Goal: Task Accomplishment & Management: Complete application form

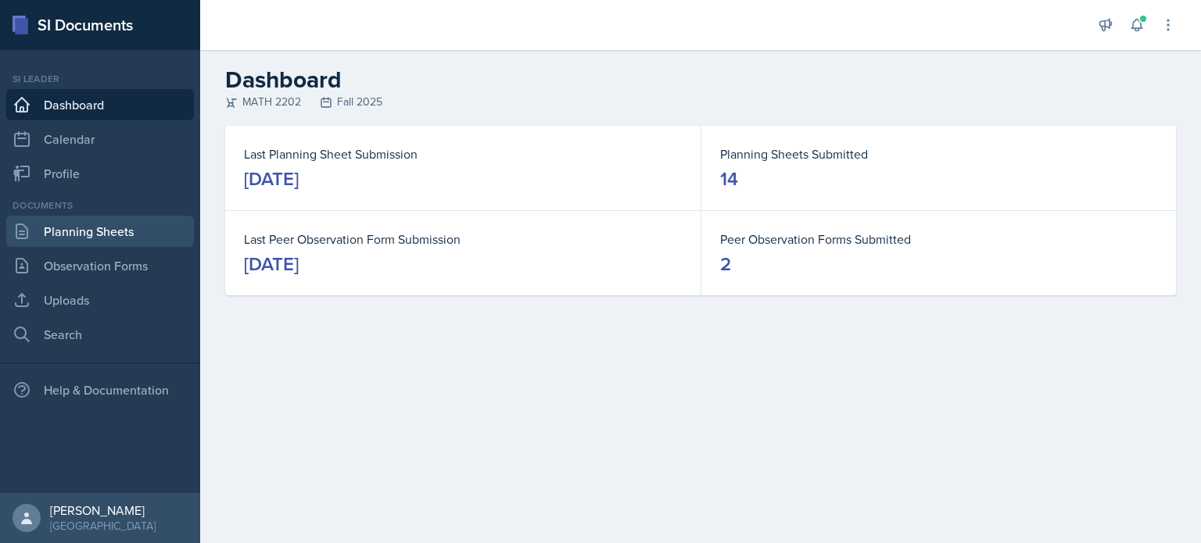
click at [88, 231] on link "Planning Sheets" at bounding box center [100, 231] width 188 height 31
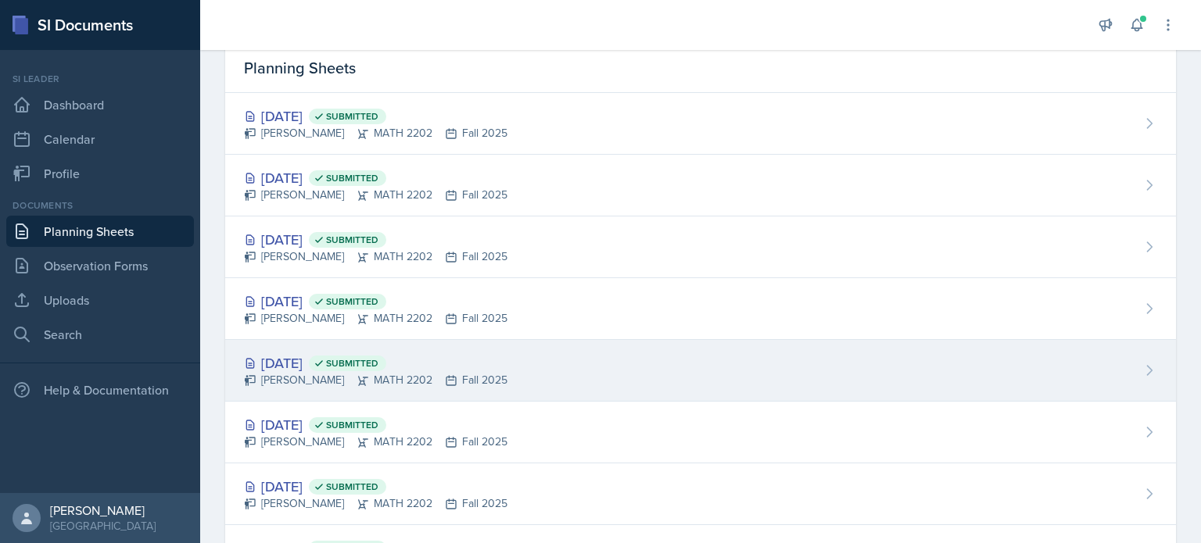
scroll to position [123, 0]
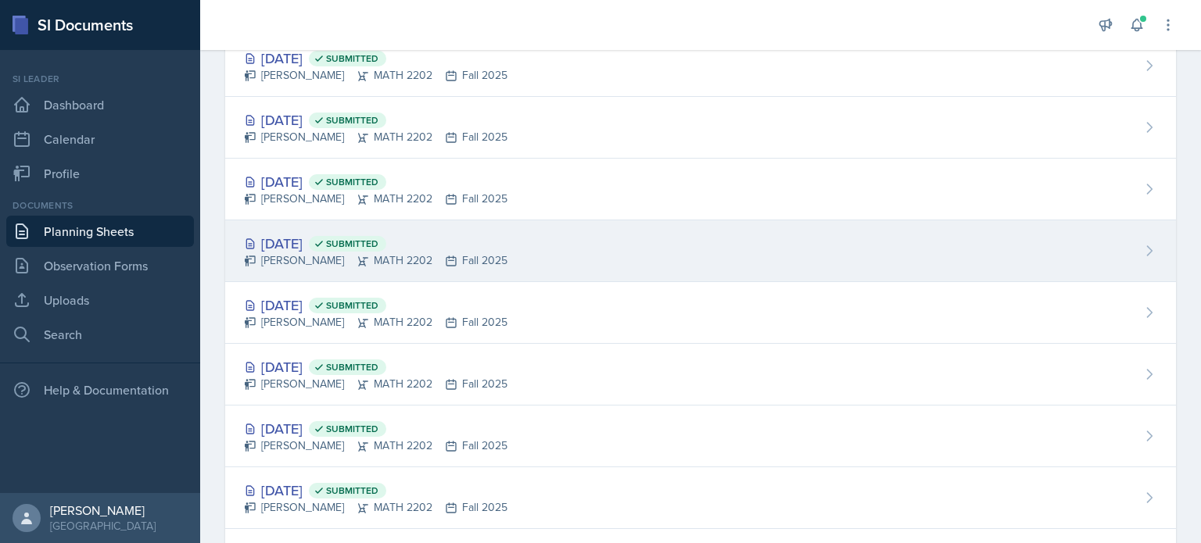
click at [520, 256] on div "Sep 30th, 2025 Submitted Joseph Franklin MATH 2202 Fall 2025" at bounding box center [700, 251] width 950 height 62
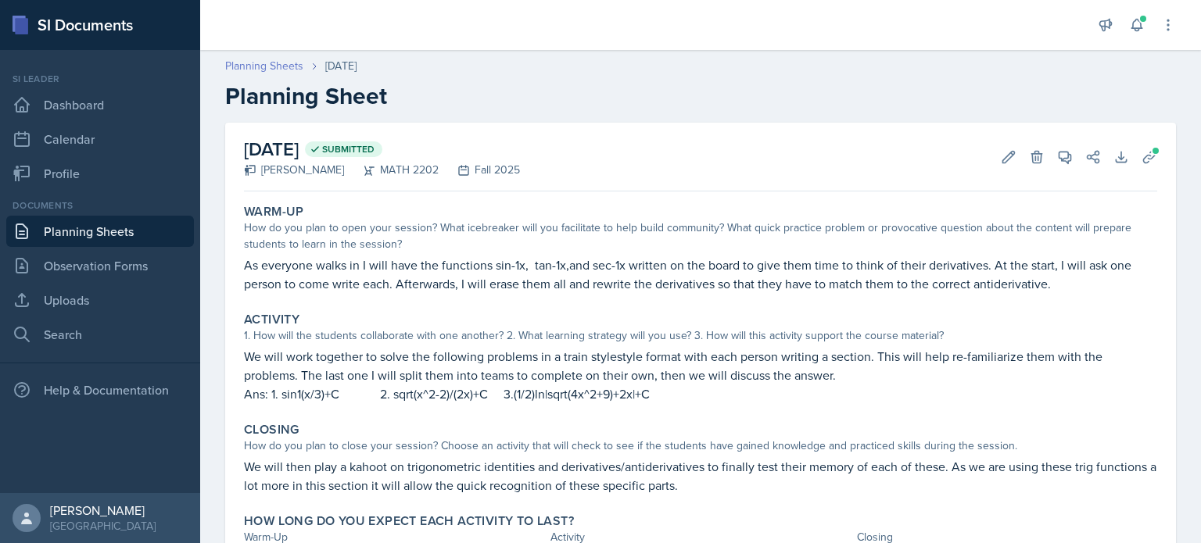
click at [283, 59] on link "Planning Sheets" at bounding box center [264, 66] width 78 height 16
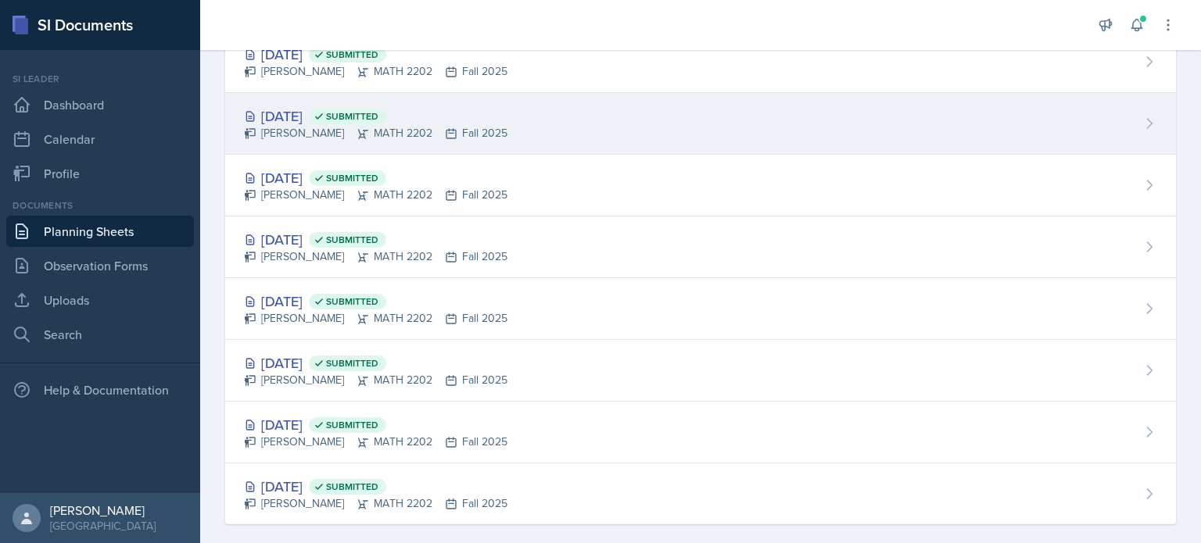
scroll to position [514, 0]
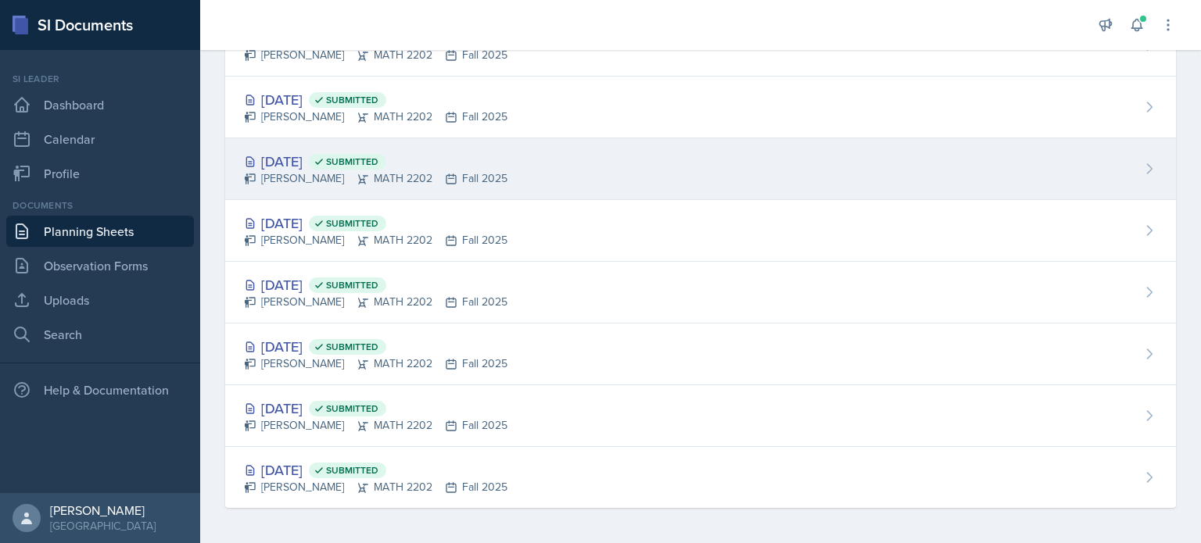
click at [518, 171] on div "Sep 11th, 2025 Submitted Joseph Franklin MATH 2202 Fall 2025" at bounding box center [700, 169] width 950 height 62
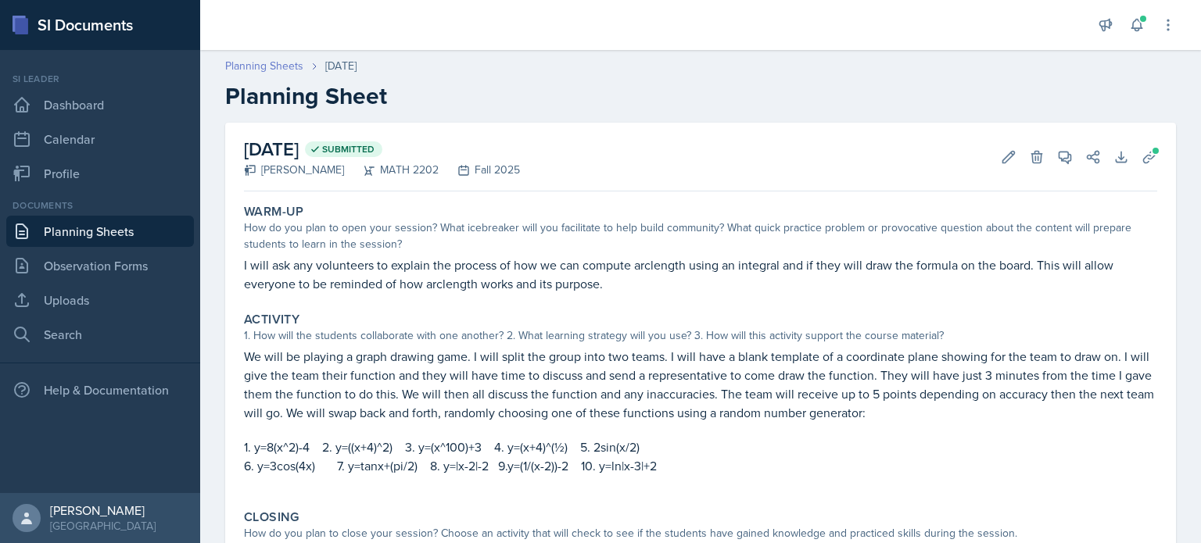
click at [285, 70] on link "Planning Sheets" at bounding box center [264, 66] width 78 height 16
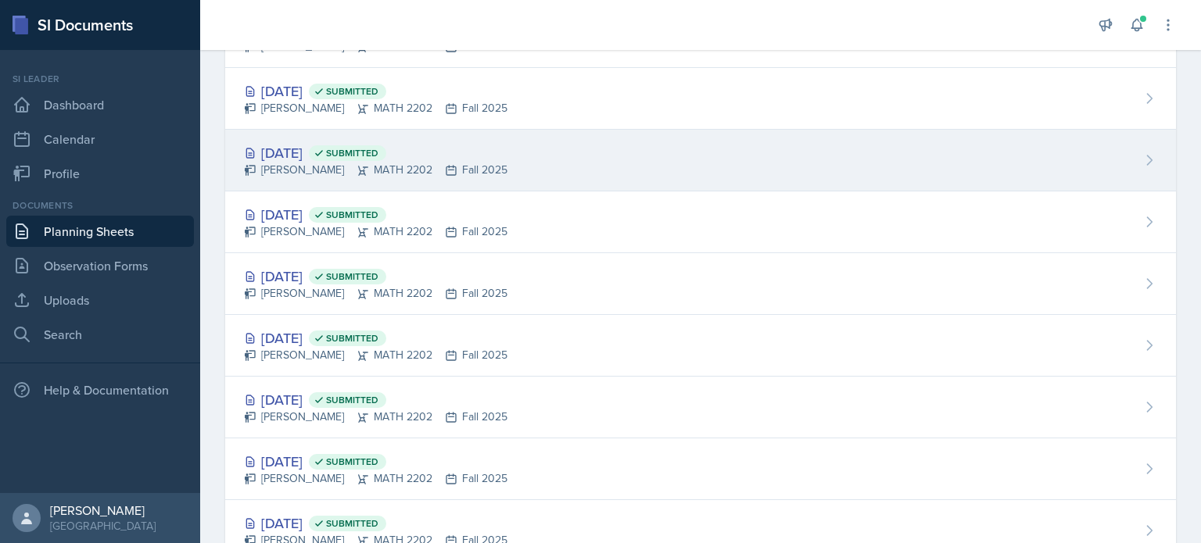
scroll to position [156, 0]
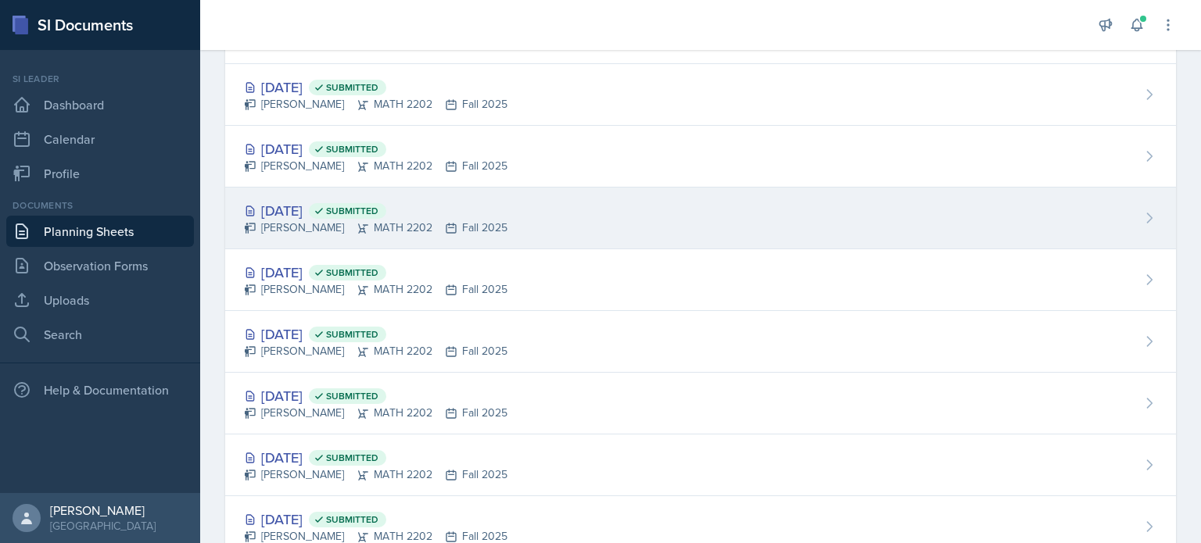
click at [481, 220] on div "Joseph Franklin MATH 2202 Fall 2025" at bounding box center [375, 228] width 263 height 16
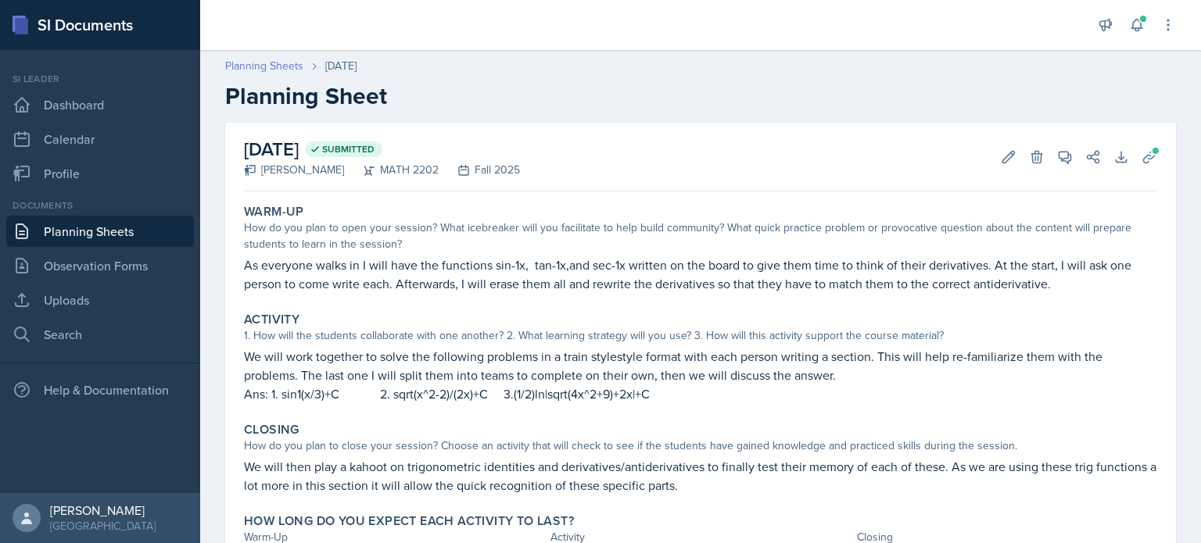
click at [267, 71] on link "Planning Sheets" at bounding box center [264, 66] width 78 height 16
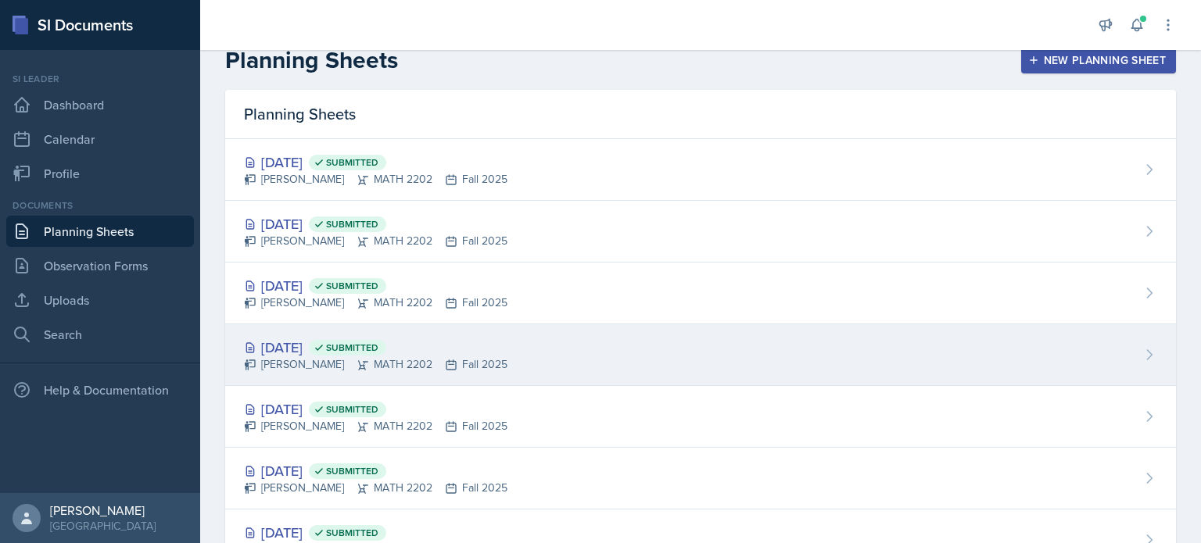
scroll to position [78, 0]
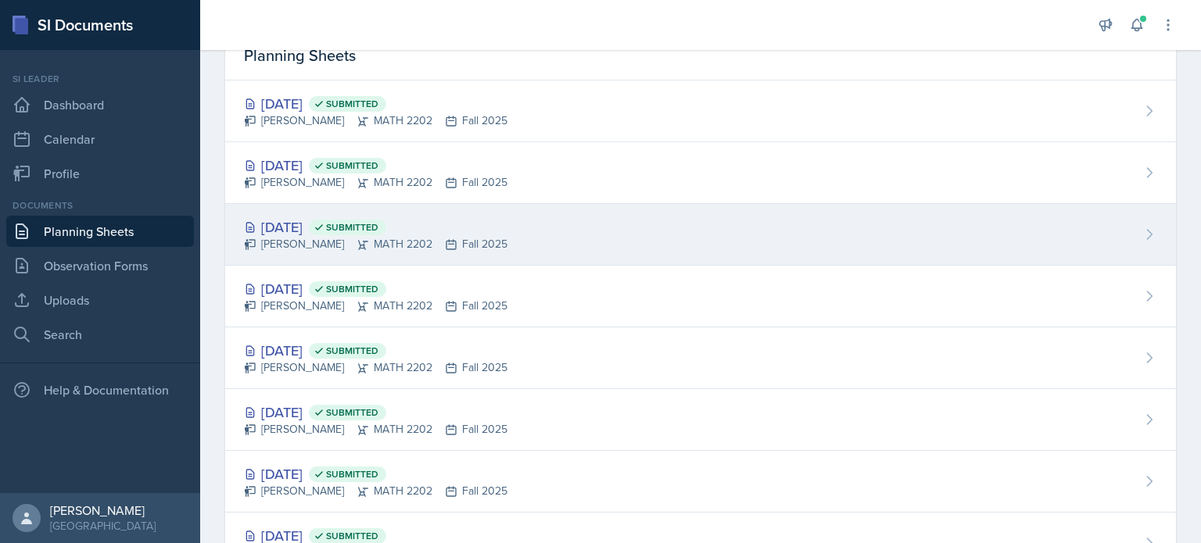
click at [489, 236] on div "Joseph Franklin MATH 2202 Fall 2025" at bounding box center [375, 244] width 263 height 16
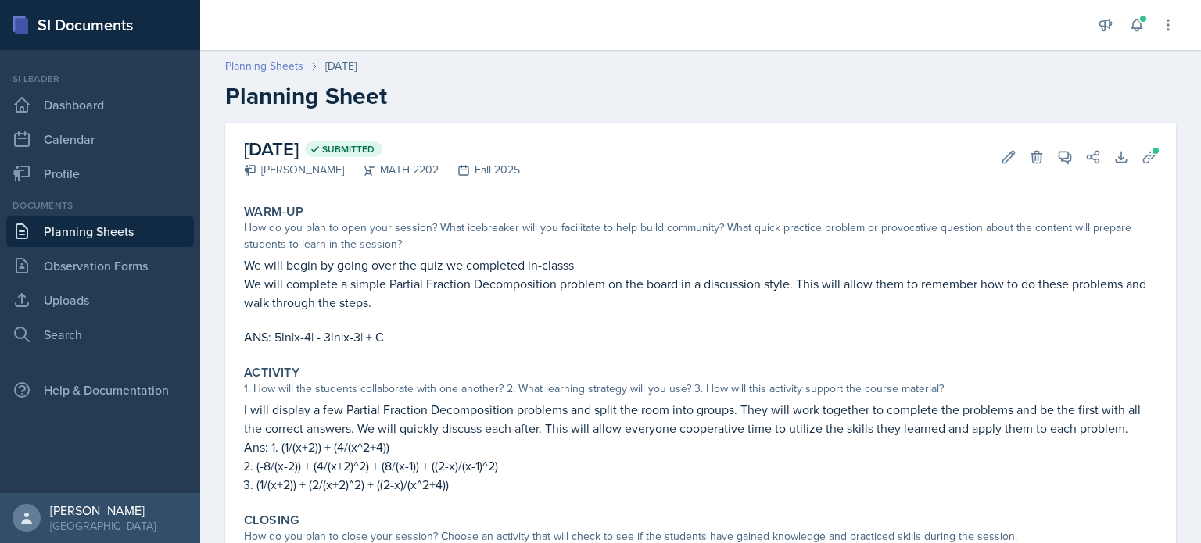
click at [270, 72] on link "Planning Sheets" at bounding box center [264, 66] width 78 height 16
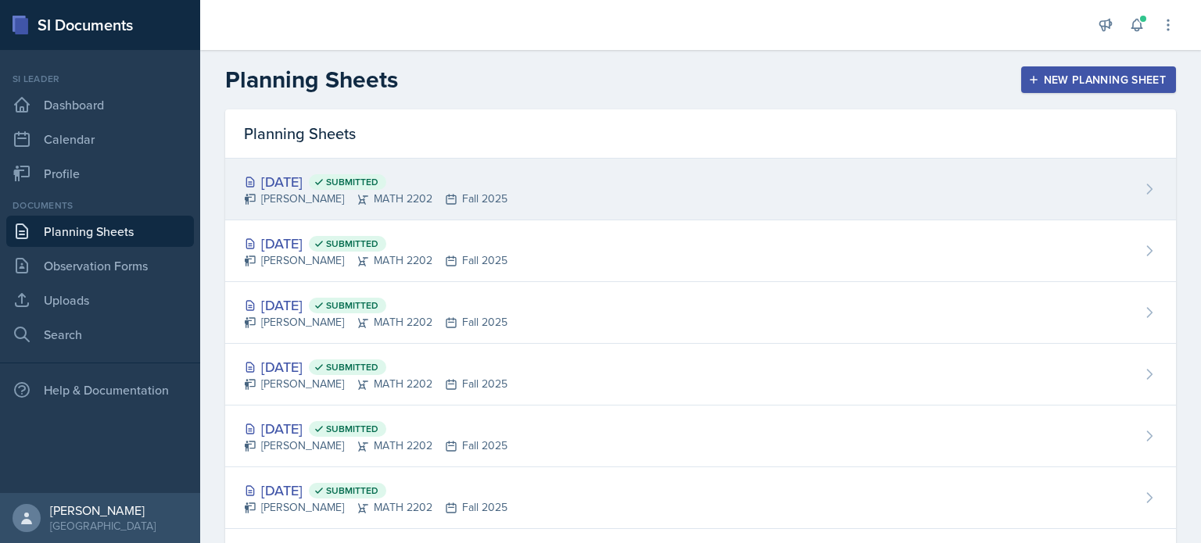
click at [578, 199] on div "Oct 9th, 2025 Submitted Joseph Franklin MATH 2202 Fall 2025" at bounding box center [700, 190] width 950 height 62
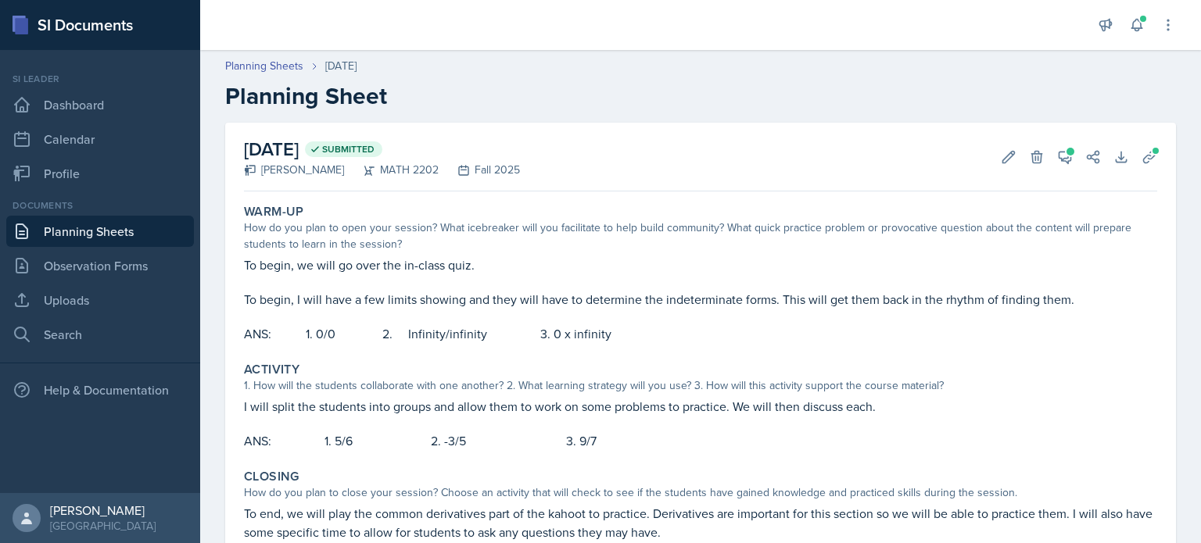
click at [277, 54] on header "Planning Sheets Oct 9th, 2025 Planning Sheet" at bounding box center [700, 84] width 1000 height 84
click at [264, 63] on link "Planning Sheets" at bounding box center [264, 66] width 78 height 16
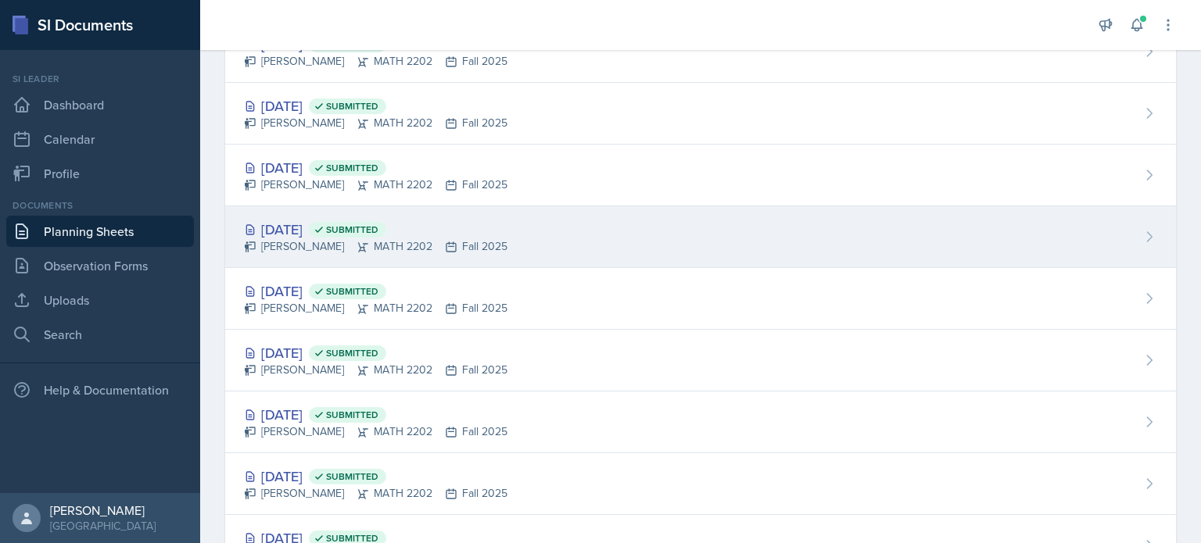
scroll to position [234, 0]
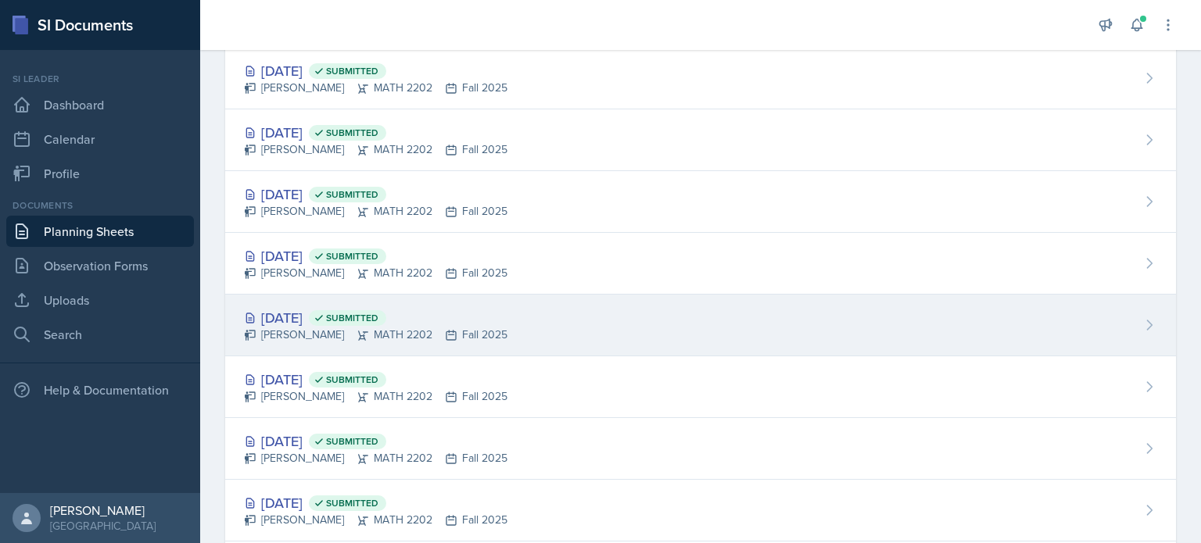
click at [544, 321] on div "Sep 18th, 2025 Submitted Joseph Franklin MATH 2202 Fall 2025" at bounding box center [700, 326] width 950 height 62
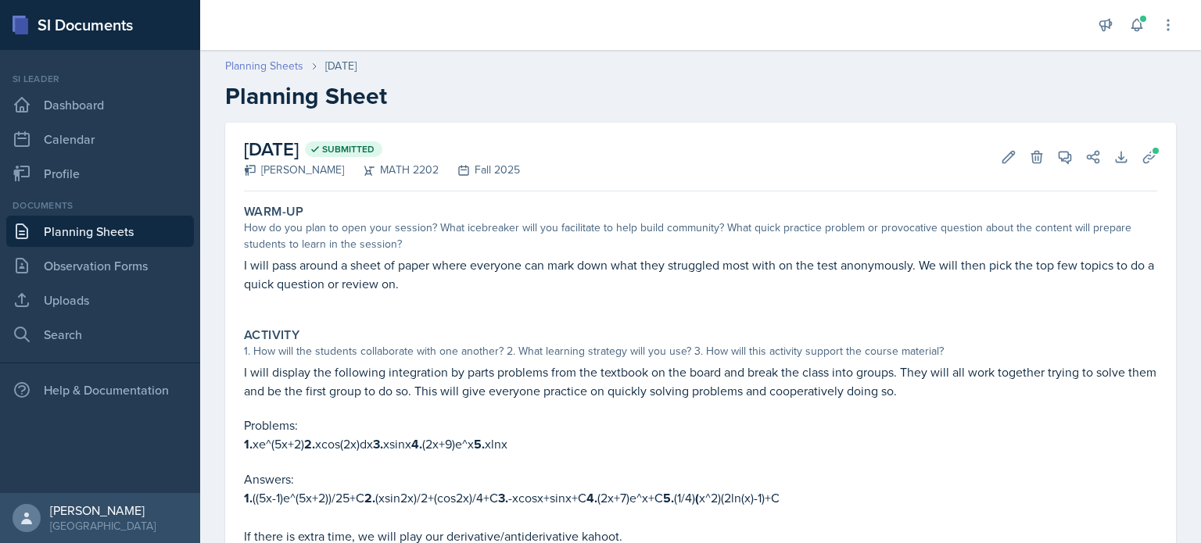
click at [277, 67] on link "Planning Sheets" at bounding box center [264, 66] width 78 height 16
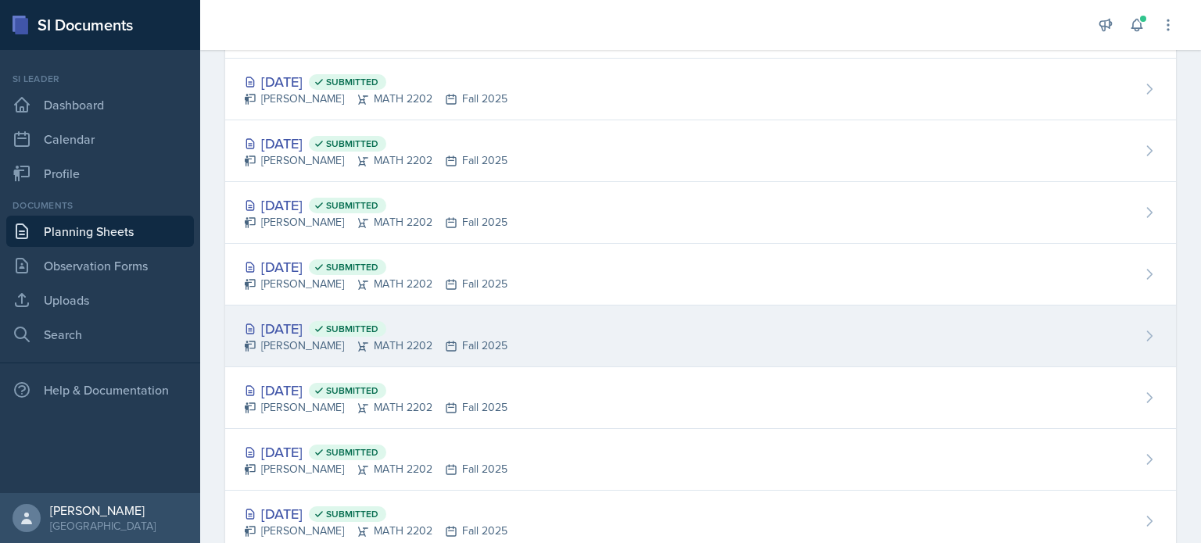
scroll to position [234, 0]
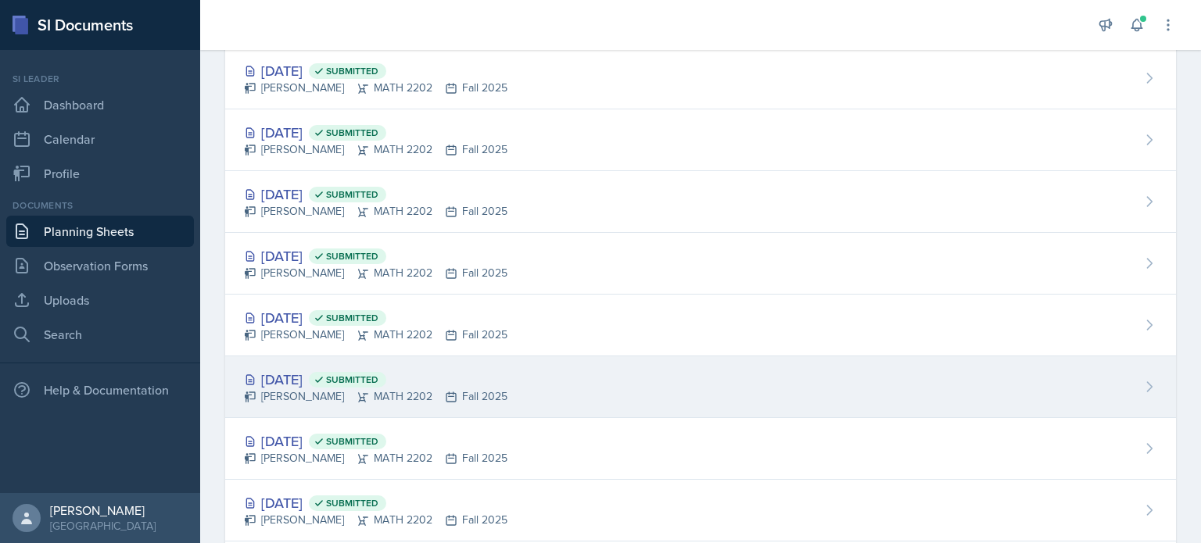
click at [519, 385] on div "Sep 16th, 2025 Submitted Joseph Franklin MATH 2202 Fall 2025" at bounding box center [700, 387] width 950 height 62
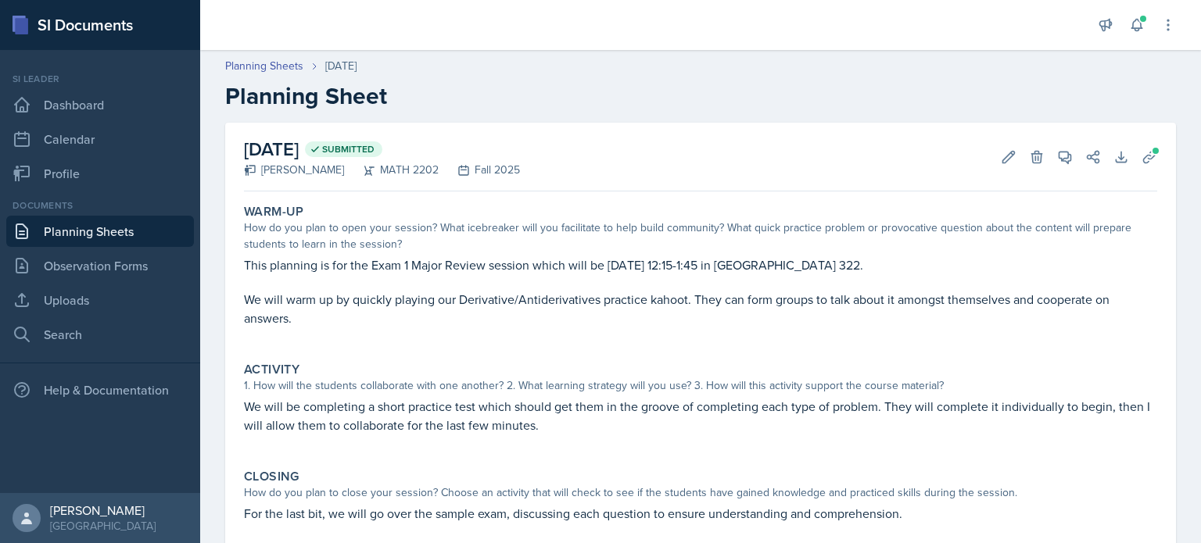
scroll to position [78, 0]
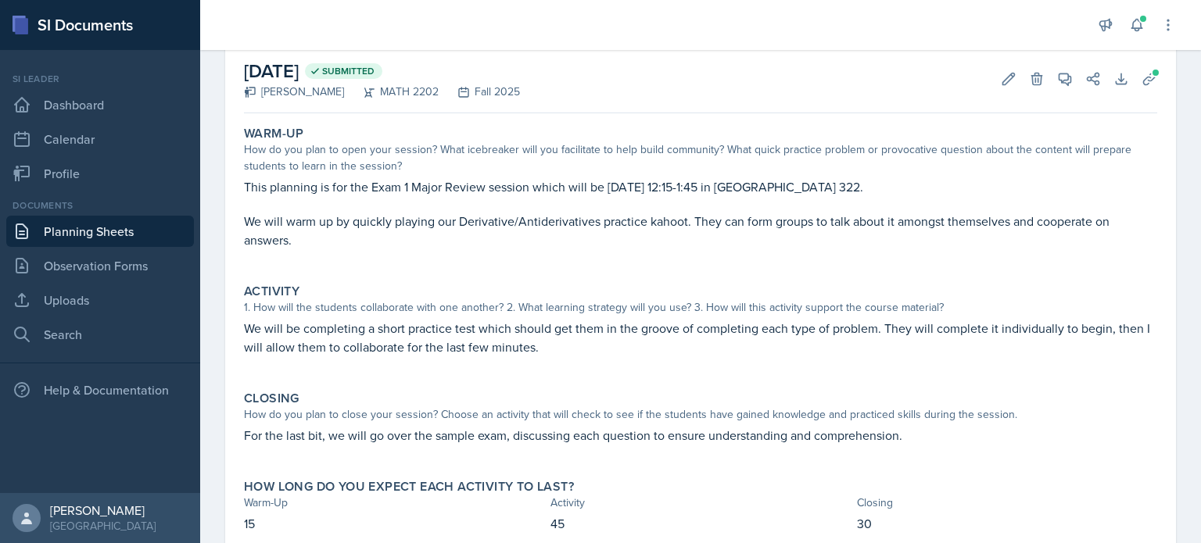
click at [683, 128] on div "Warm-Up" at bounding box center [700, 134] width 913 height 16
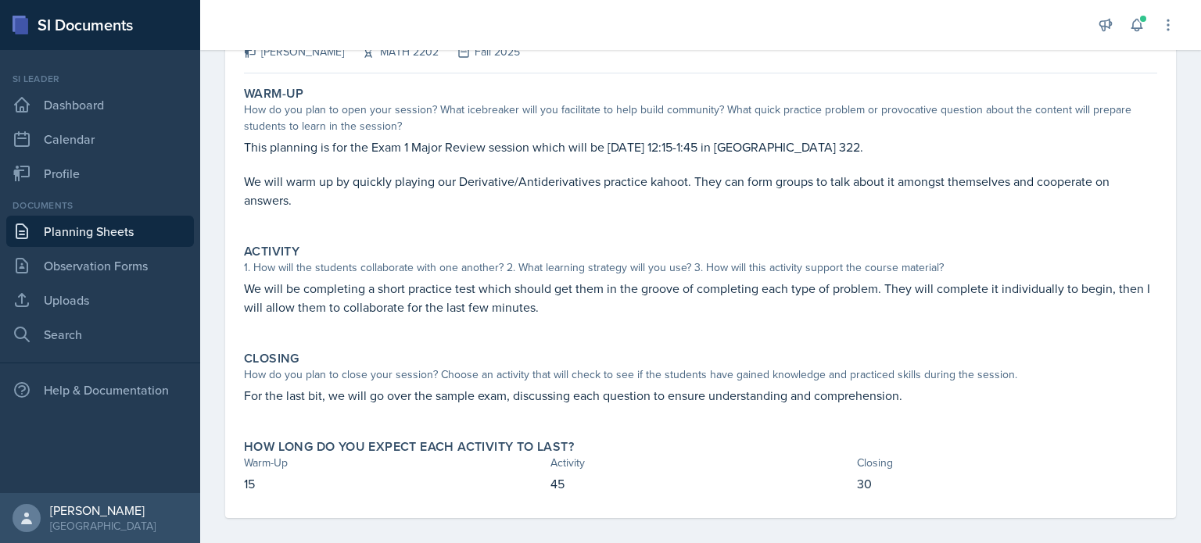
scroll to position [130, 0]
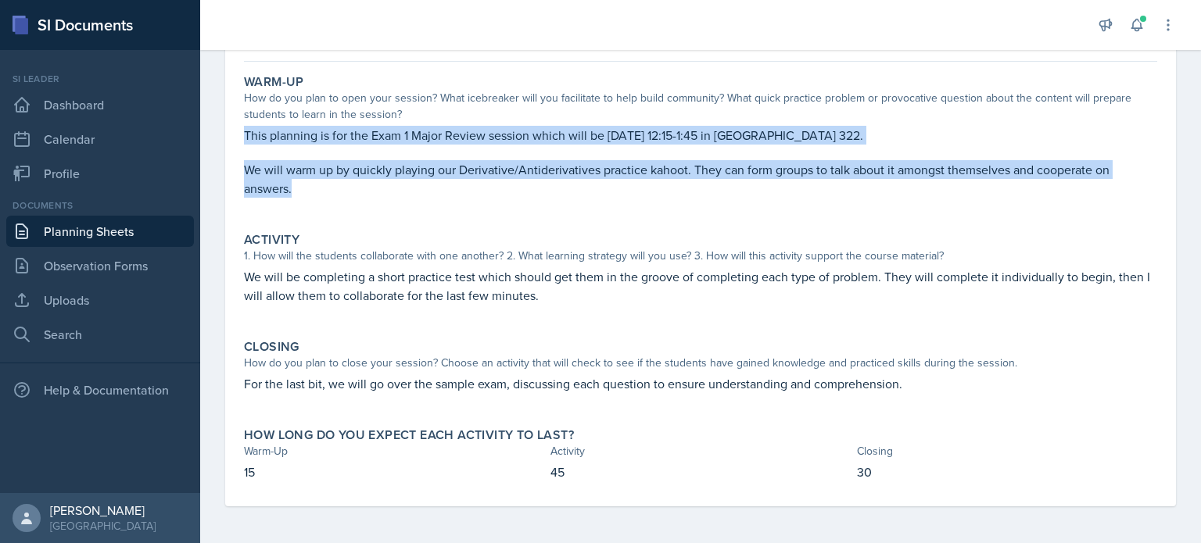
drag, startPoint x: 297, startPoint y: 187, endPoint x: 233, endPoint y: 137, distance: 81.3
click at [233, 137] on div "September 16th, 2025 Submitted Joseph Franklin MATH 2202 Fall 2025 Edit Delete …" at bounding box center [700, 250] width 950 height 514
copy div "This planning is for the Exam 1 Major Review session which will be Tuesday, Sep…"
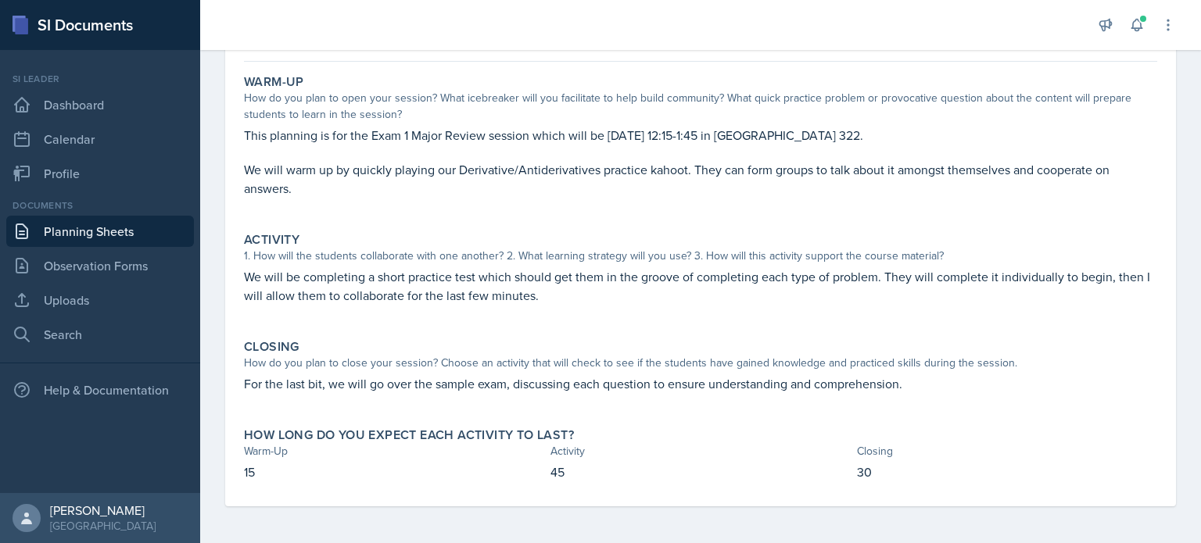
click at [515, 284] on p "We will be completing a short practice test which should get them in the groove…" at bounding box center [700, 286] width 913 height 38
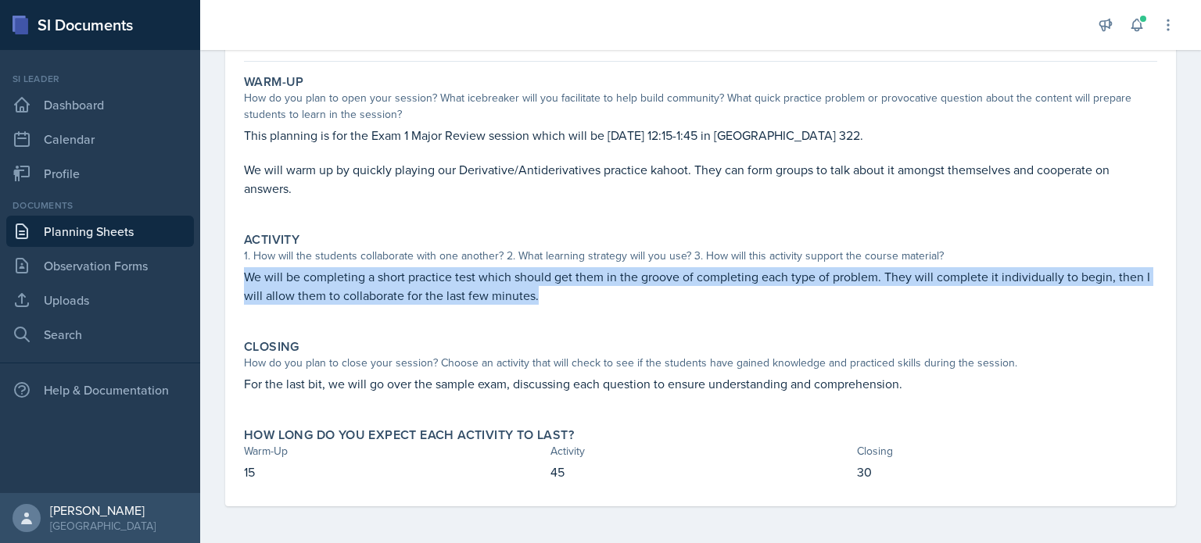
drag, startPoint x: 536, startPoint y: 295, endPoint x: 237, endPoint y: 271, distance: 300.3
click at [237, 271] on div "September 16th, 2025 Submitted Joseph Franklin MATH 2202 Fall 2025 Edit Delete …" at bounding box center [700, 250] width 950 height 514
copy p "We will be completing a short practice test which should get them in the groove…"
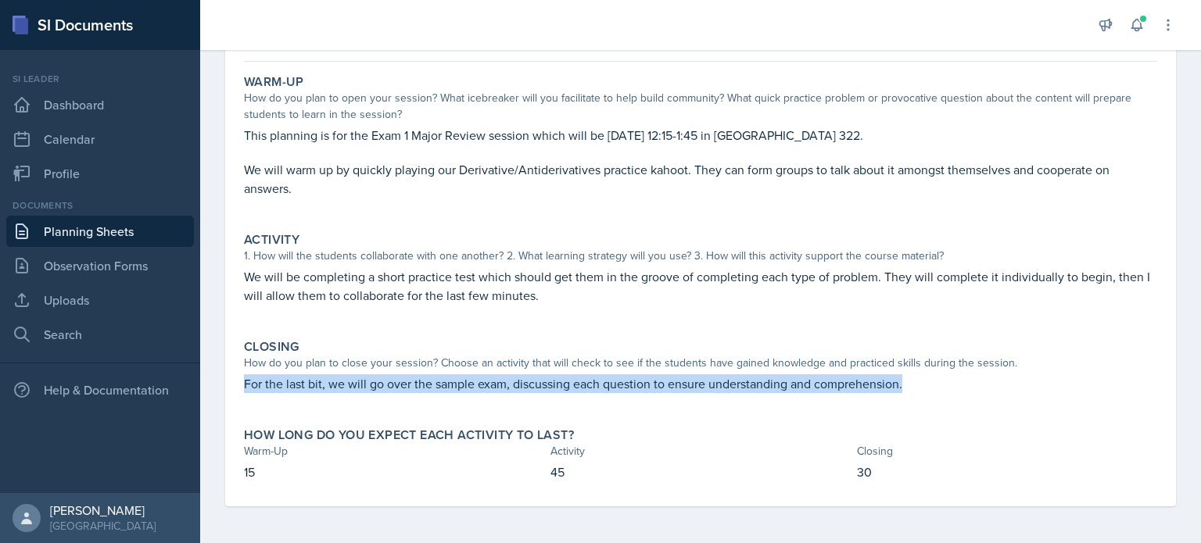
drag, startPoint x: 906, startPoint y: 383, endPoint x: 242, endPoint y: 376, distance: 663.6
click at [242, 376] on div "Closing How do you plan to close your session? Choose an activity that will che…" at bounding box center [700, 374] width 925 height 82
copy p "For the last bit, we will go over the sample exam, discussing each question to …"
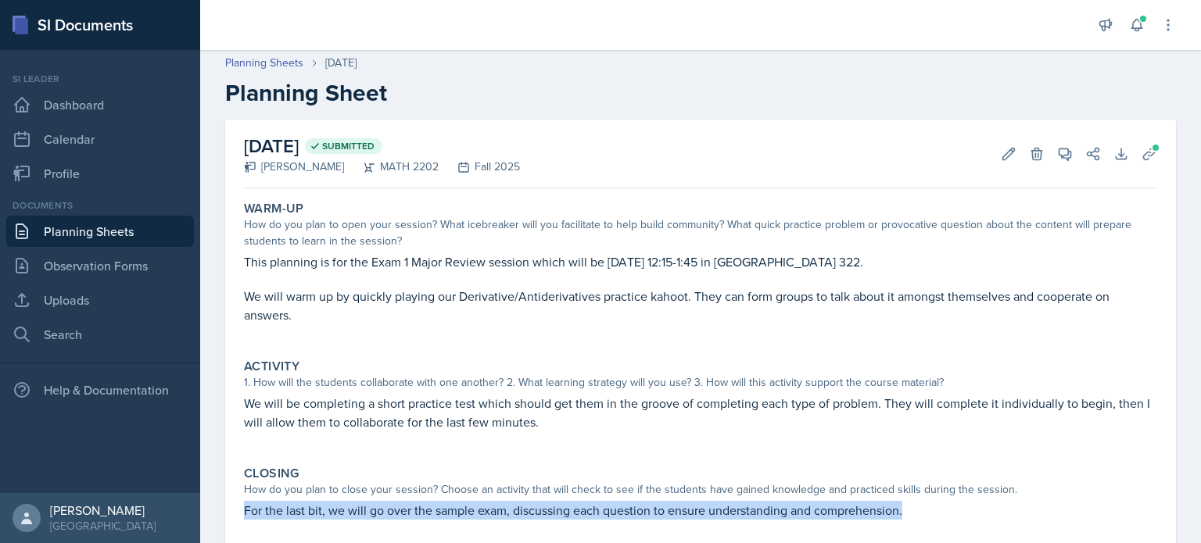
scroll to position [0, 0]
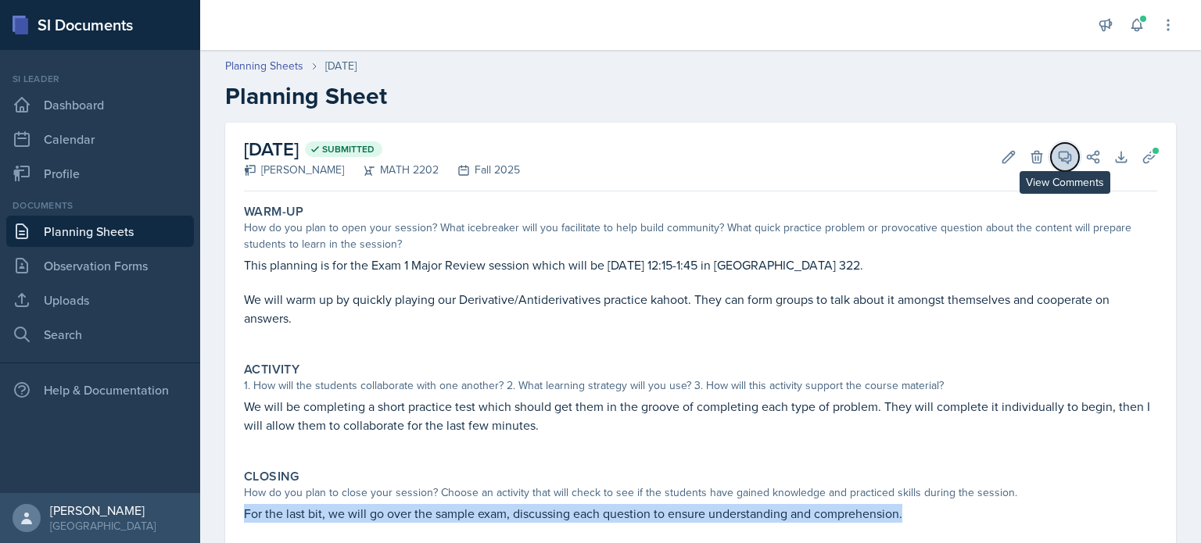
click at [1057, 161] on icon at bounding box center [1065, 157] width 16 height 16
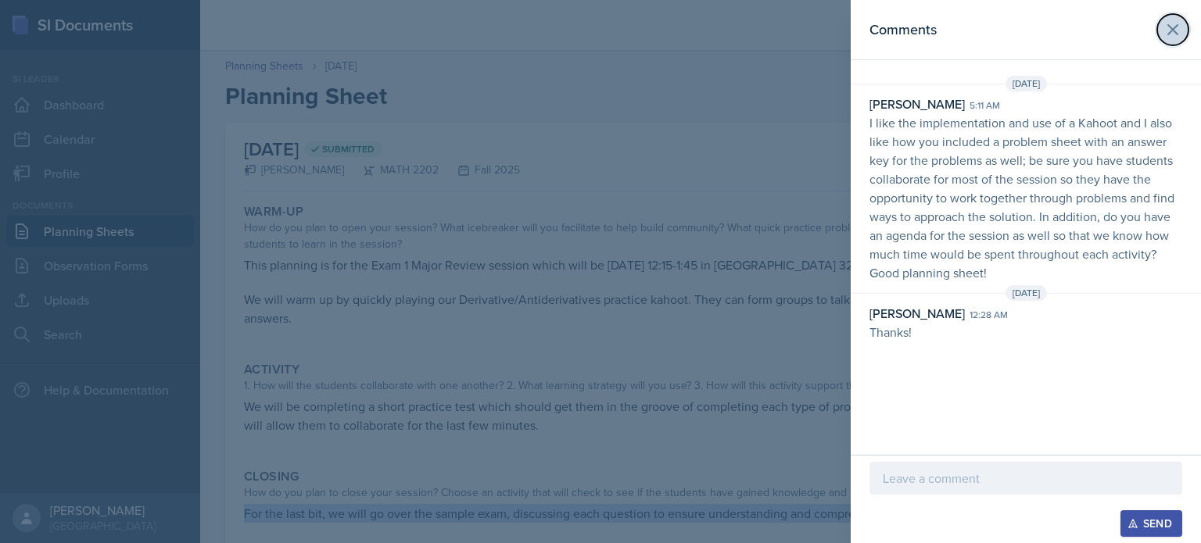
click at [1169, 40] on button at bounding box center [1172, 29] width 31 height 31
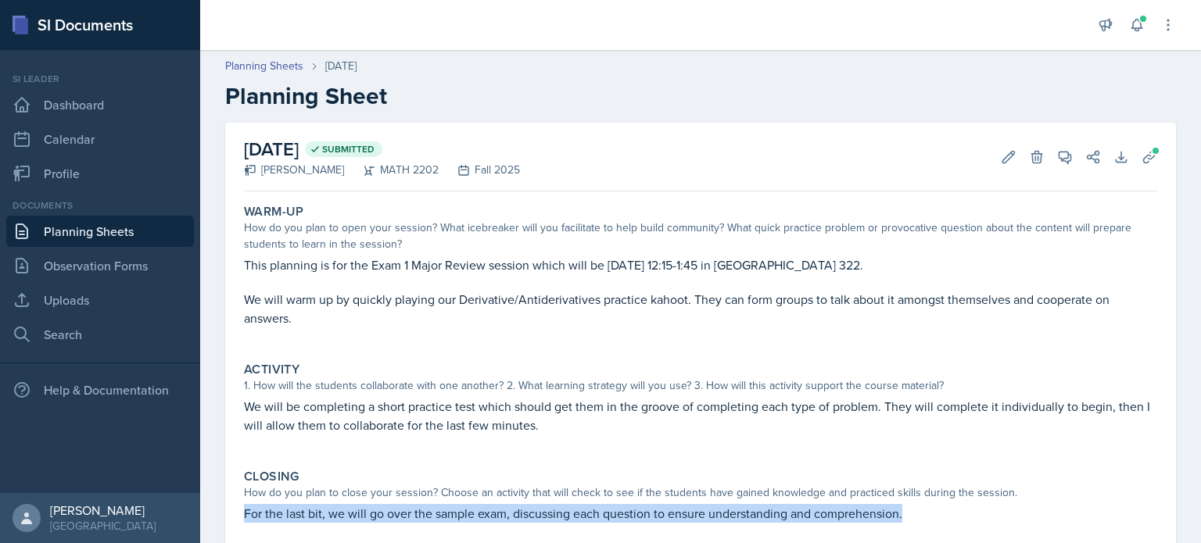
scroll to position [130, 0]
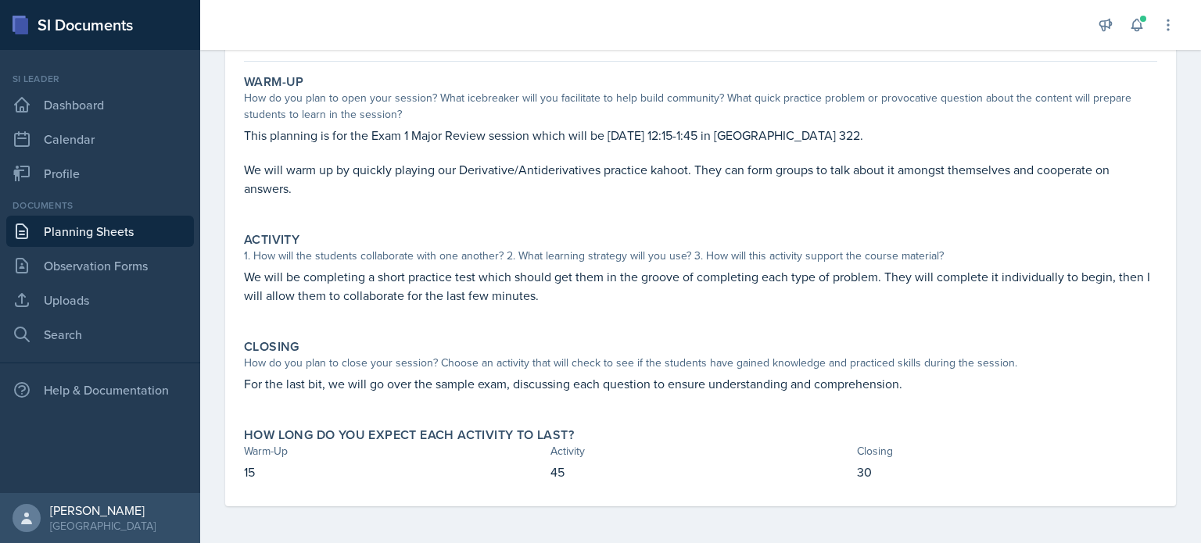
click at [416, 252] on div "1. How will the students collaborate with one another? 2. What learning strateg…" at bounding box center [700, 256] width 913 height 16
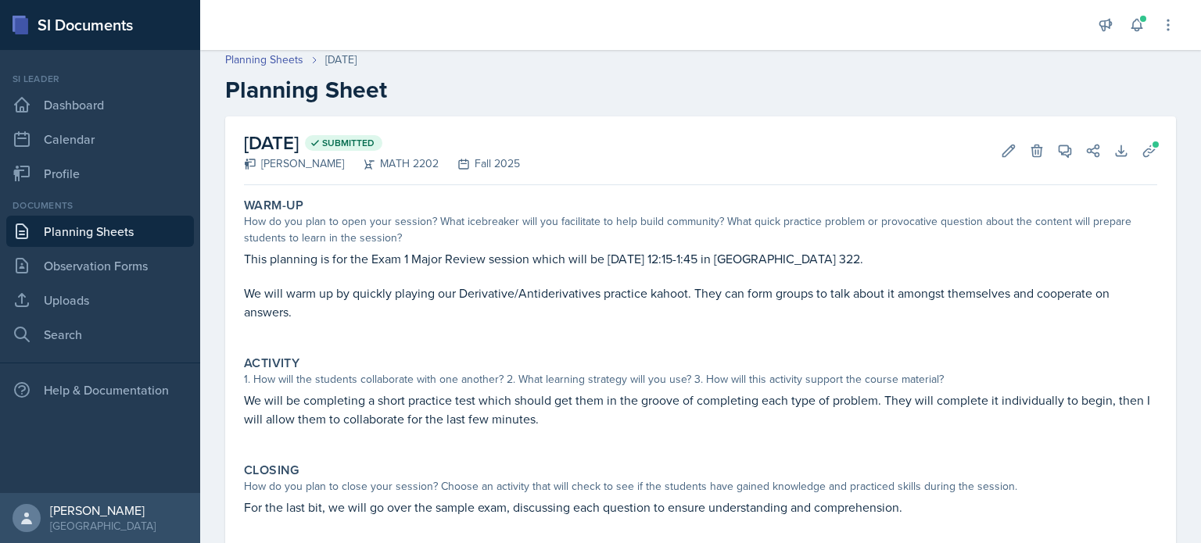
scroll to position [0, 0]
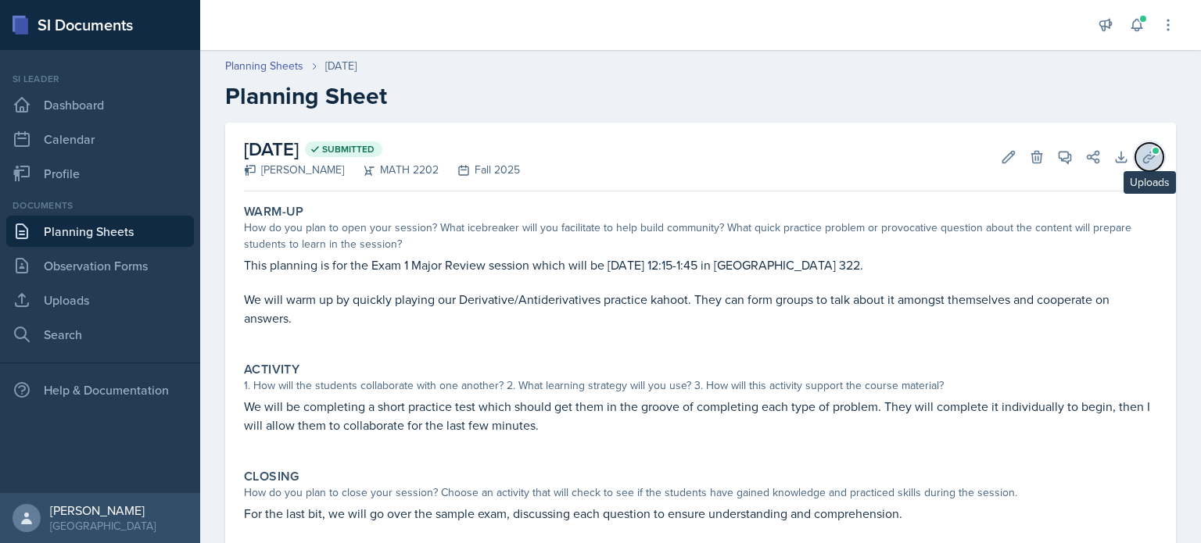
click at [1141, 160] on icon at bounding box center [1149, 157] width 16 height 16
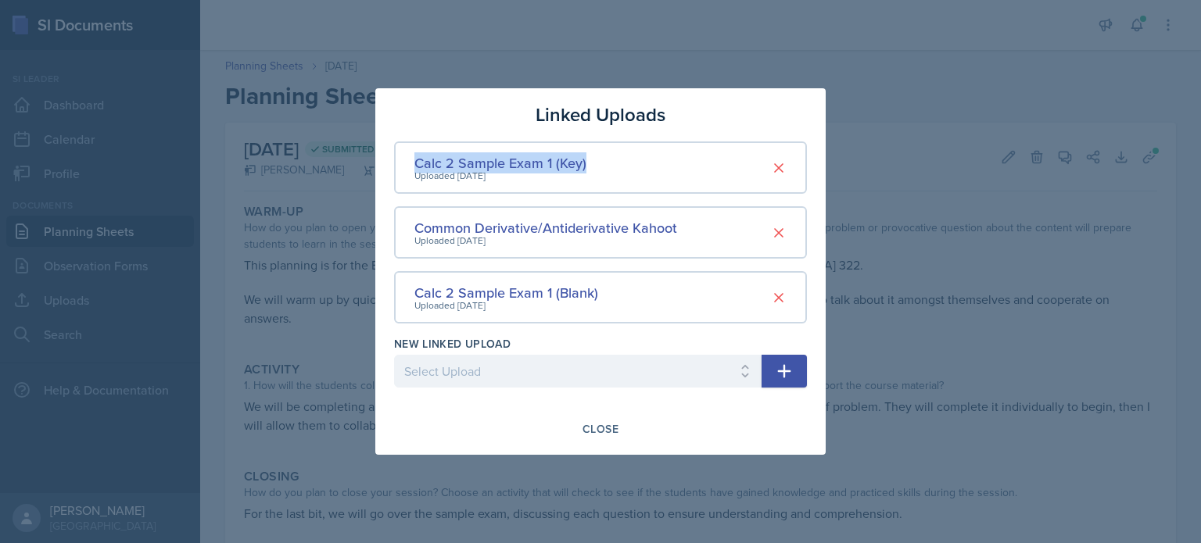
drag, startPoint x: 589, startPoint y: 162, endPoint x: 394, endPoint y: 157, distance: 194.7
click at [394, 157] on div "Calc 2 Sample Exam 1 (Key) Uploaded Sep 15th, 2025" at bounding box center [600, 167] width 413 height 52
copy div "Calc 2 Sample Exam 1 (Key)"
click at [696, 112] on div "Linked Uploads" at bounding box center [600, 115] width 413 height 28
click at [528, 165] on div "Calc 2 Sample Exam 1 (Key)" at bounding box center [500, 162] width 172 height 21
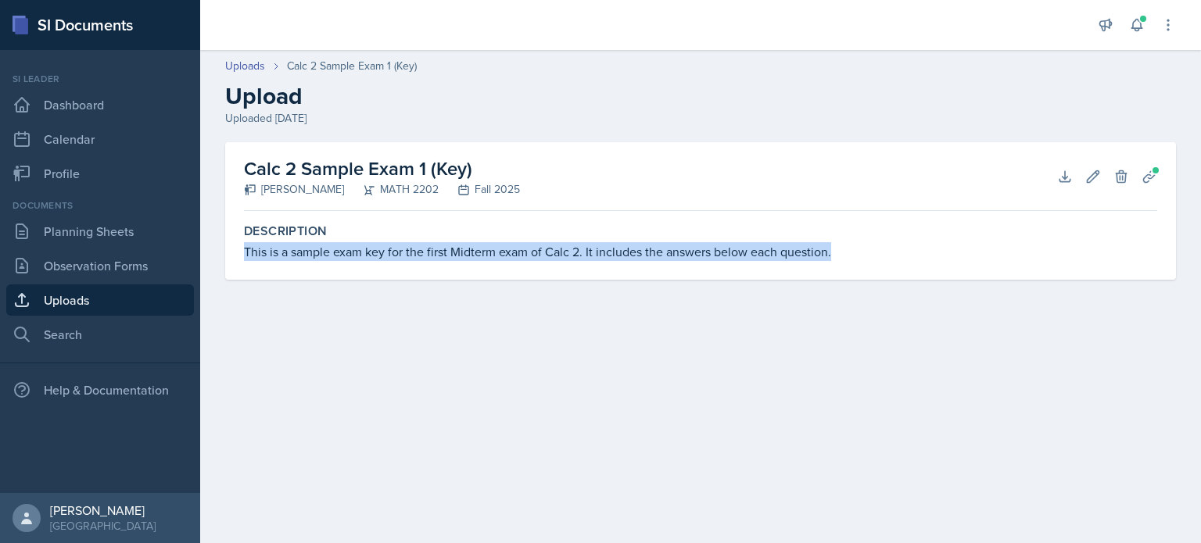
drag, startPoint x: 840, startPoint y: 249, endPoint x: 234, endPoint y: 260, distance: 606.6
click at [234, 260] on div "Calc 2 Sample Exam 1 (Key) Joseph Franklin MATH 2202 Fall 2025 Download Edit De…" at bounding box center [700, 211] width 950 height 138
copy div "This is a sample exam key for the first Midterm exam of Calc 2. It includes the…"
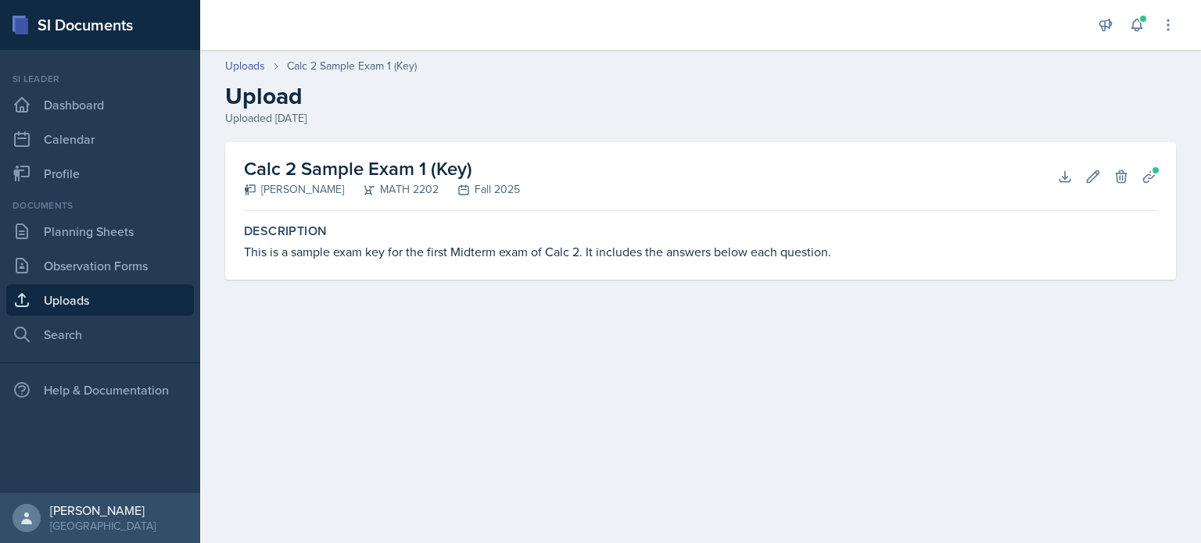
click at [530, 96] on h2 "Upload" at bounding box center [700, 96] width 950 height 28
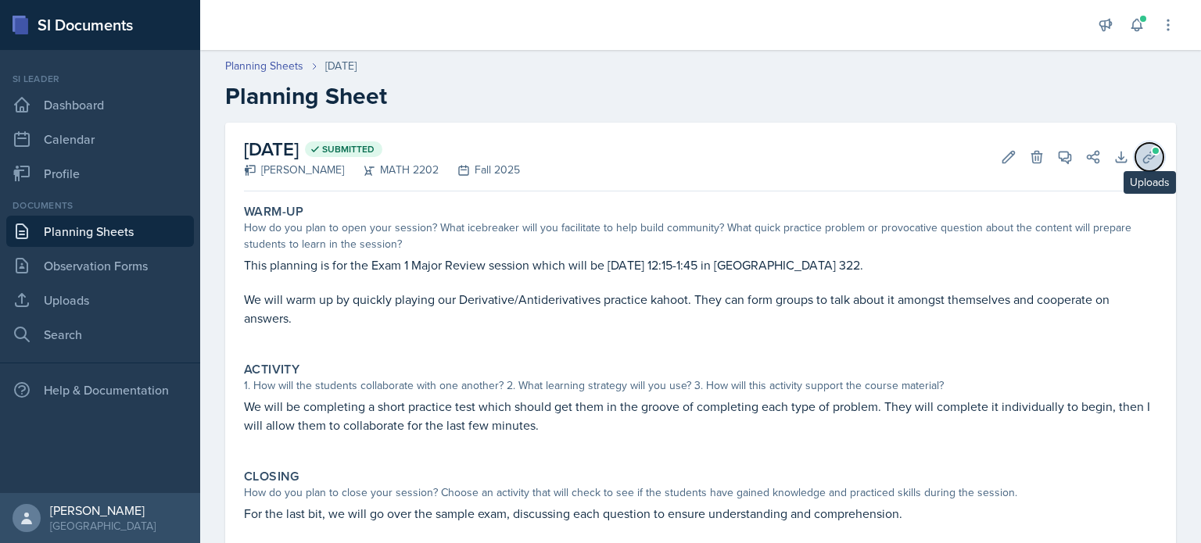
click at [1141, 158] on icon at bounding box center [1149, 157] width 16 height 16
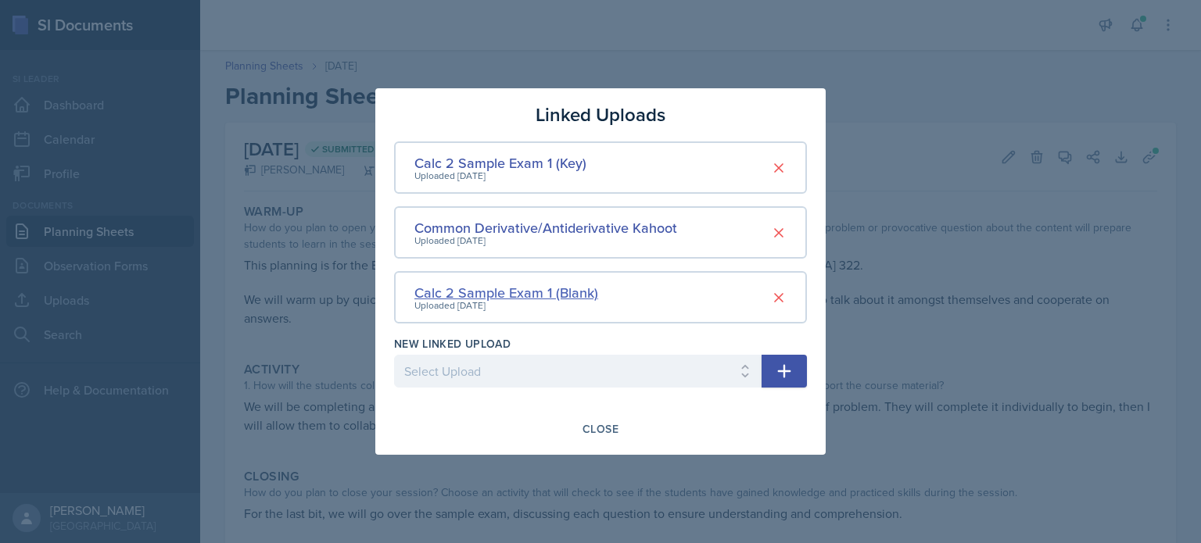
click at [550, 292] on div "Calc 2 Sample Exam 1 (Blank)" at bounding box center [506, 292] width 184 height 21
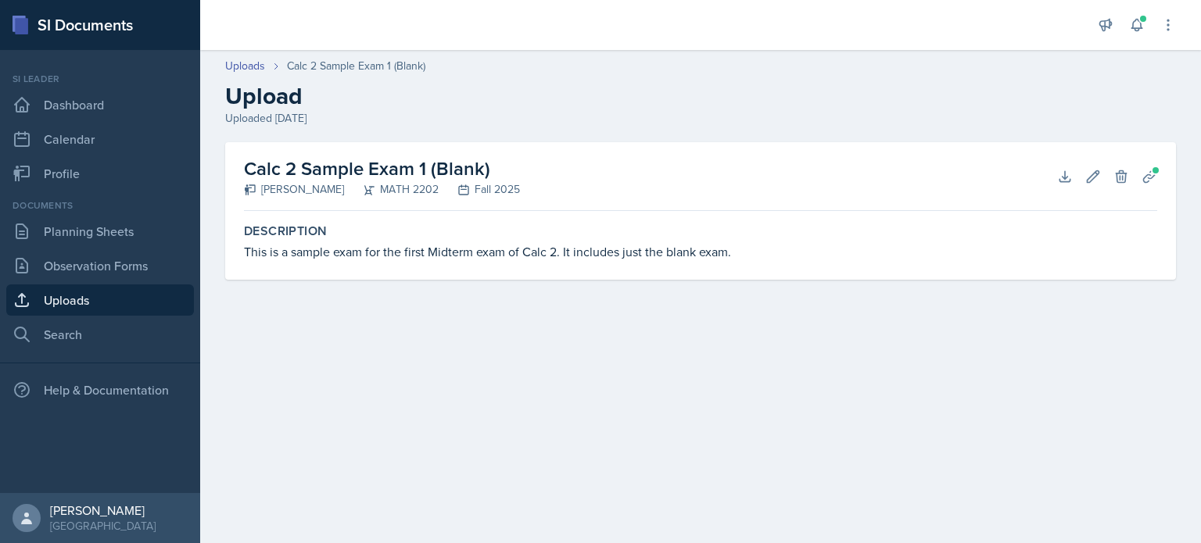
drag, startPoint x: 492, startPoint y: 170, endPoint x: 228, endPoint y: 168, distance: 263.4
click at [228, 168] on div "Calc 2 Sample Exam 1 (Blank) Joseph Franklin MATH 2202 Fall 2025 Download Edit …" at bounding box center [700, 211] width 950 height 138
copy h2 "Calc 2 Sample Exam 1 (Blank)"
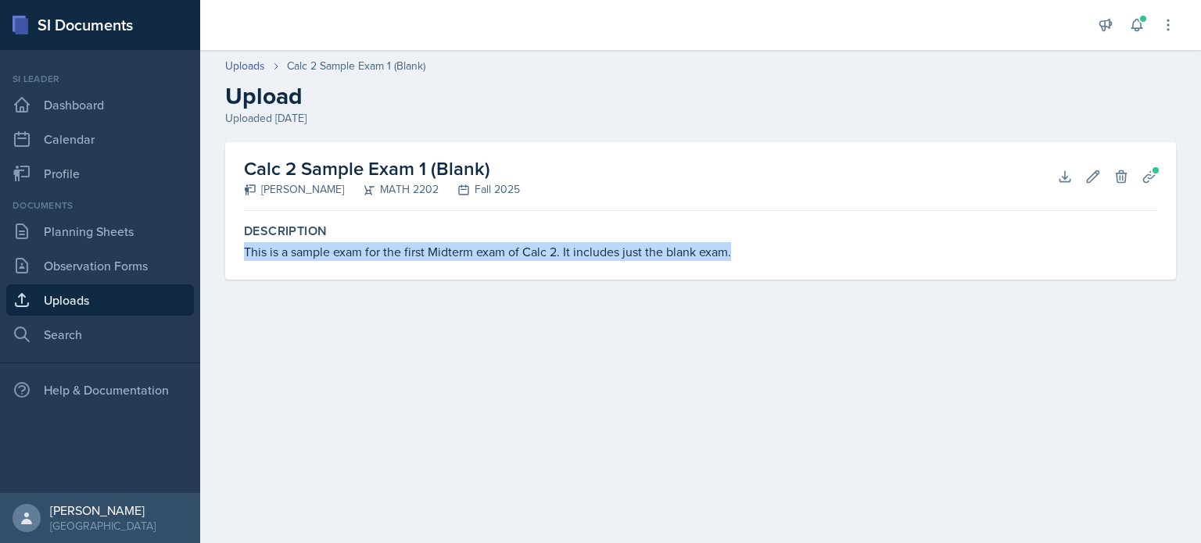
drag, startPoint x: 734, startPoint y: 251, endPoint x: 220, endPoint y: 262, distance: 514.4
click at [220, 262] on div "Calc 2 Sample Exam 1 (Blank) Joseph Franklin MATH 2202 Fall 2025 Download Edit …" at bounding box center [700, 229] width 1000 height 175
copy div "This is a sample exam for the first Midterm exam of Calc 2. It includes just th…"
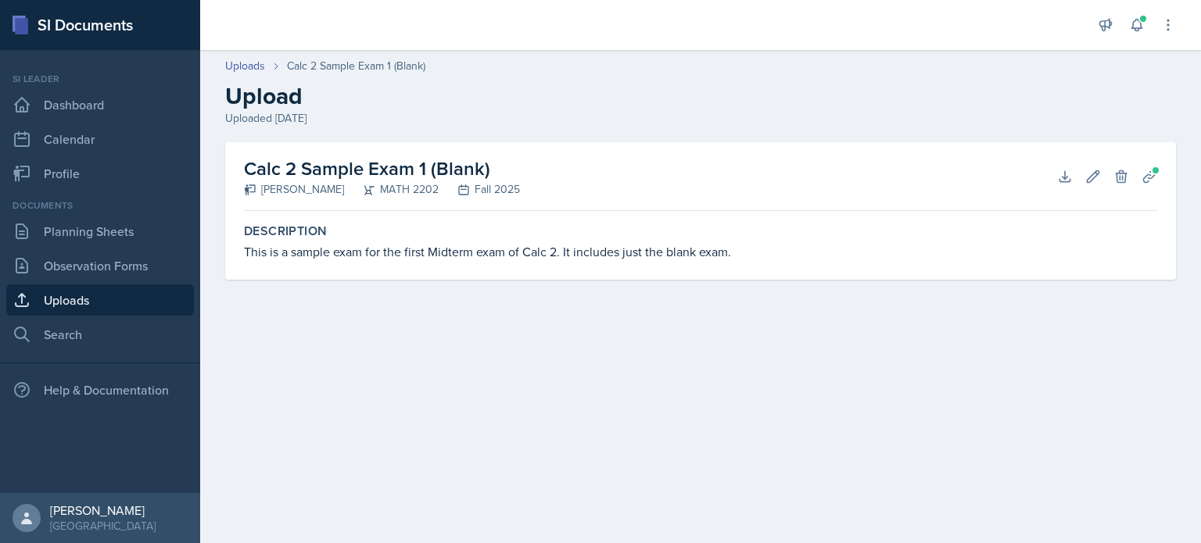
click at [598, 141] on header "Uploads Calc 2 Sample Exam 1 (Blank) Upload Uploaded Sep 15th, 2025" at bounding box center [700, 92] width 1000 height 100
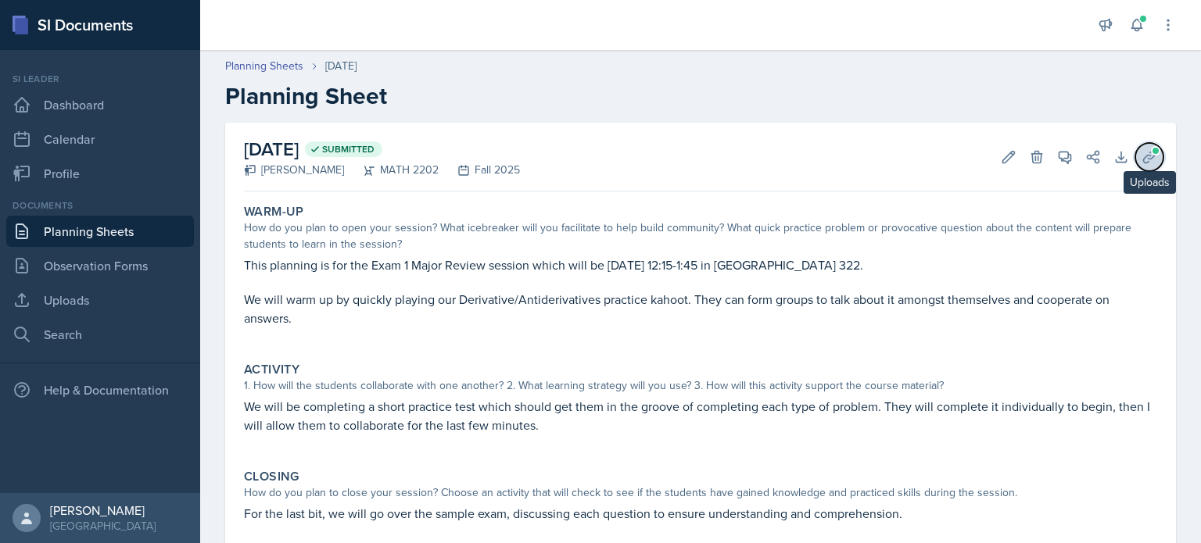
click at [1141, 159] on icon at bounding box center [1149, 157] width 16 height 16
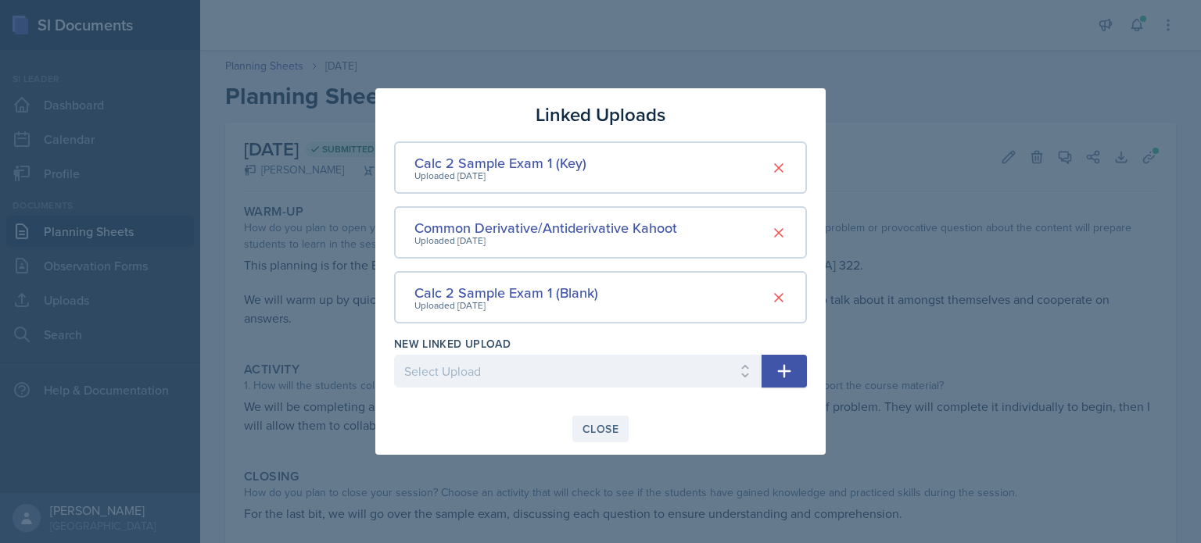
click at [607, 424] on div "Close" at bounding box center [600, 429] width 36 height 13
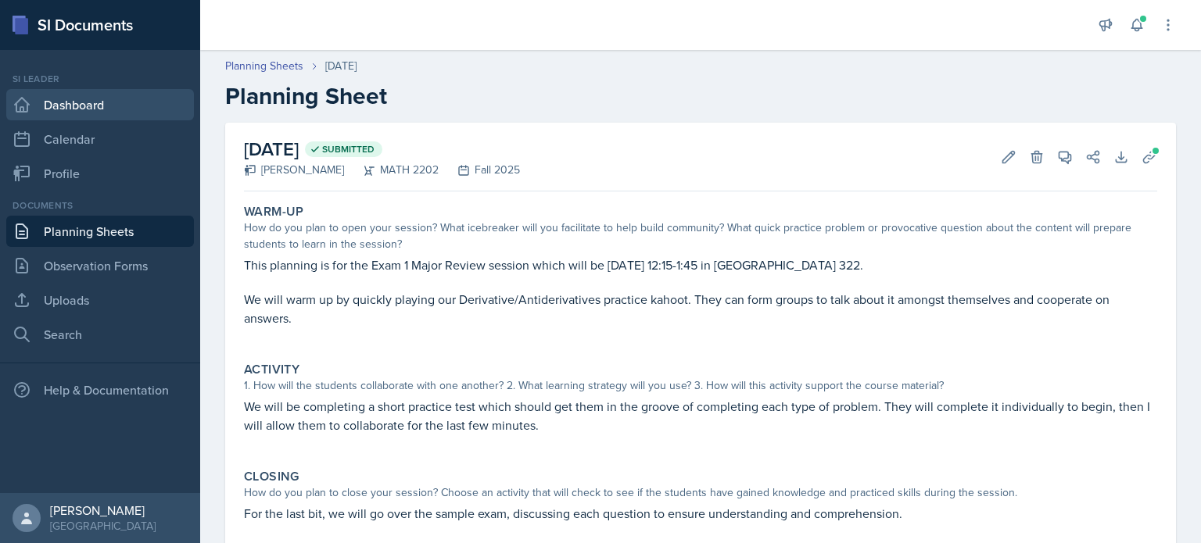
click at [86, 113] on link "Dashboard" at bounding box center [100, 104] width 188 height 31
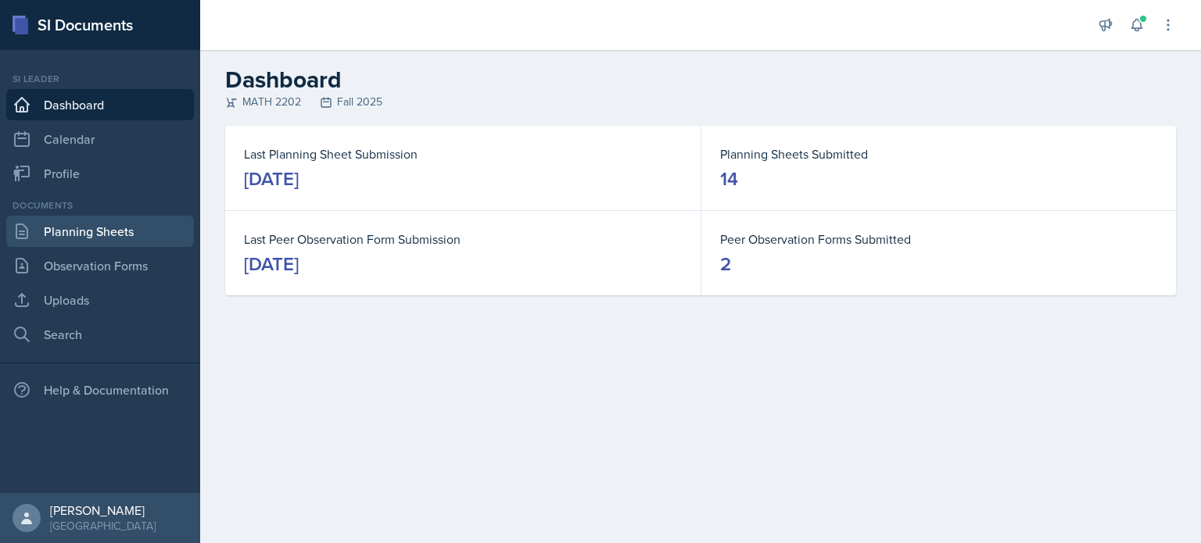
click at [96, 238] on link "Planning Sheets" at bounding box center [100, 231] width 188 height 31
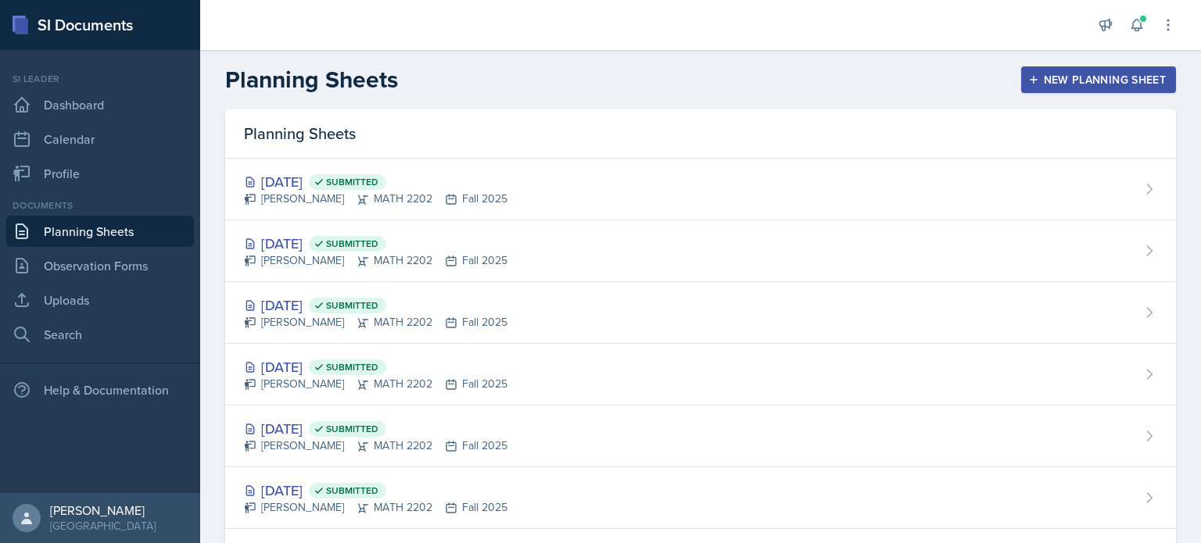
click at [1058, 77] on div "New Planning Sheet" at bounding box center [1098, 79] width 134 height 13
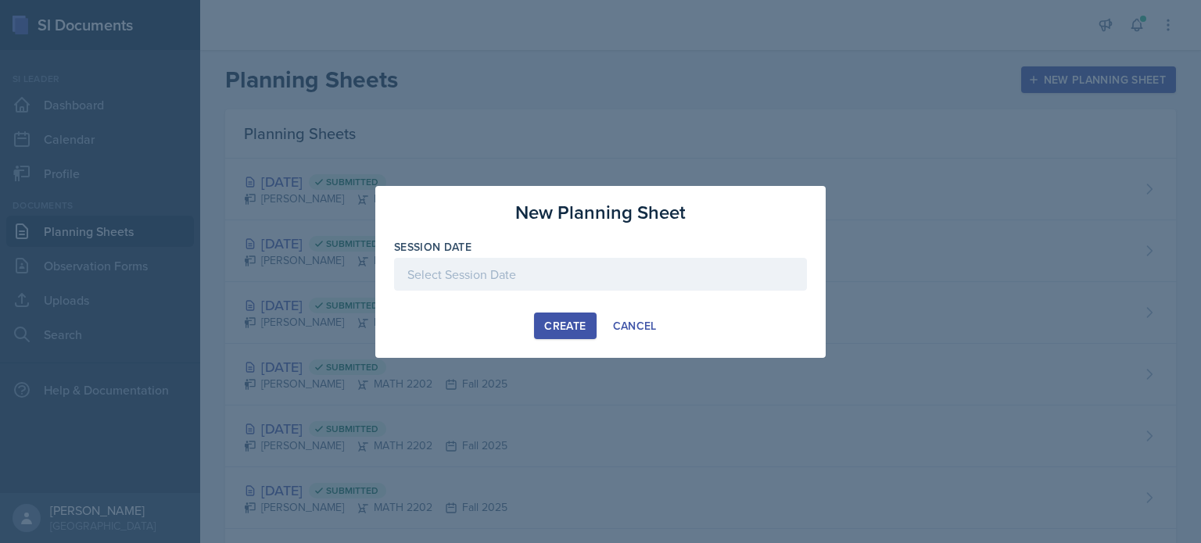
click at [536, 271] on div at bounding box center [600, 274] width 413 height 33
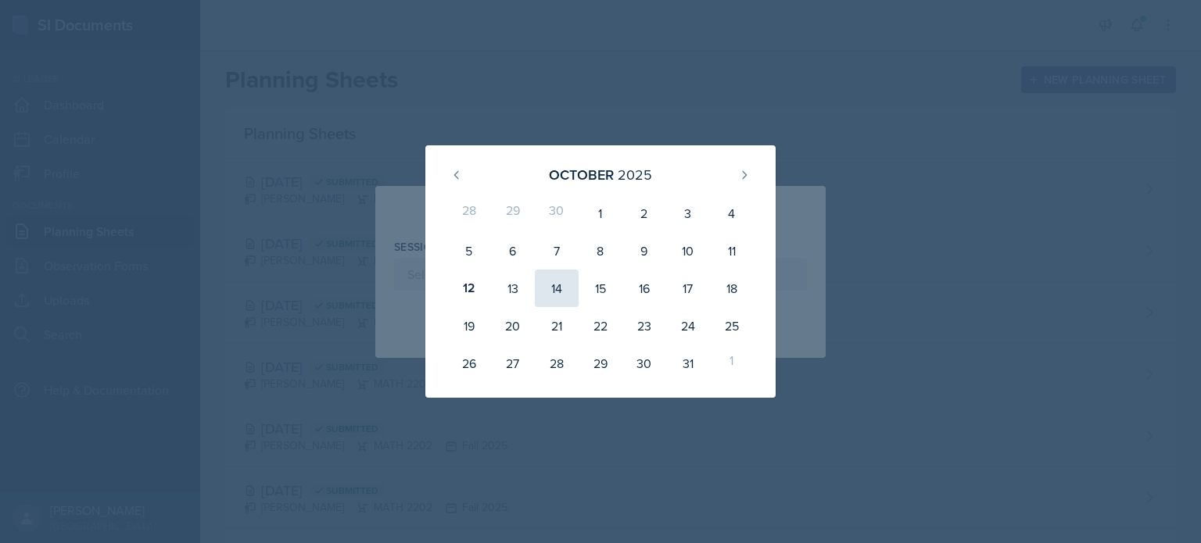
click at [564, 295] on div "14" at bounding box center [557, 289] width 44 height 38
type input "[DATE]"
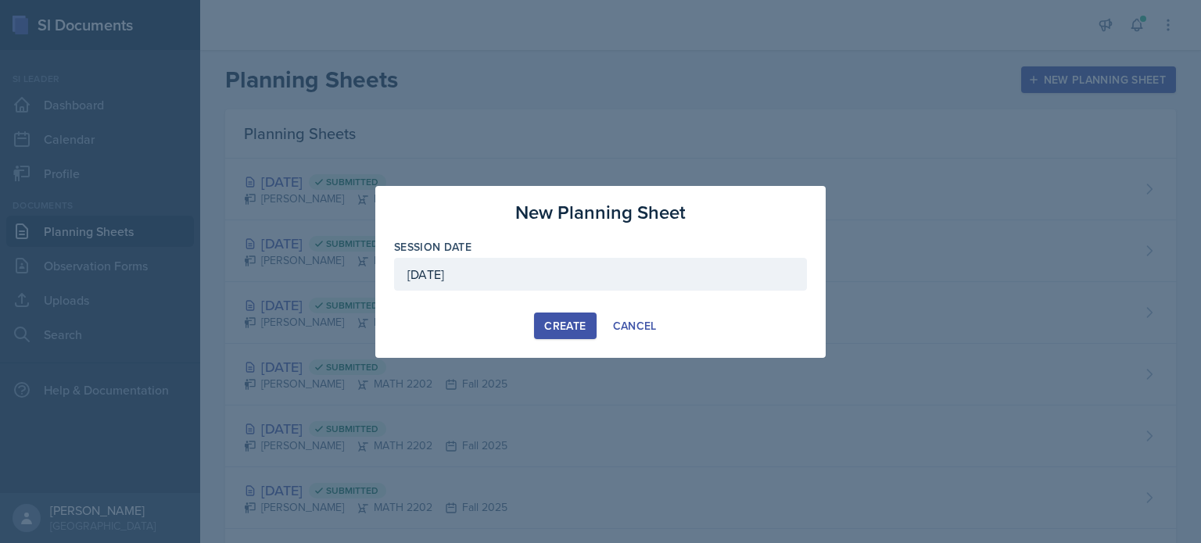
click at [574, 326] on div "Create" at bounding box center [564, 326] width 41 height 13
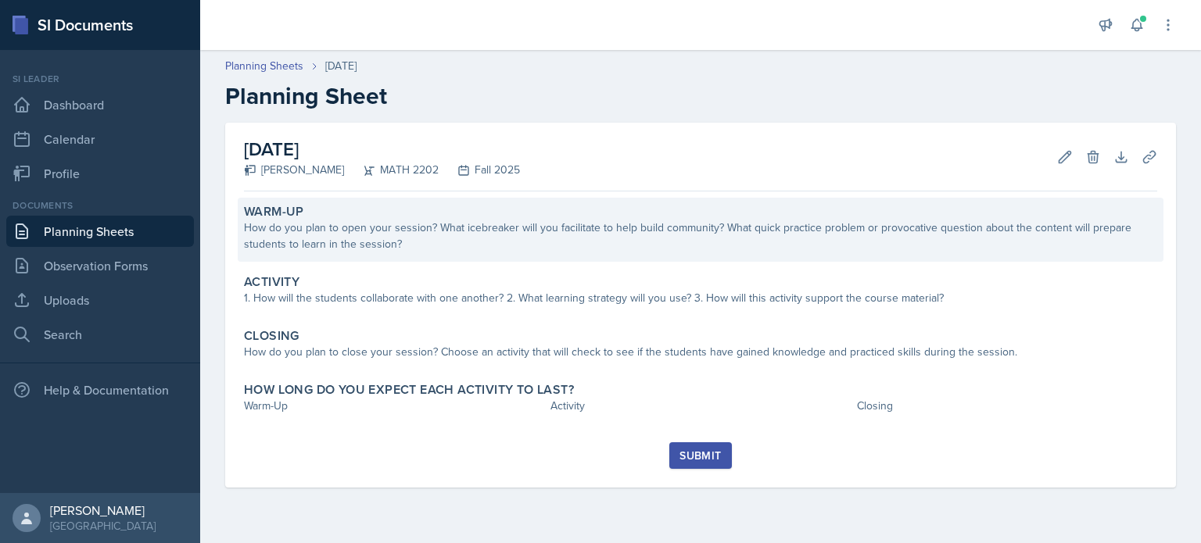
click at [441, 233] on div "How do you plan to open your session? What icebreaker will you facilitate to he…" at bounding box center [700, 236] width 913 height 33
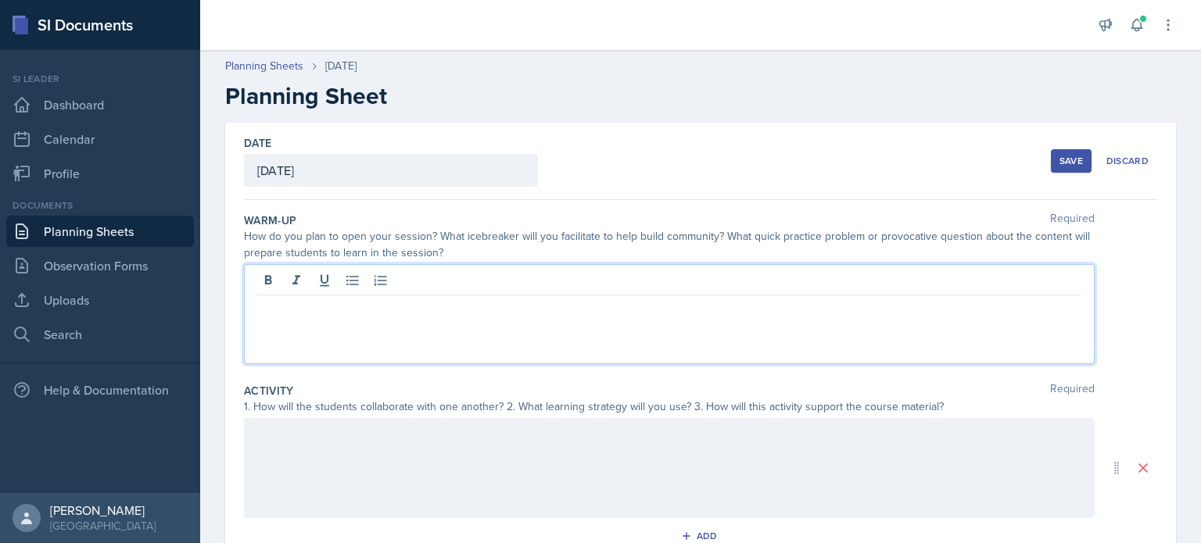
click at [378, 275] on div at bounding box center [669, 314] width 850 height 100
paste div
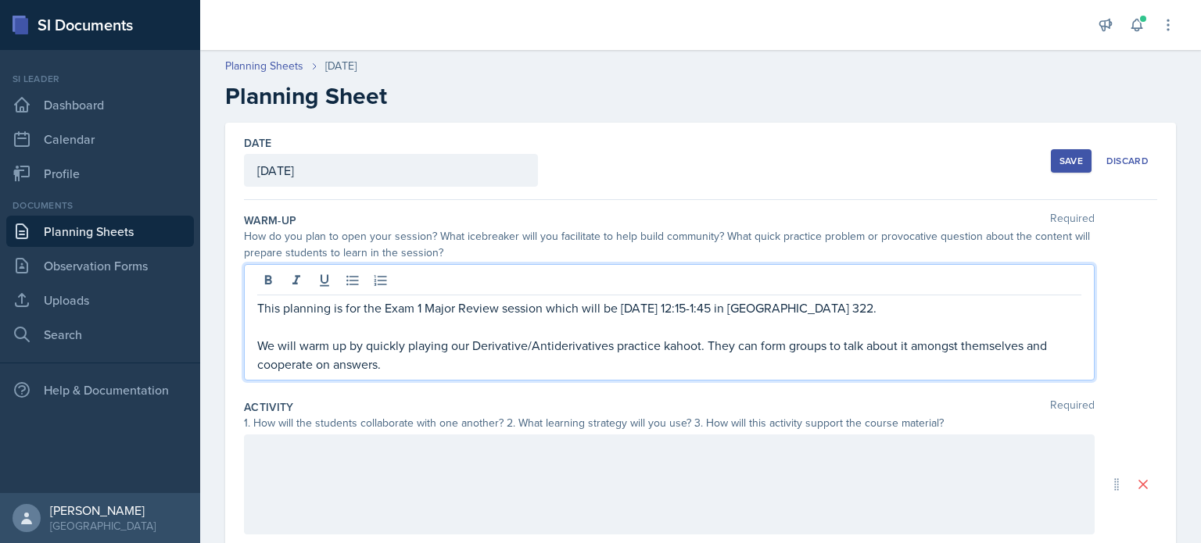
click at [423, 309] on p "This planning is for the Exam 1 Major Review session which will be [DATE] 12:15…" at bounding box center [669, 308] width 824 height 19
click at [422, 309] on p "This planning is for the Exam 1 Major Review session which will be [DATE] 12:15…" at bounding box center [669, 308] width 824 height 19
drag, startPoint x: 759, startPoint y: 309, endPoint x: 673, endPoint y: 302, distance: 86.2
click at [673, 302] on p "This planning is for the Exam 2 Major Review session which will be [DATE] 12:15…" at bounding box center [669, 308] width 824 height 19
drag, startPoint x: 1004, startPoint y: 307, endPoint x: 825, endPoint y: 309, distance: 178.2
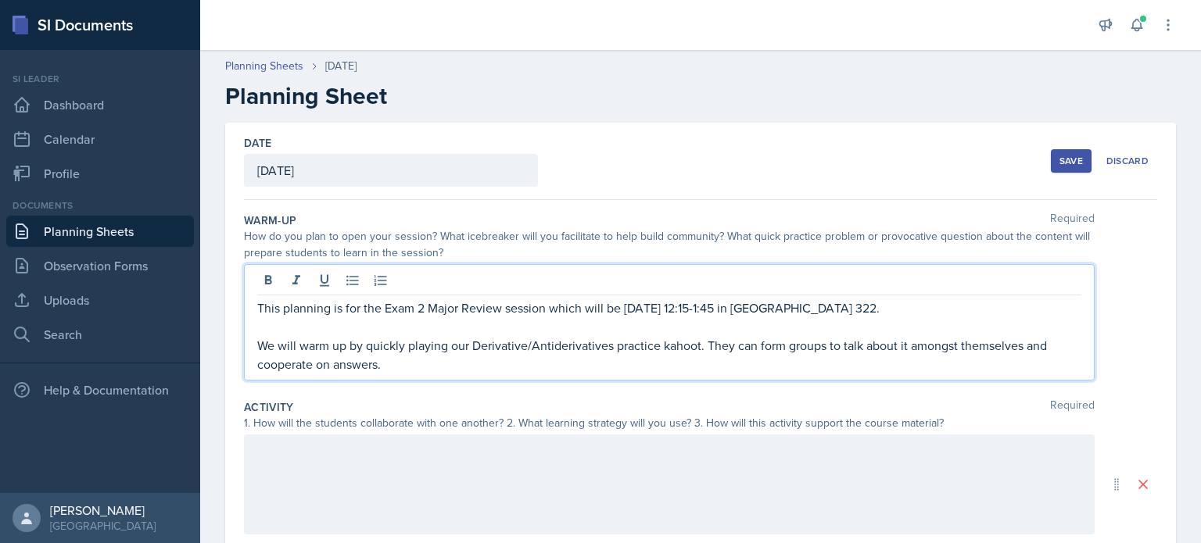
click at [825, 309] on p "This planning is for the Exam 2 Major Review session which will be [DATE] 12:15…" at bounding box center [669, 308] width 824 height 19
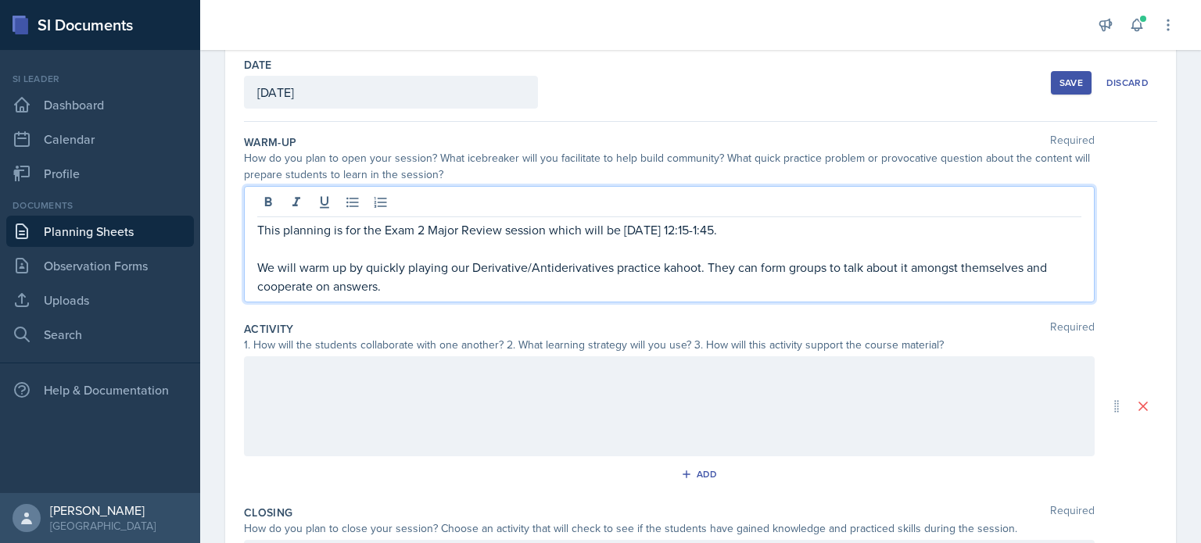
scroll to position [156, 0]
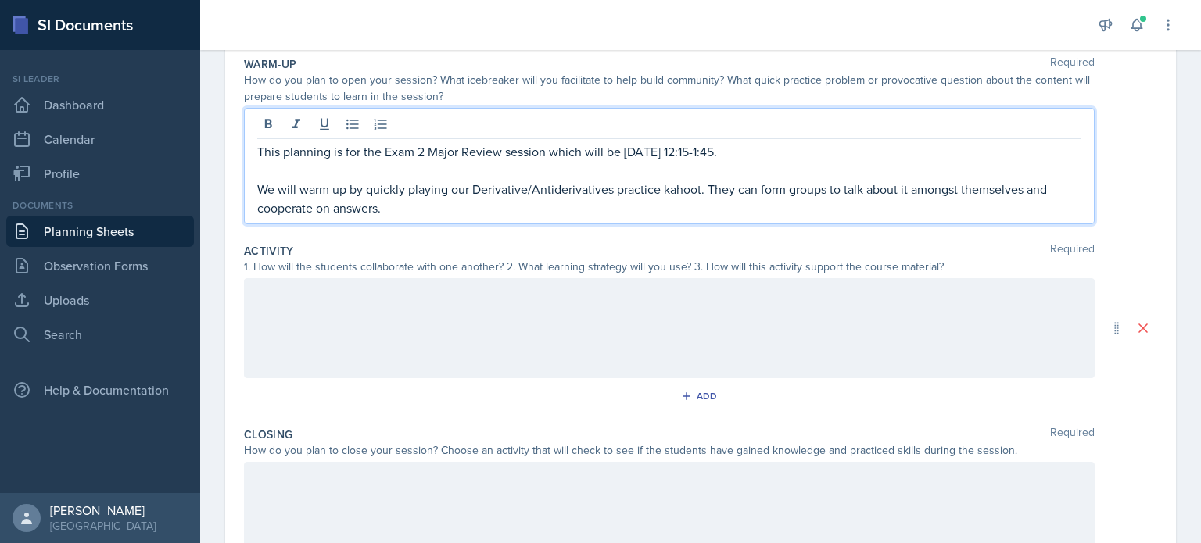
click at [561, 306] on div at bounding box center [669, 328] width 850 height 100
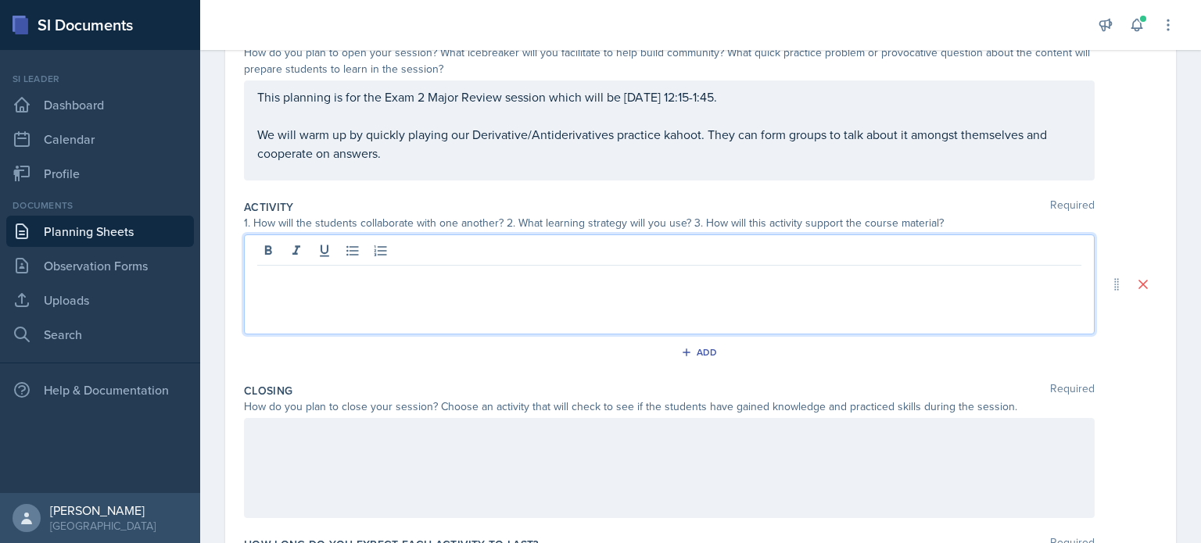
scroll to position [199, 0]
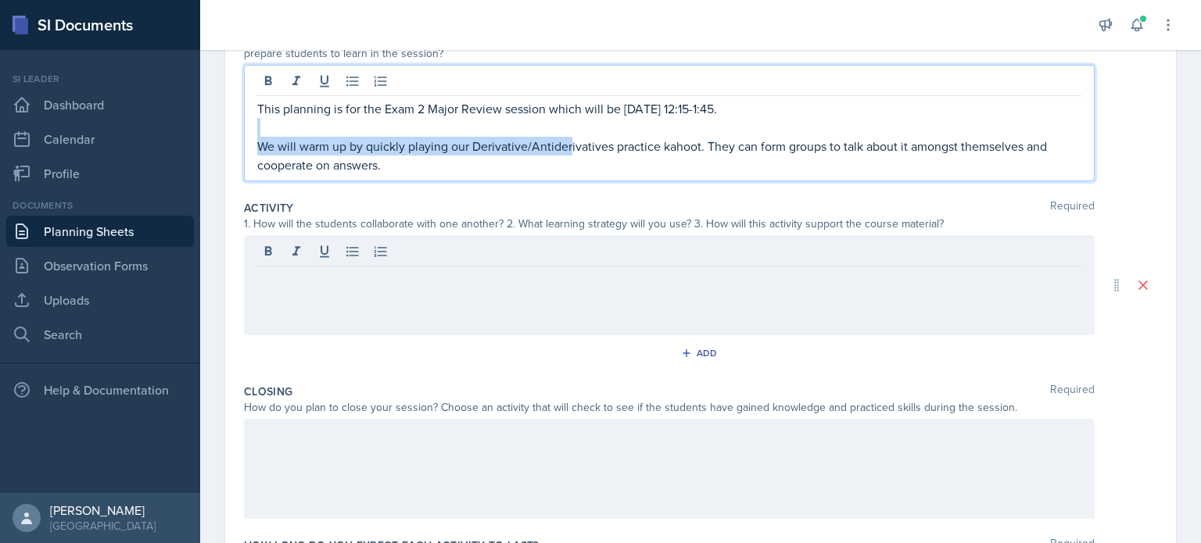
drag, startPoint x: 610, startPoint y: 134, endPoint x: 569, endPoint y: 137, distance: 40.8
click at [569, 137] on p "We will warm up by quickly playing our Derivative/Antiderivatives practice kaho…" at bounding box center [669, 156] width 824 height 38
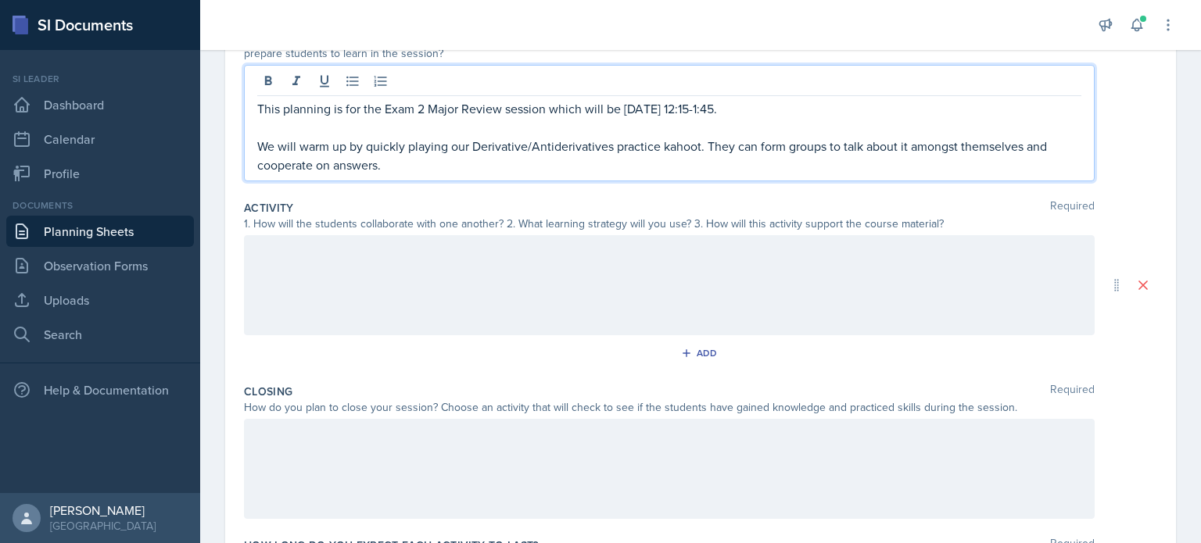
click at [589, 155] on p "We will warm up by quickly playing our Derivative/Antiderivatives practice kaho…" at bounding box center [669, 156] width 824 height 38
drag, startPoint x: 612, startPoint y: 146, endPoint x: 473, endPoint y: 149, distance: 139.2
click at [473, 149] on p "We will warm up by quickly playing our Derivative/Antiderivatives practice kaho…" at bounding box center [669, 156] width 824 height 38
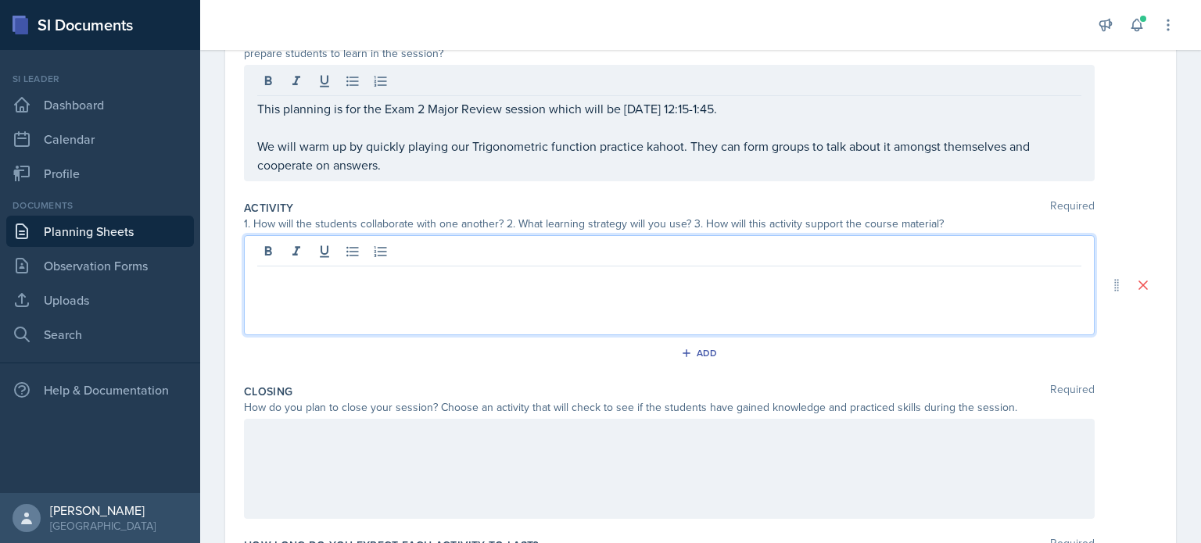
click at [525, 259] on div at bounding box center [669, 285] width 850 height 100
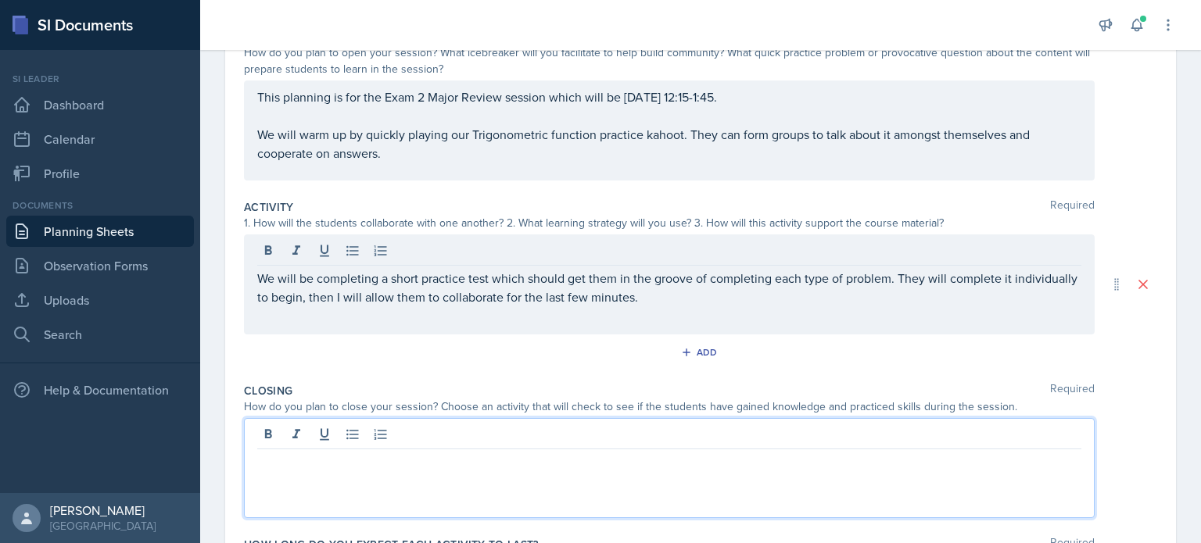
click at [498, 440] on div at bounding box center [669, 468] width 850 height 100
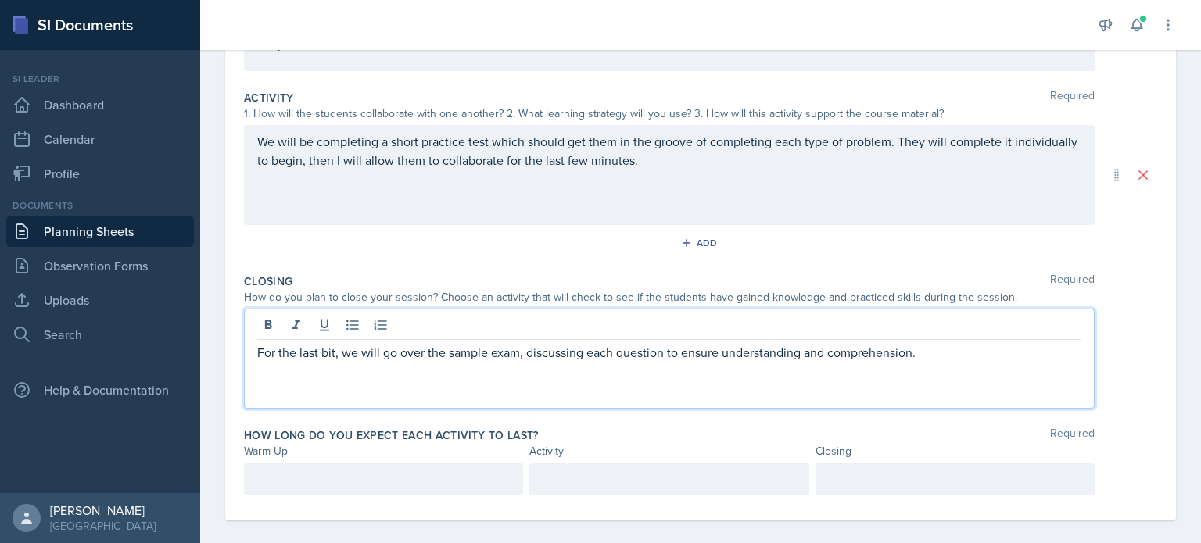
scroll to position [306, 0]
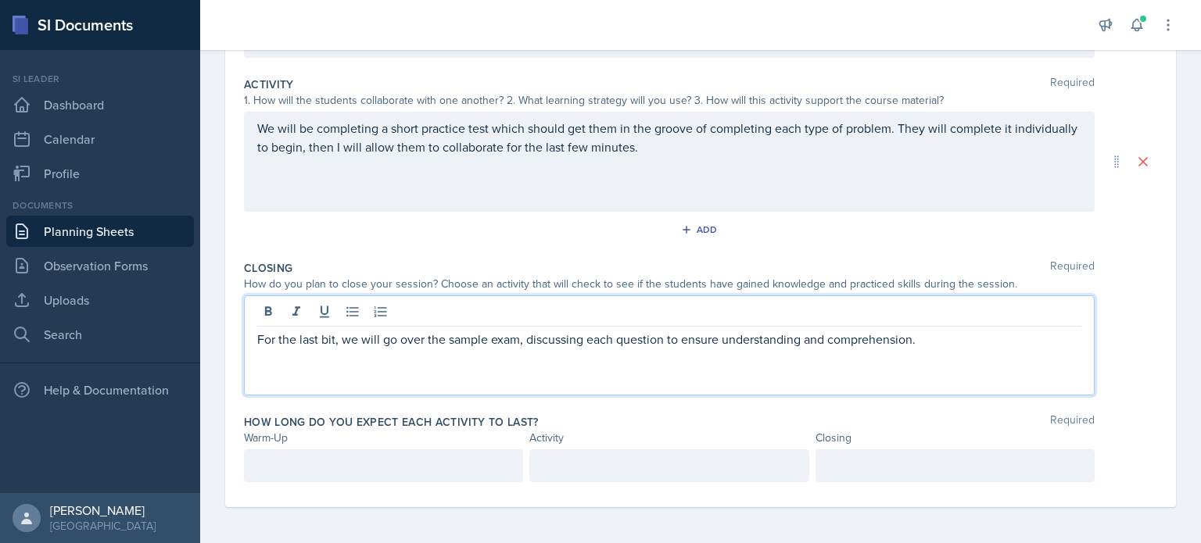
click at [381, 483] on div "How long do you expect each activity to last? Required Warm-Up Activity Closing" at bounding box center [700, 451] width 913 height 87
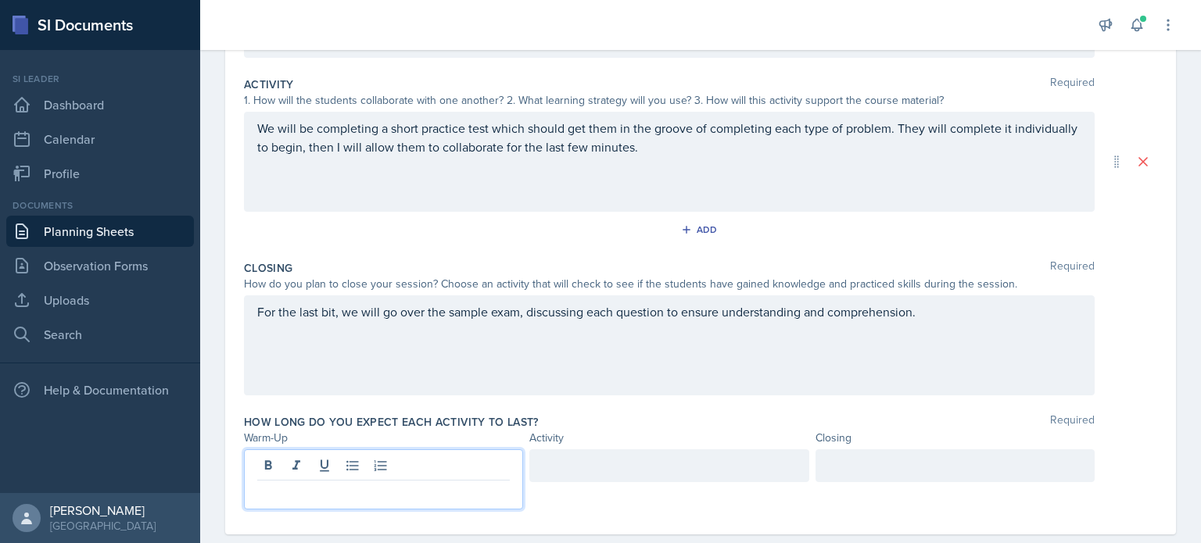
click at [396, 473] on div at bounding box center [383, 479] width 279 height 60
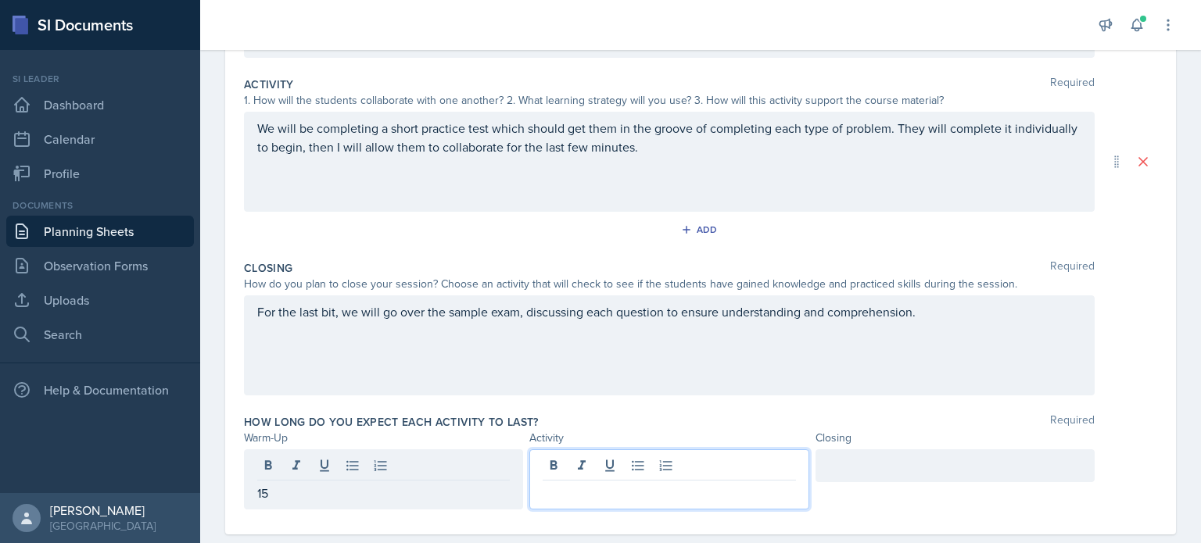
click at [607, 463] on div at bounding box center [668, 479] width 279 height 60
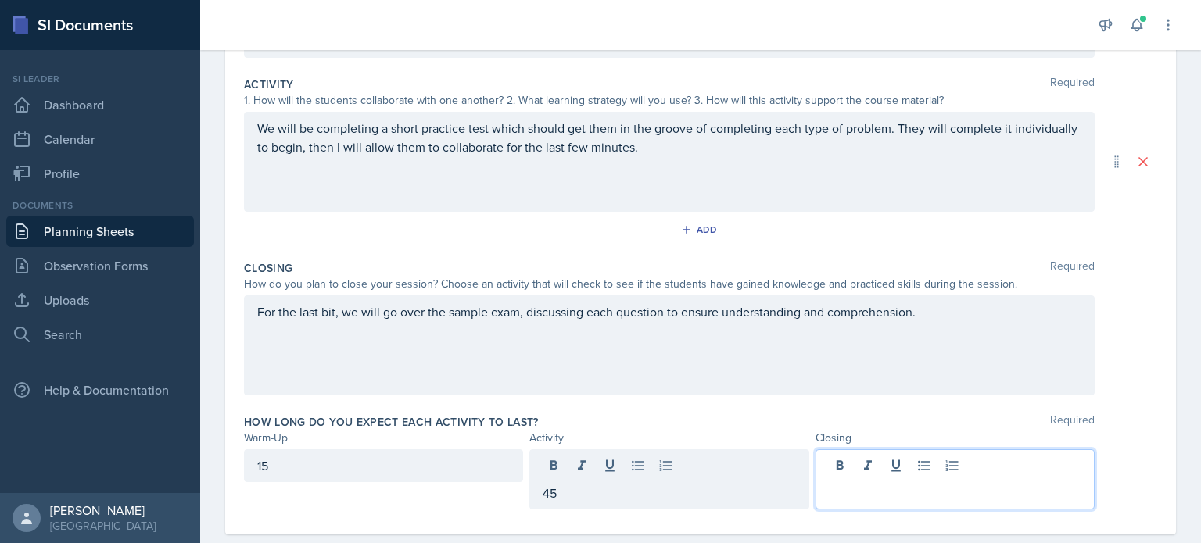
click at [895, 473] on div at bounding box center [954, 479] width 279 height 60
click at [869, 410] on div "How long do you expect each activity to last? Required Warm-Up Activity Closing…" at bounding box center [700, 465] width 913 height 114
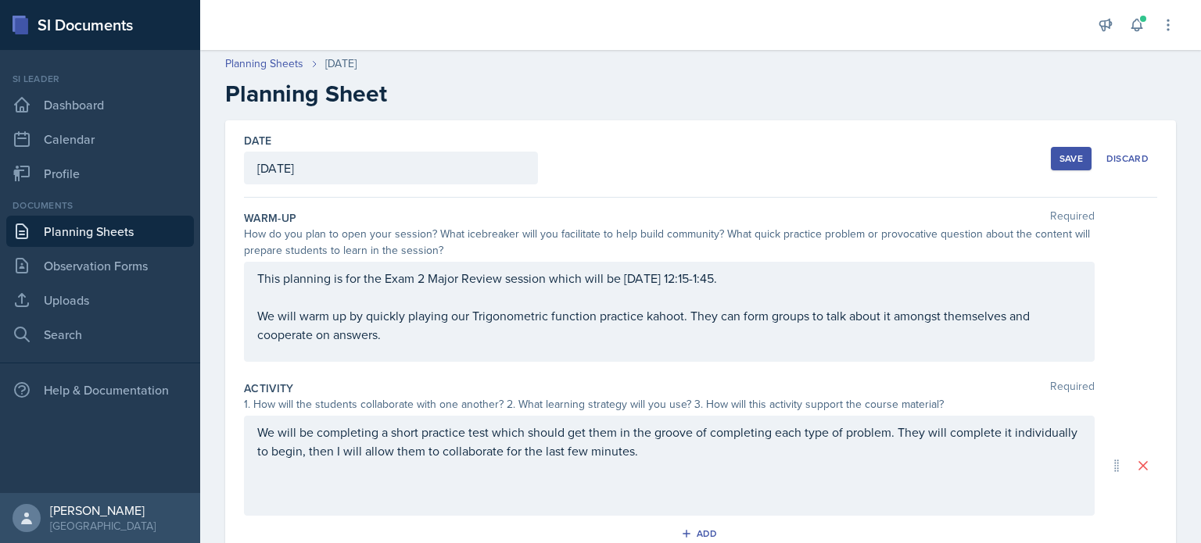
scroll to position [0, 0]
click at [1059, 157] on div "Save" at bounding box center [1070, 161] width 23 height 13
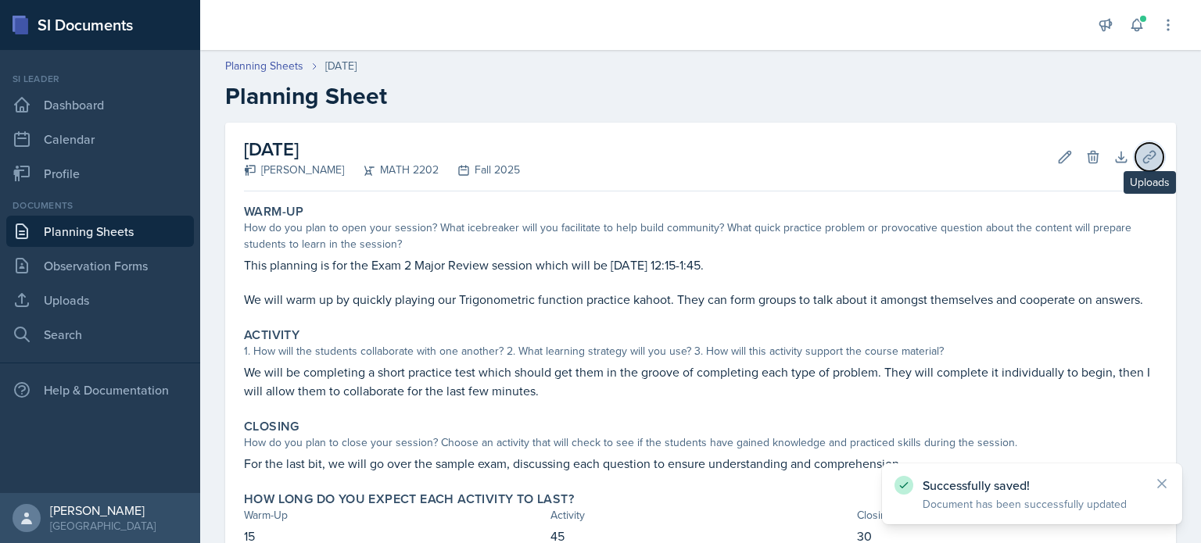
click at [1135, 163] on button "Uploads" at bounding box center [1149, 157] width 28 height 28
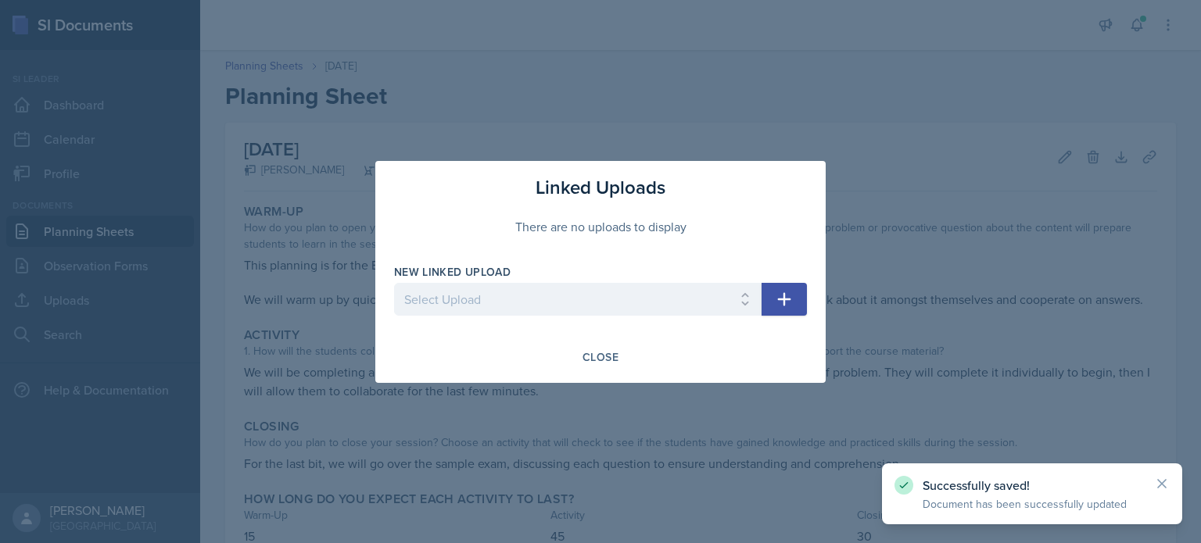
click at [795, 300] on button "button" at bounding box center [783, 299] width 45 height 33
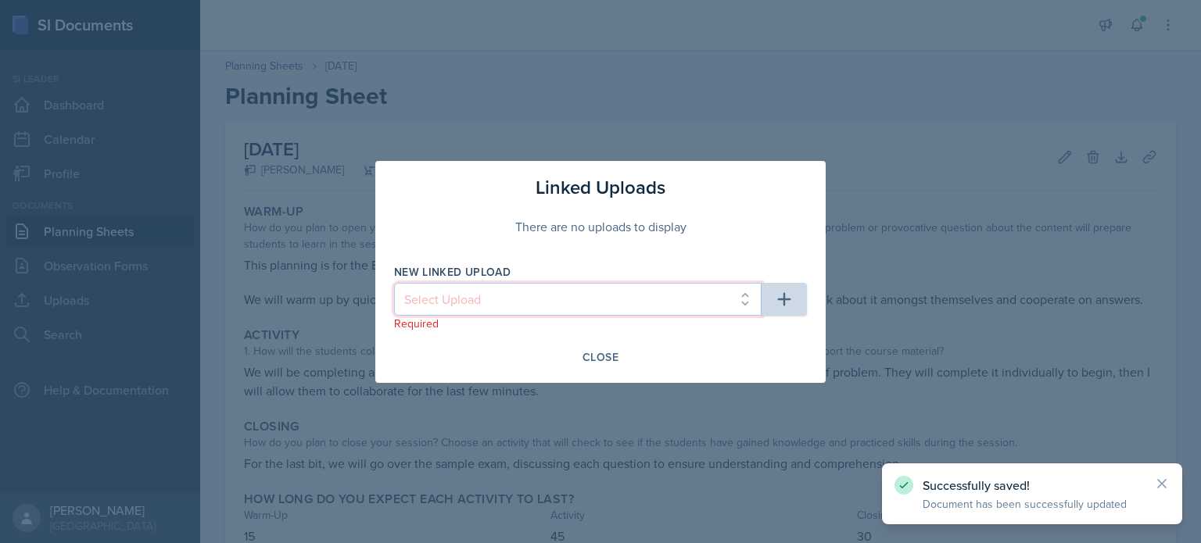
click at [569, 300] on select "Select Upload Common Derivative/Antiderivative Domino Game Common Derivative/An…" at bounding box center [577, 299] width 367 height 33
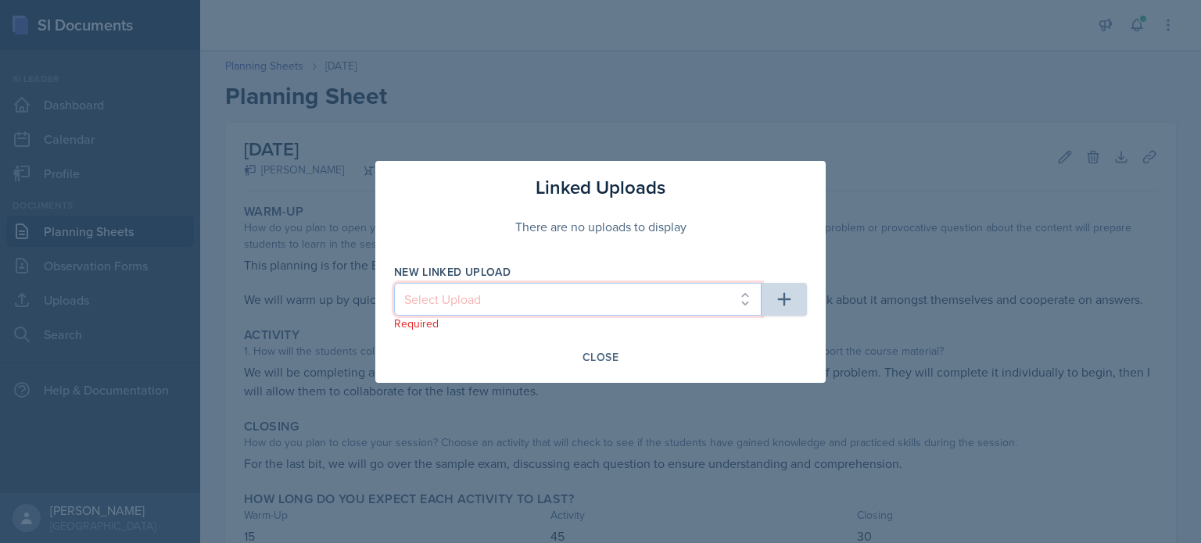
select select "845b0a6f-91d1-4954-84f8-e64644ee352c"
click at [394, 283] on select "Select Upload Common Derivative/Antiderivative Domino Game Common Derivative/An…" at bounding box center [577, 299] width 367 height 33
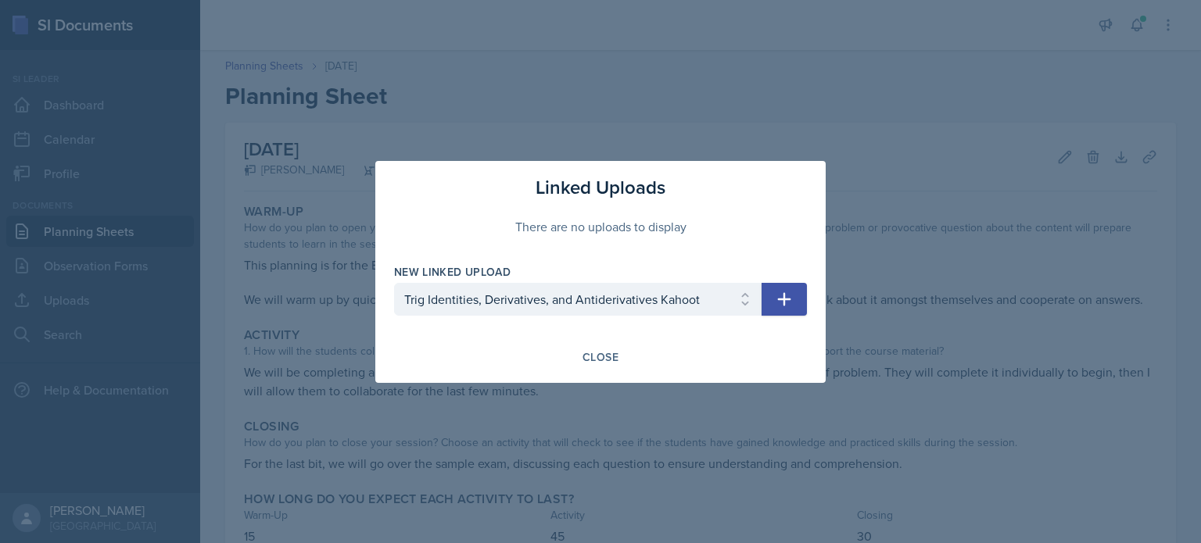
click at [786, 309] on button "button" at bounding box center [783, 299] width 45 height 33
select select
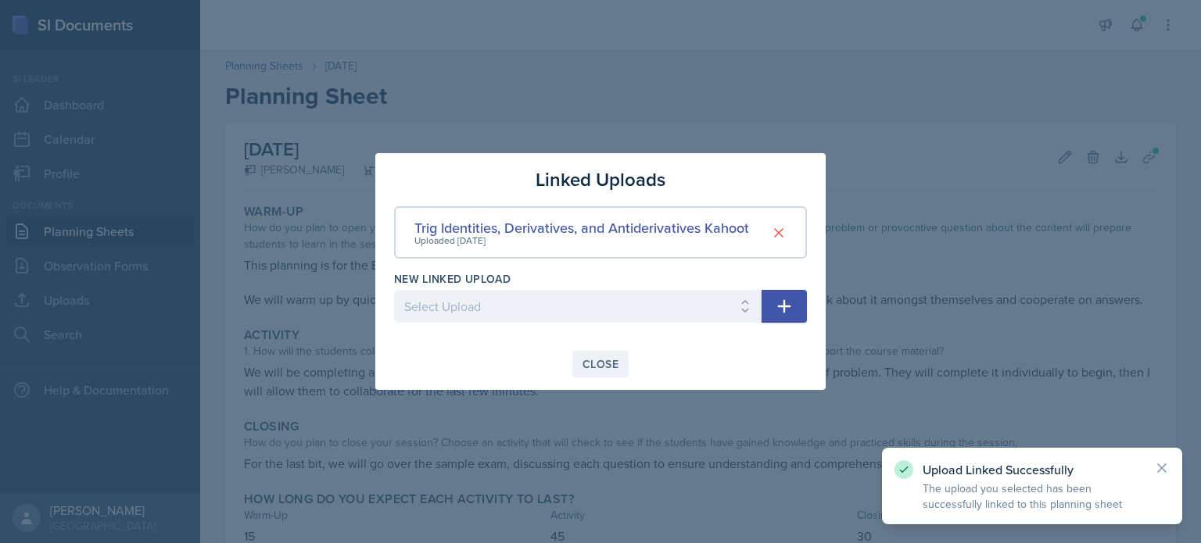
click at [607, 365] on div "Close" at bounding box center [600, 364] width 36 height 13
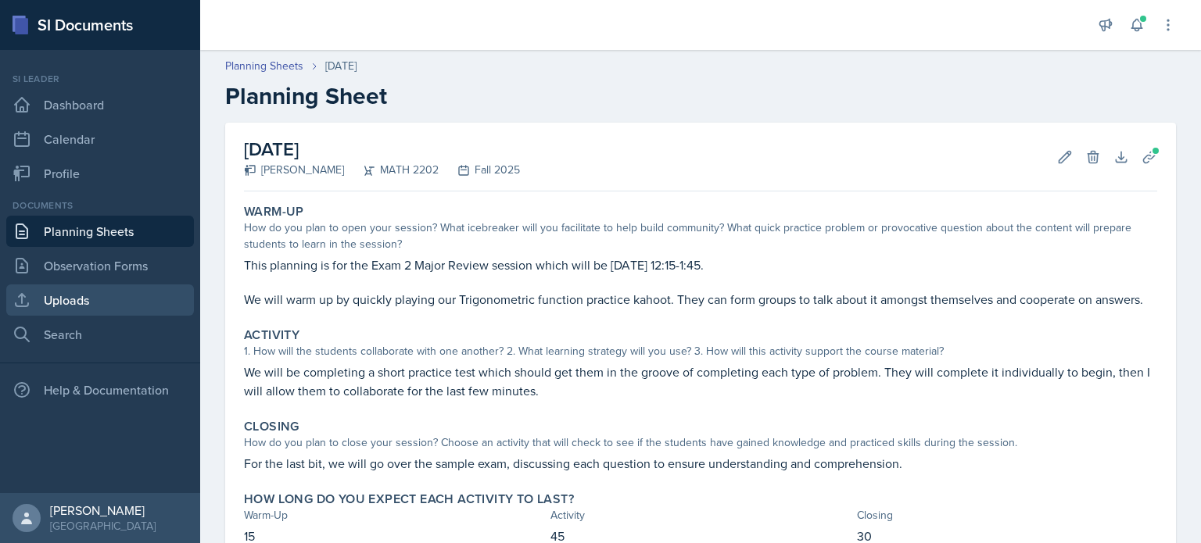
click at [84, 299] on link "Uploads" at bounding box center [100, 300] width 188 height 31
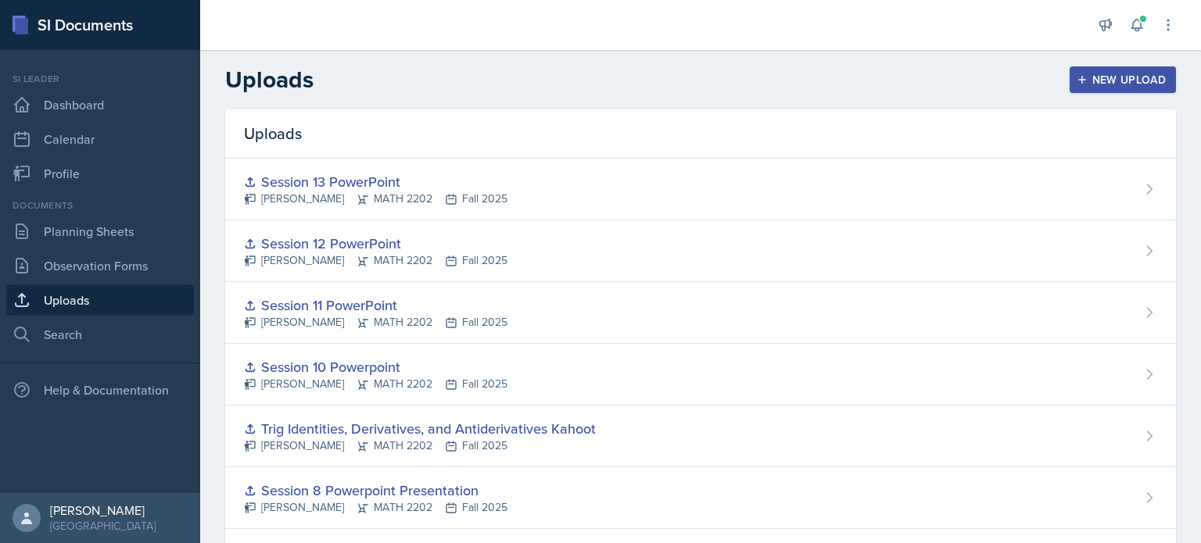
click at [1111, 77] on div "New Upload" at bounding box center [1122, 79] width 87 height 13
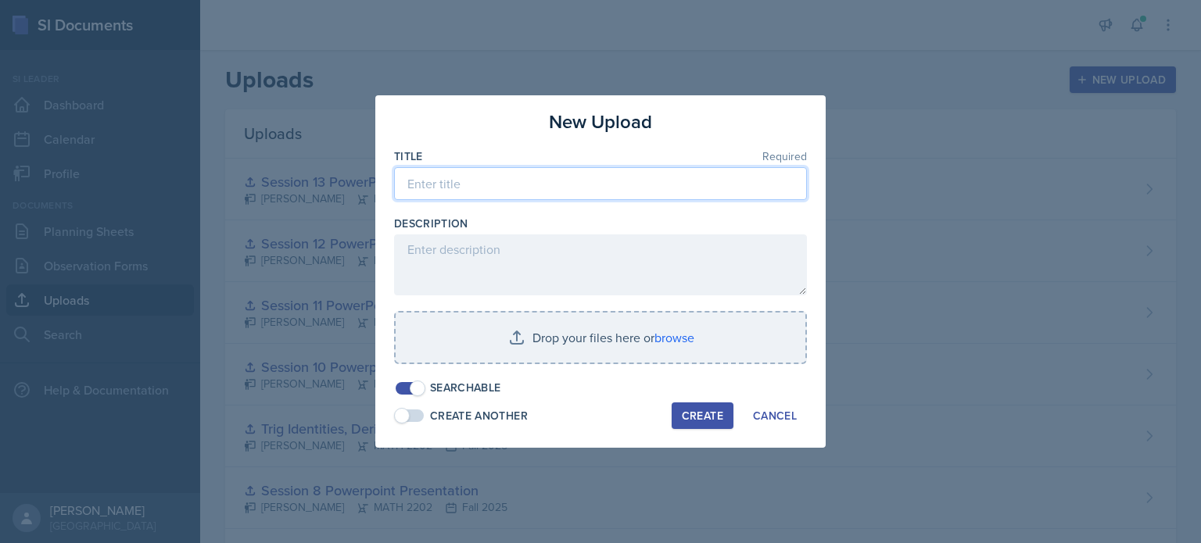
click at [525, 178] on input at bounding box center [600, 183] width 413 height 33
paste input "Calc 2 Sample Exam 1 (Key)"
click at [528, 187] on input "Calc 2 Sample Exam 1 (Key)" at bounding box center [600, 183] width 413 height 33
click at [524, 187] on input "Calc 2 Sample Exam 1 (Key)" at bounding box center [600, 183] width 413 height 33
type input "Calc 2 Sample Exam 2 (Key)"
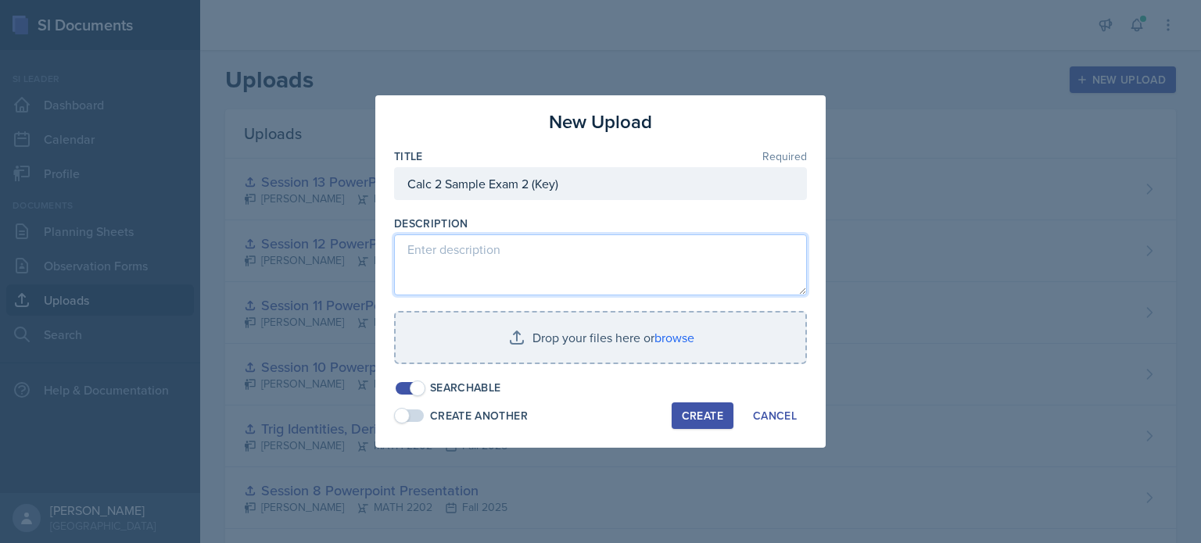
click at [535, 256] on textarea at bounding box center [600, 264] width 413 height 61
paste textarea "This is a sample exam key for the first Midterm exam of Calc 2. It includes the…"
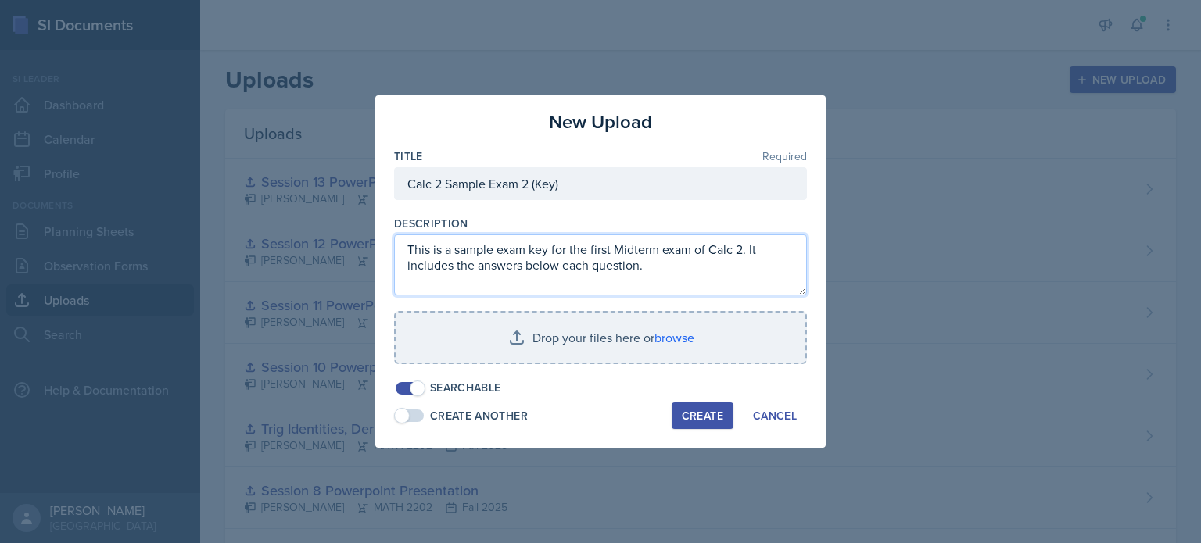
type textarea "This is a sample exam key for the first Midterm exam of Calc 2. It includes the…"
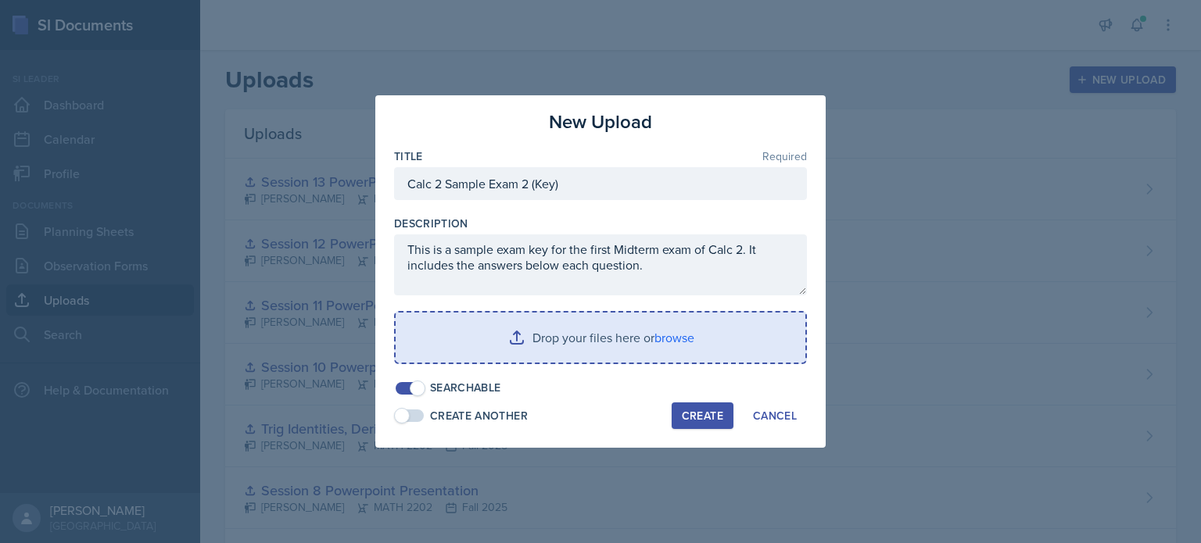
click at [547, 327] on input "file" at bounding box center [601, 338] width 410 height 50
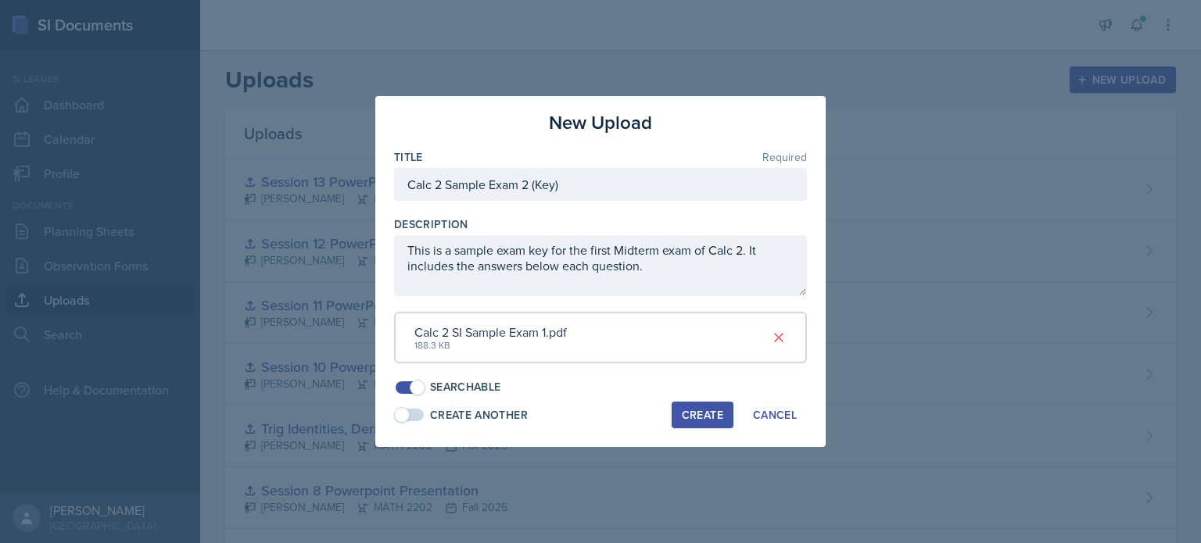
click at [699, 418] on div "Create" at bounding box center [702, 415] width 41 height 13
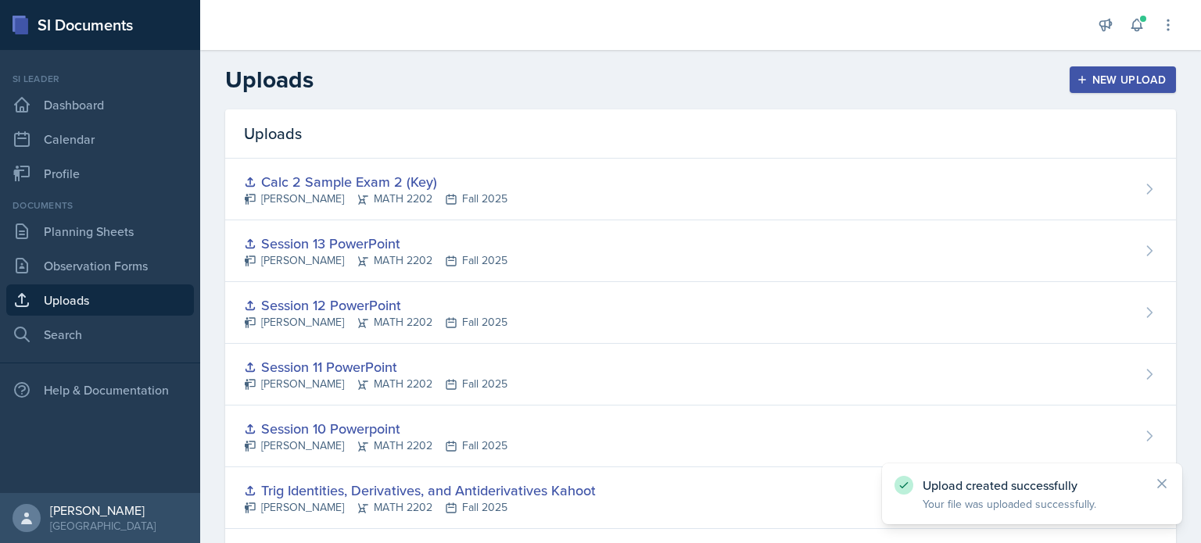
click at [1079, 80] on div "New Upload" at bounding box center [1122, 79] width 87 height 13
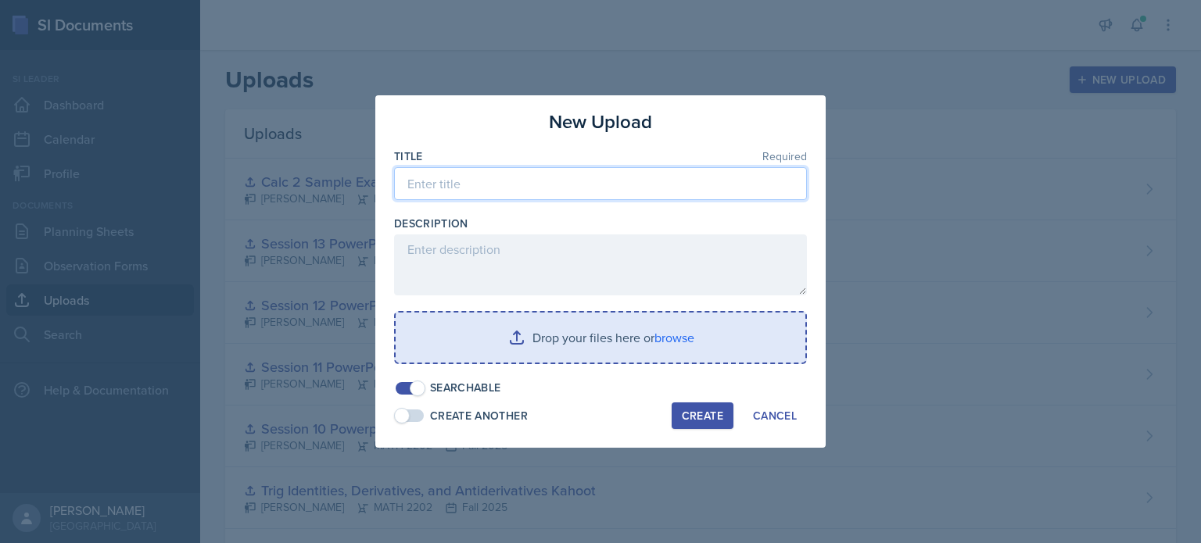
click at [425, 184] on input at bounding box center [600, 183] width 413 height 33
paste input "Calc 2 Sample Exam 1 (Blank)"
click at [526, 187] on input "Calc 2 Sample Exam 1 (Blank)" at bounding box center [600, 183] width 413 height 33
type input "Calc 2 Sample Exam 2 (Blank)"
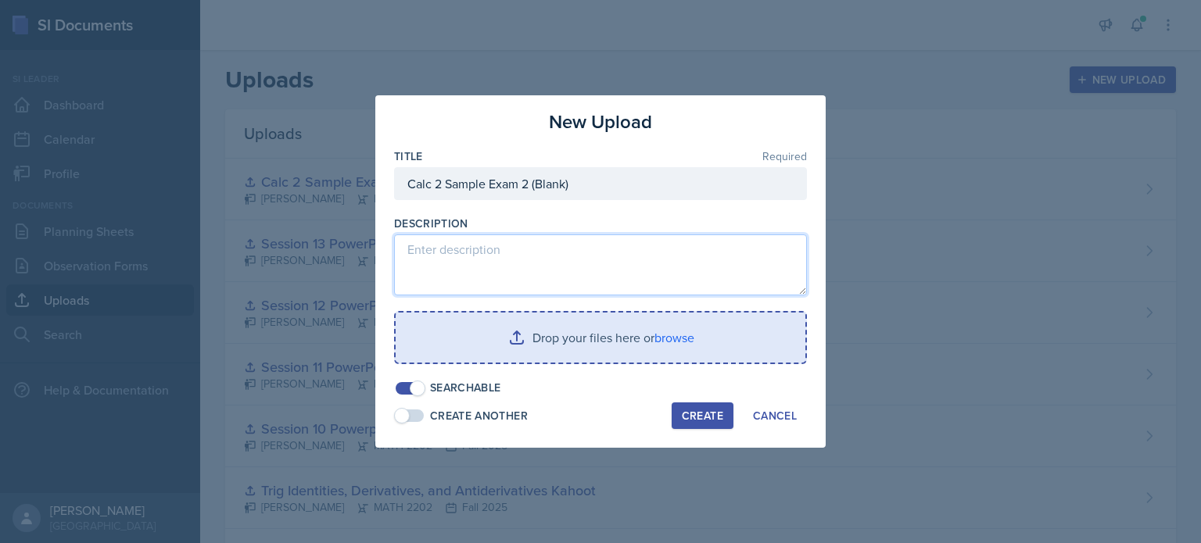
click at [520, 267] on textarea at bounding box center [600, 264] width 413 height 61
paste textarea "This is a sample exam for the first Midterm exam of Calc 2. It includes just th…"
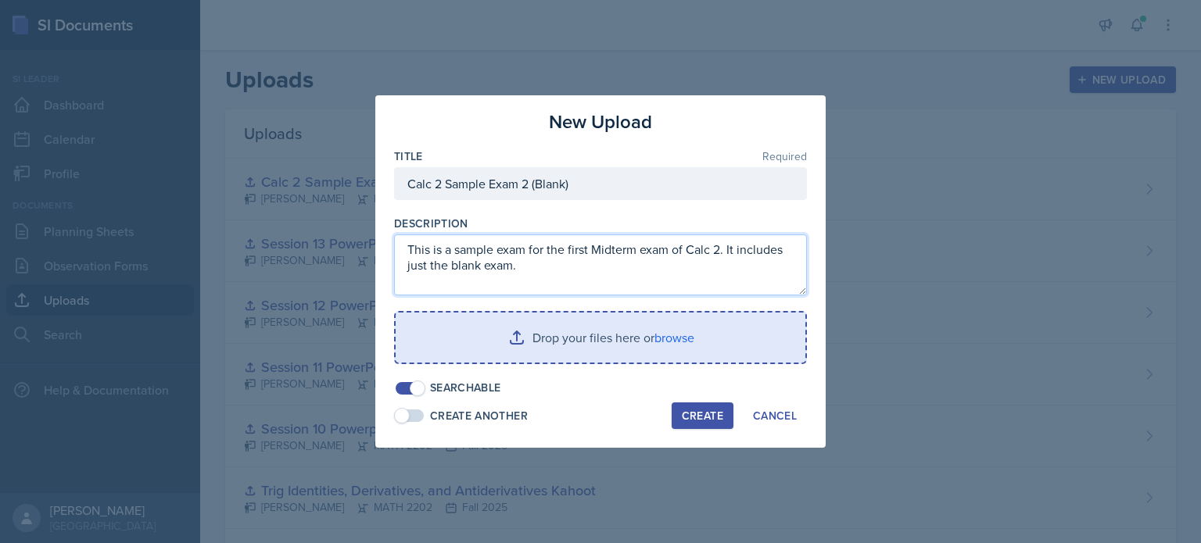
type textarea "This is a sample exam for the first Midterm exam of Calc 2. It includes just th…"
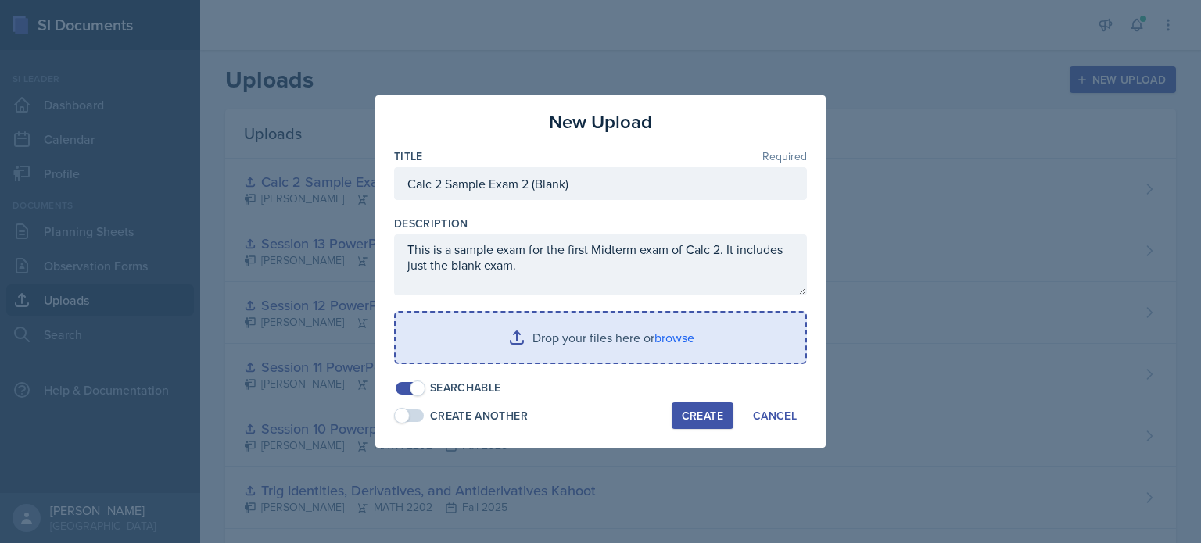
click at [544, 344] on input "file" at bounding box center [601, 338] width 410 height 50
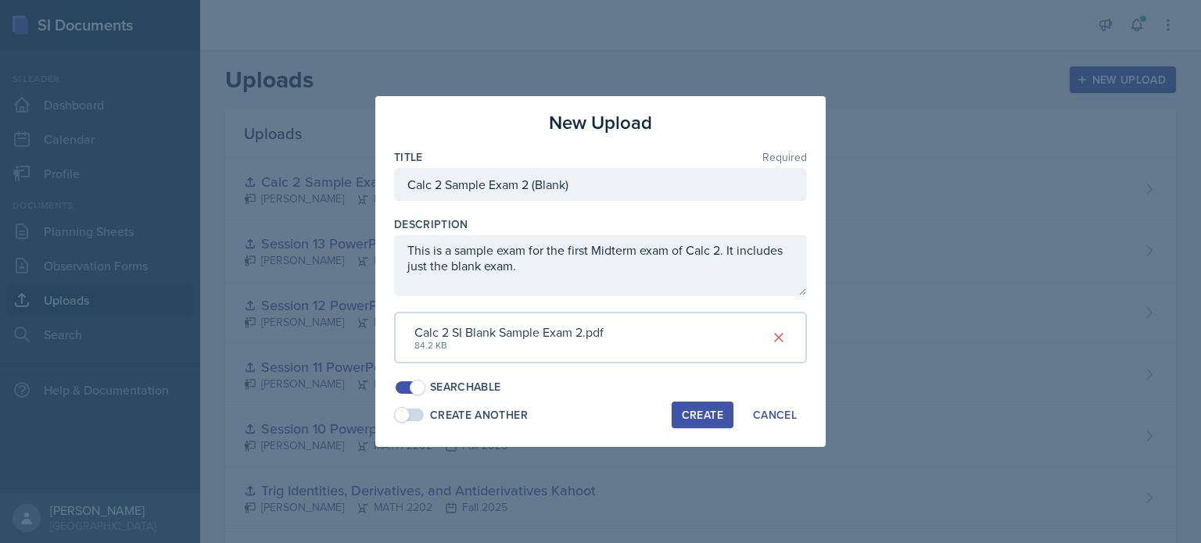
click at [706, 409] on div "Create" at bounding box center [702, 415] width 41 height 13
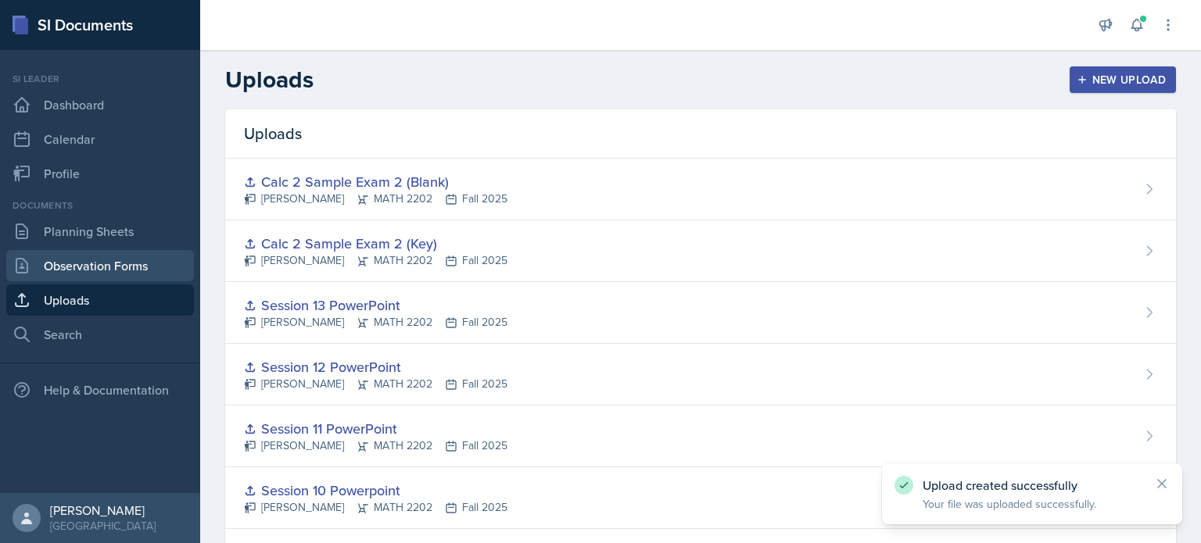
click at [109, 264] on link "Observation Forms" at bounding box center [100, 265] width 188 height 31
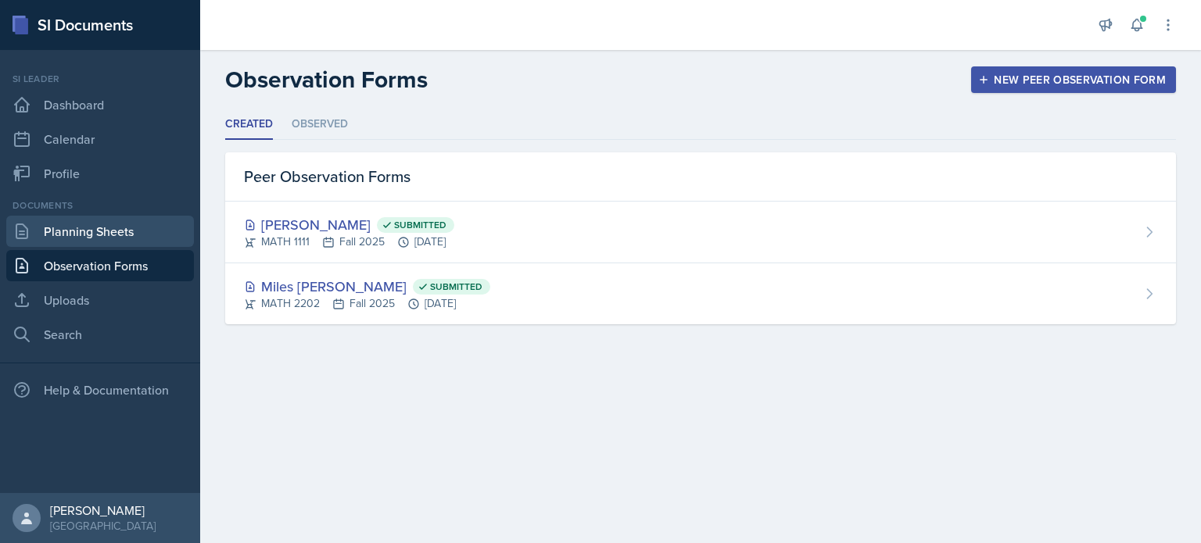
click at [91, 234] on link "Planning Sheets" at bounding box center [100, 231] width 188 height 31
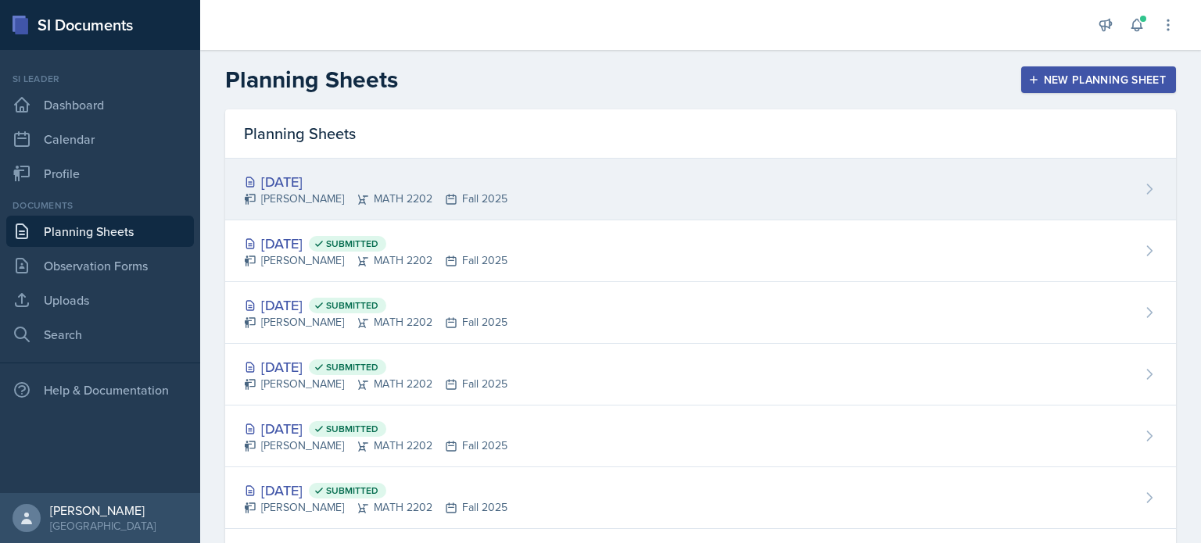
click at [501, 177] on div "[DATE] [PERSON_NAME] MATH 2202 Fall 2025" at bounding box center [700, 190] width 950 height 62
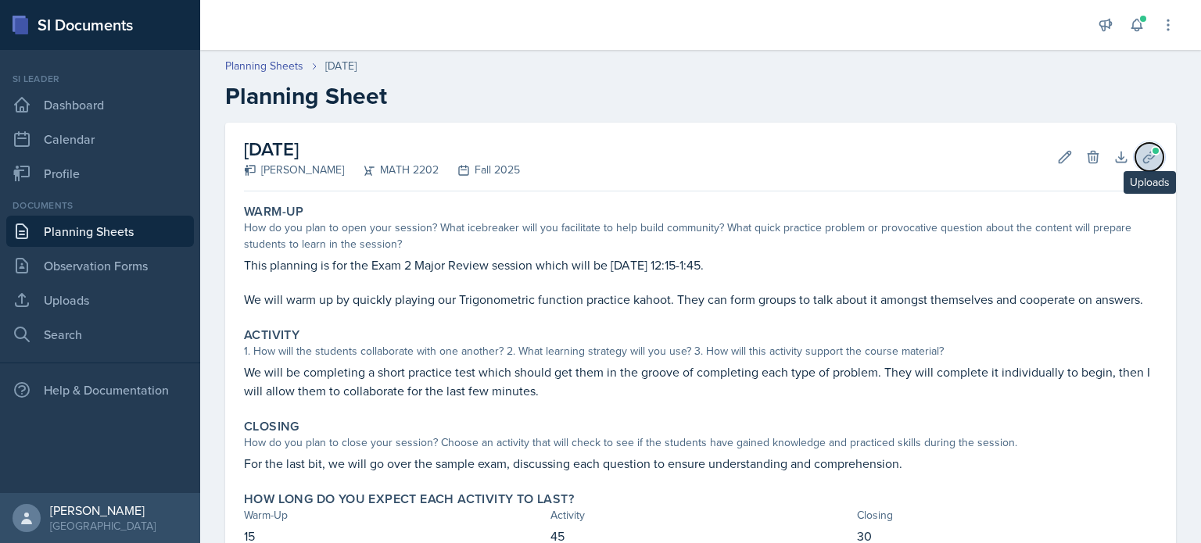
click at [1147, 159] on button "Uploads" at bounding box center [1149, 157] width 28 height 28
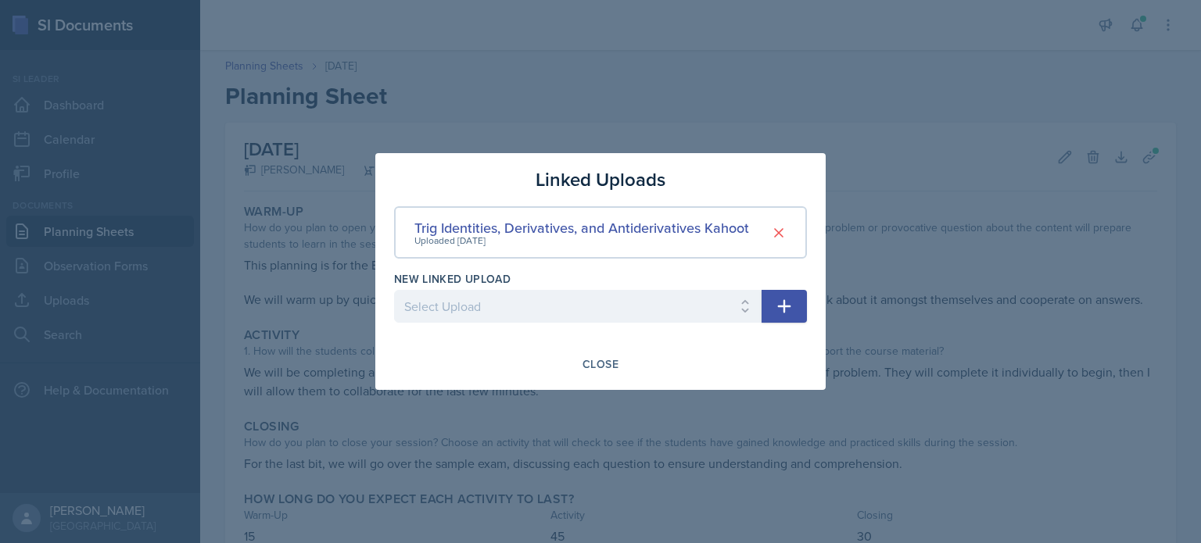
click at [790, 306] on icon "button" at bounding box center [784, 306] width 13 height 13
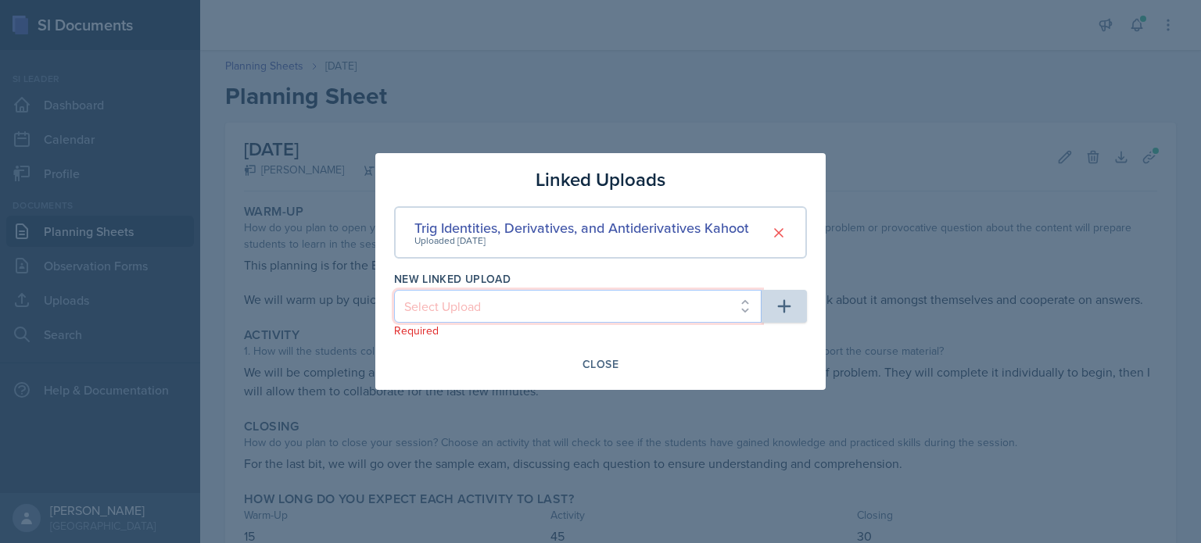
drag, startPoint x: 673, startPoint y: 302, endPoint x: 680, endPoint y: 306, distance: 8.0
click at [673, 302] on select "Select Upload Common Derivative/Antiderivative Domino Game Common Derivative/An…" at bounding box center [577, 306] width 367 height 33
select select "d0339020-ac8d-405a-919a-a94fa0488f3f"
click at [394, 290] on select "Select Upload Common Derivative/Antiderivative Domino Game Common Derivative/An…" at bounding box center [577, 306] width 367 height 33
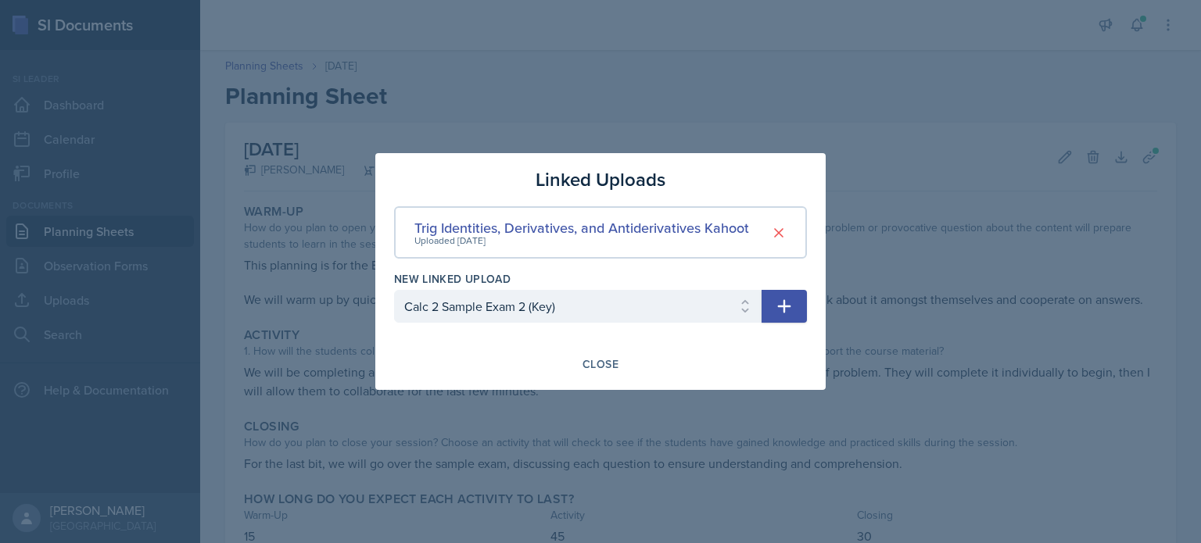
click at [796, 306] on button "button" at bounding box center [783, 306] width 45 height 33
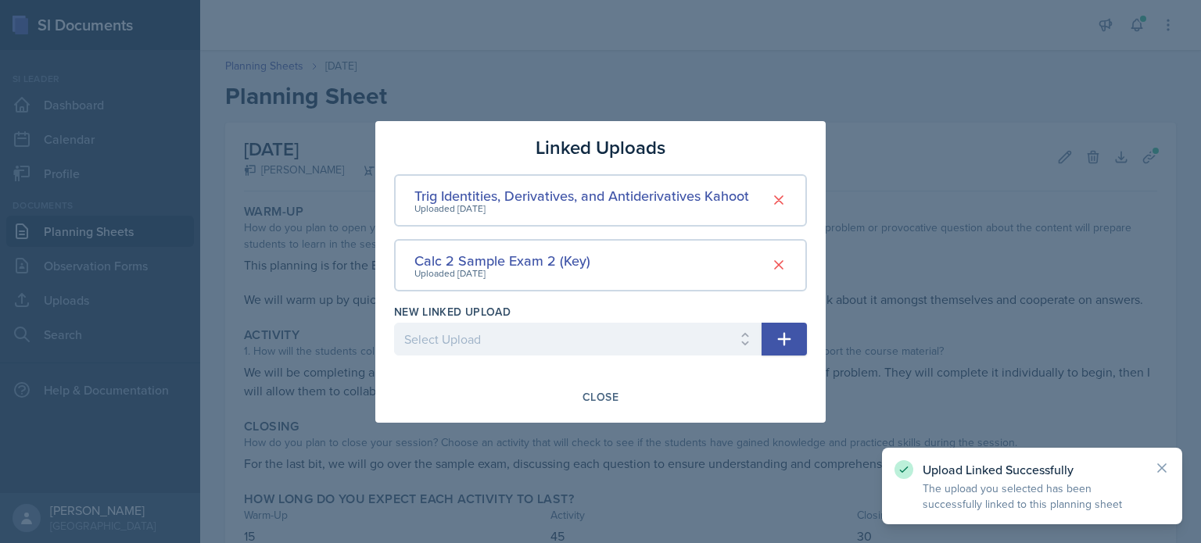
click at [775, 338] on icon "button" at bounding box center [784, 339] width 19 height 19
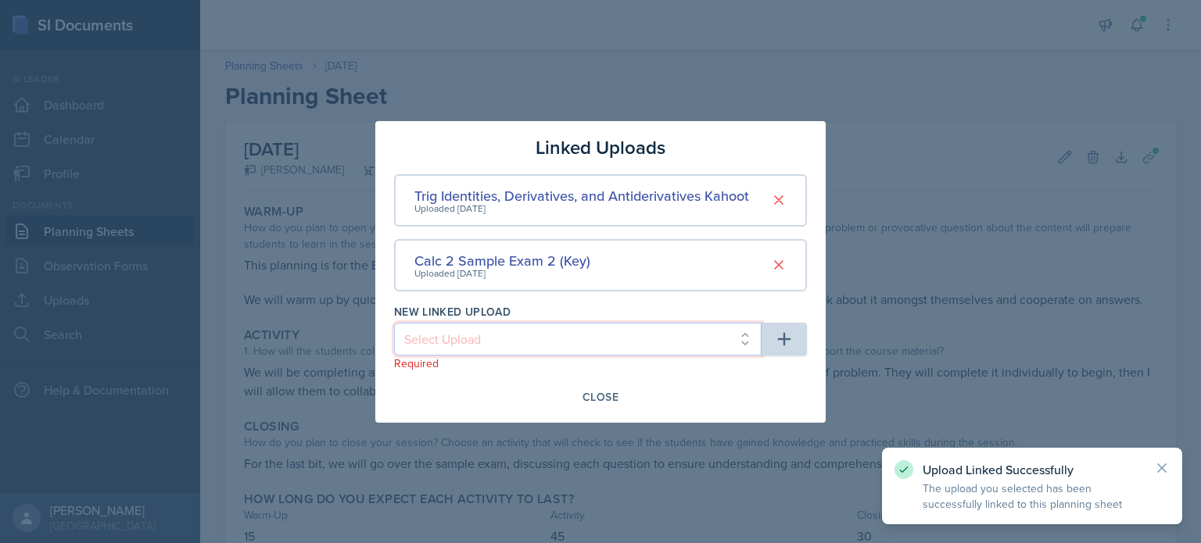
click at [606, 335] on select "Select Upload Common Derivative/Antiderivative Domino Game Common Derivative/An…" at bounding box center [577, 339] width 367 height 33
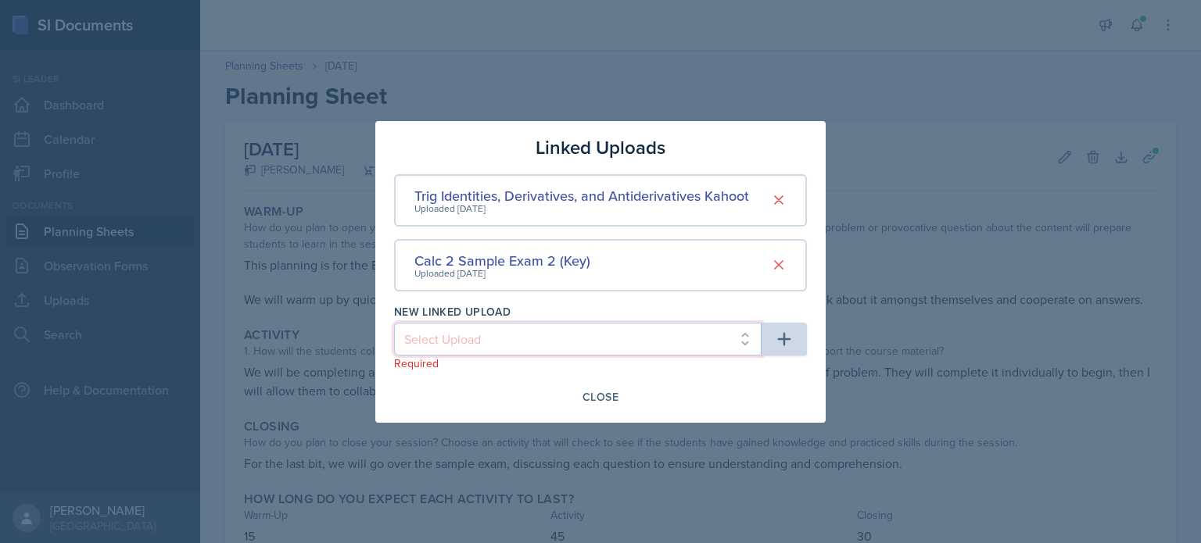
select select "36b5f475-59e6-4235-b77c-d654e099e5b8"
click at [394, 323] on select "Select Upload Common Derivative/Antiderivative Domino Game Common Derivative/An…" at bounding box center [577, 339] width 367 height 33
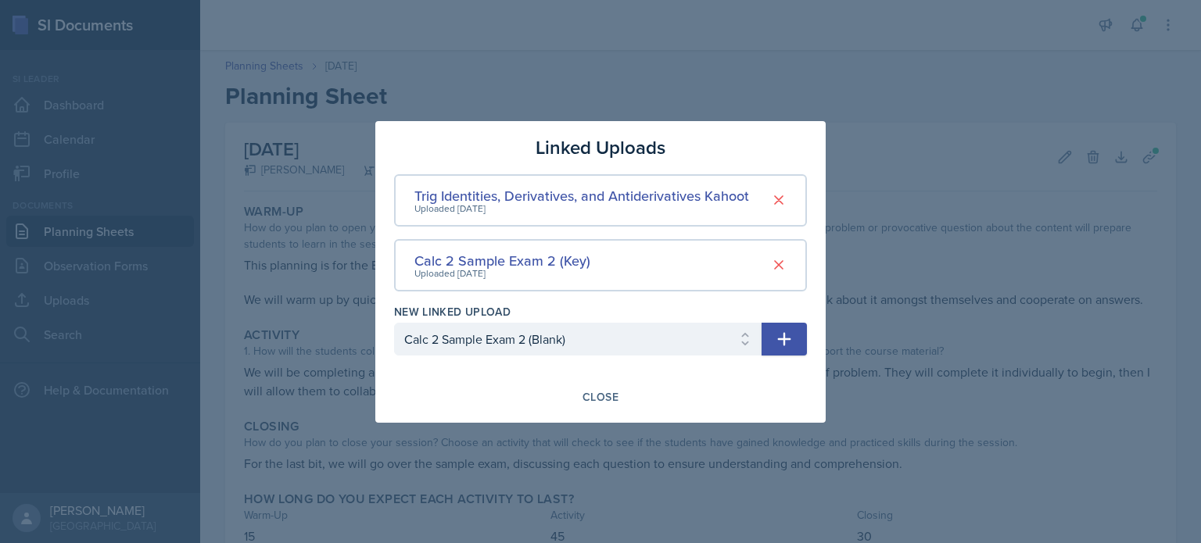
click at [782, 341] on icon "button" at bounding box center [784, 339] width 19 height 19
select select
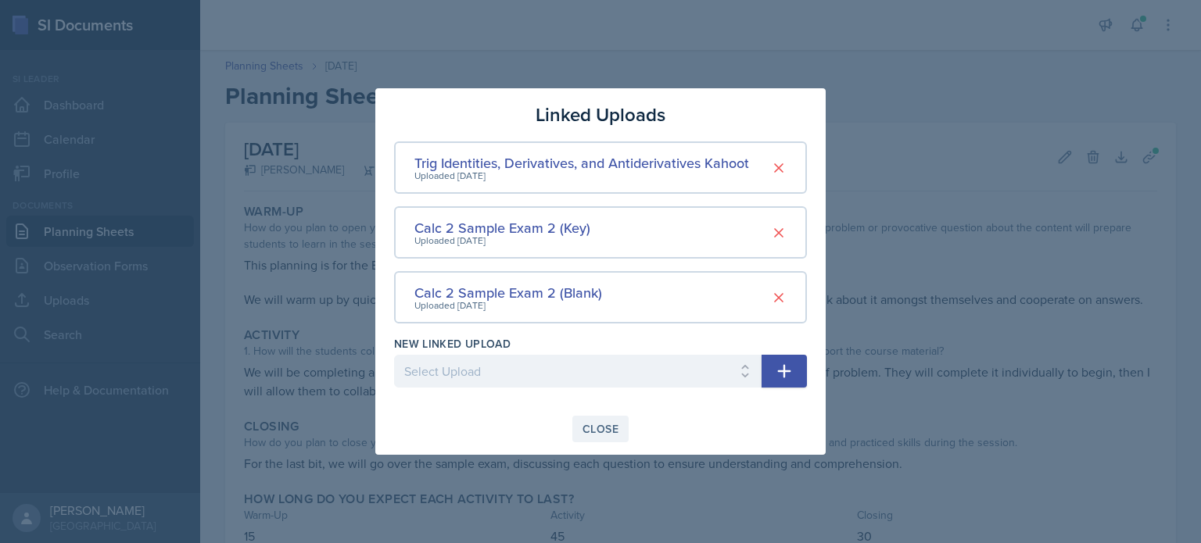
click at [596, 424] on div "Close" at bounding box center [600, 429] width 36 height 13
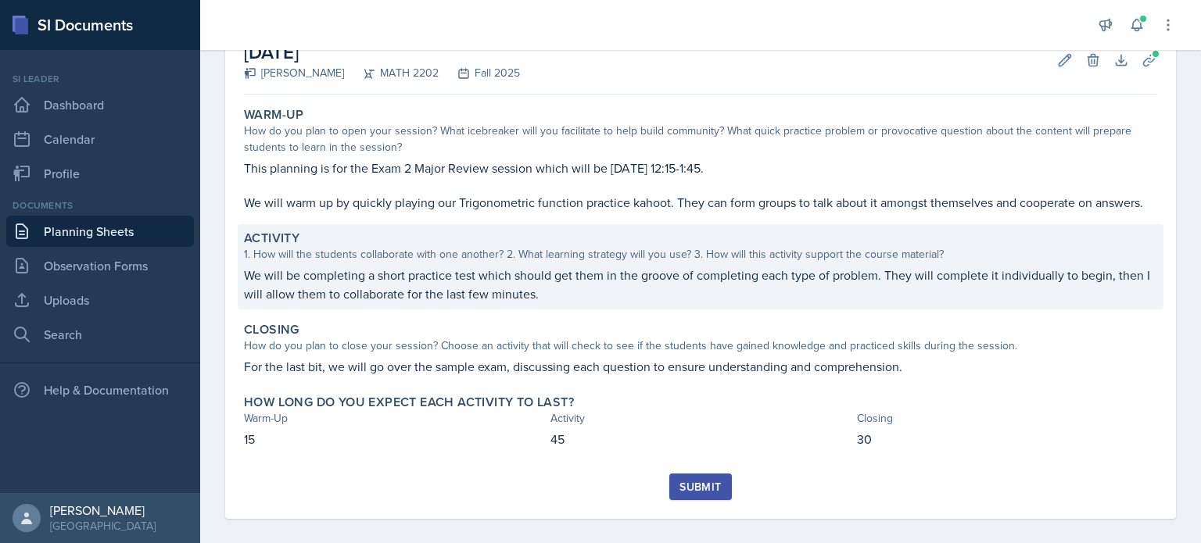
scroll to position [109, 0]
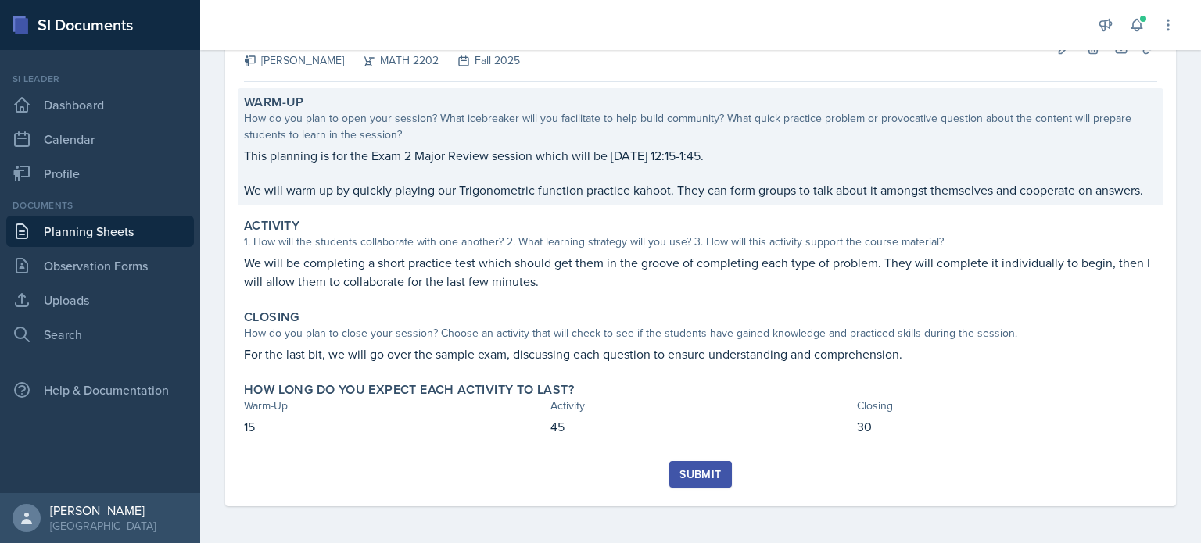
click at [812, 152] on p "This planning is for the Exam 2 Major Review session which will be [DATE] 12:15…" at bounding box center [700, 155] width 913 height 19
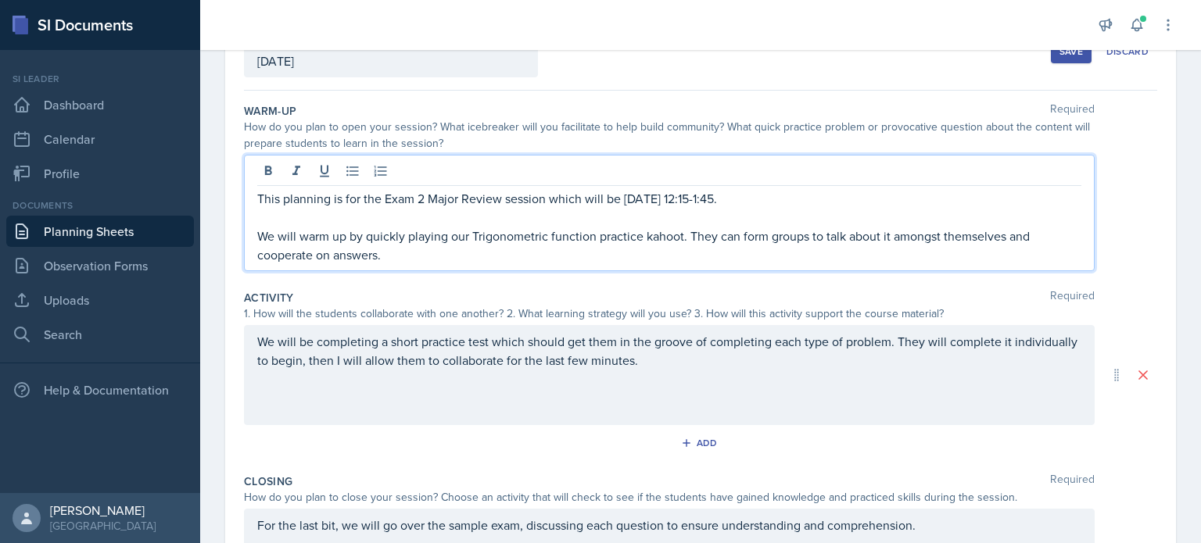
click at [825, 171] on div "This planning is for the Exam 2 Major Review session which will be [DATE] 12:15…" at bounding box center [669, 213] width 850 height 116
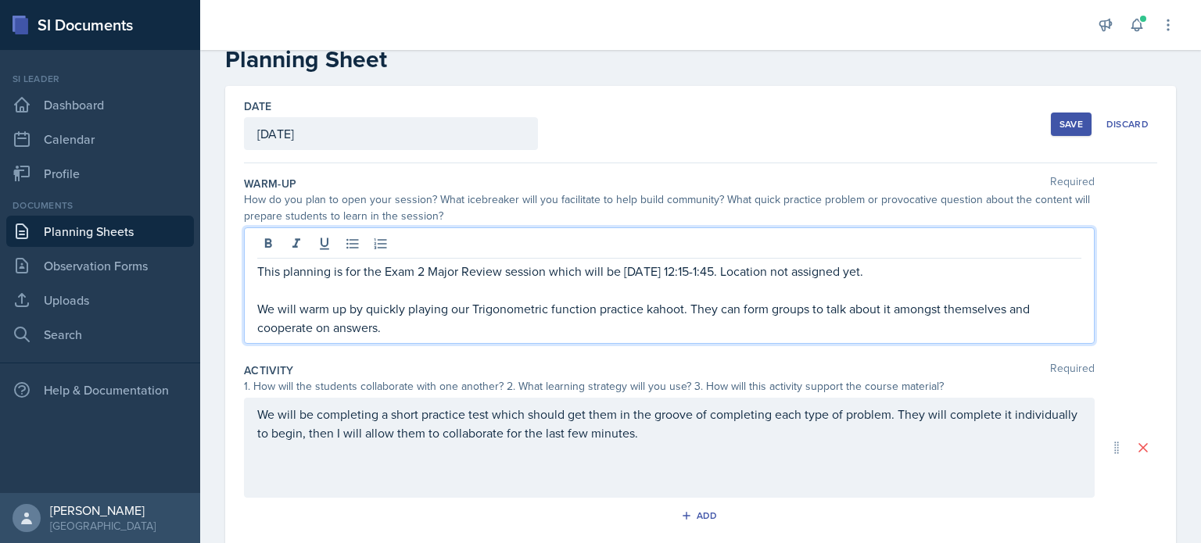
scroll to position [31, 0]
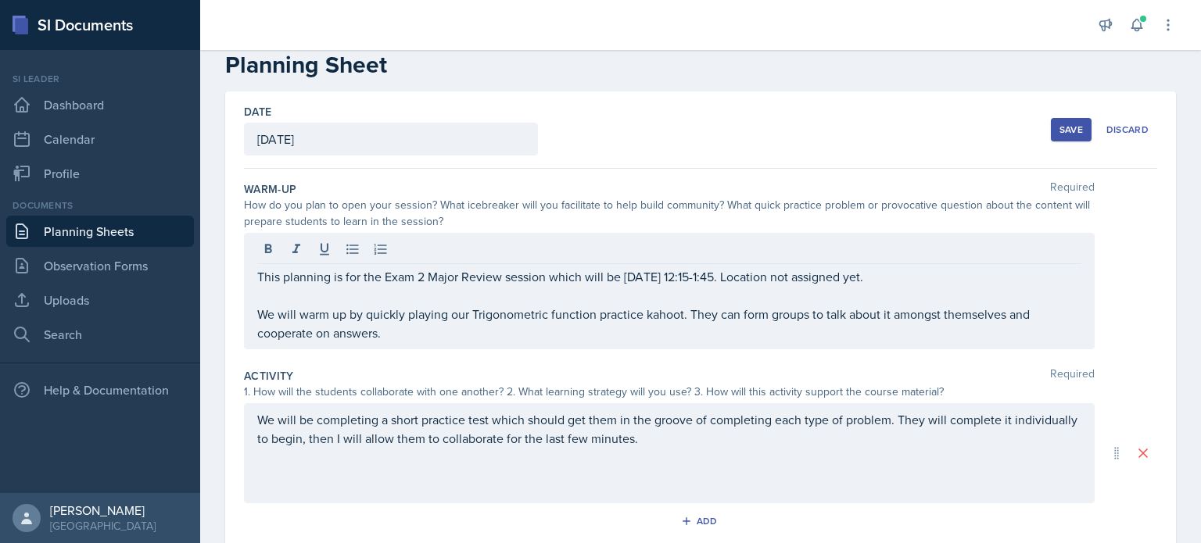
click at [1065, 123] on div "Save" at bounding box center [1070, 129] width 23 height 13
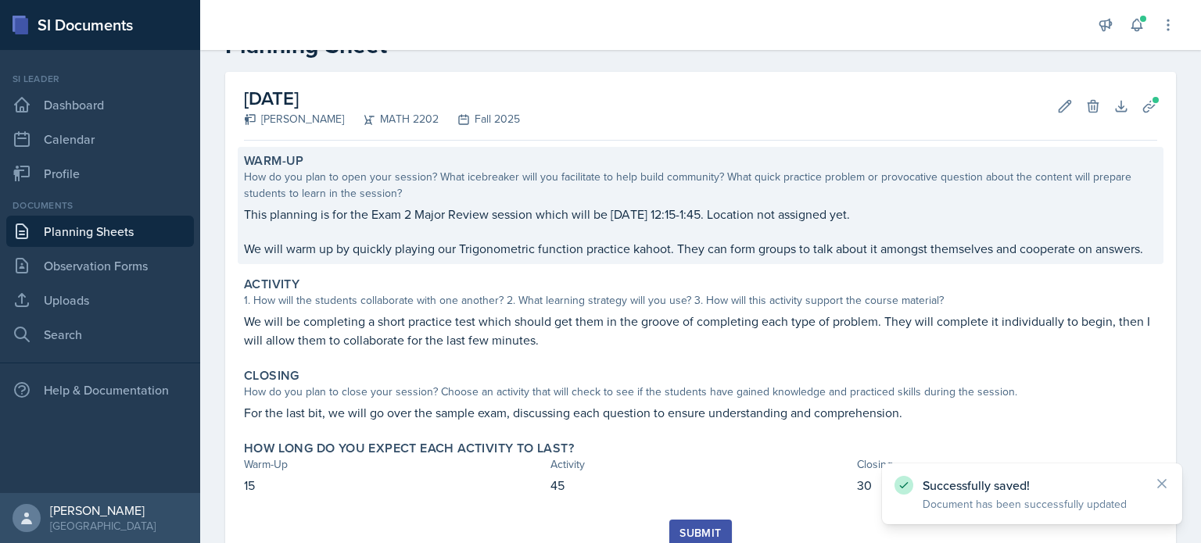
scroll to position [109, 0]
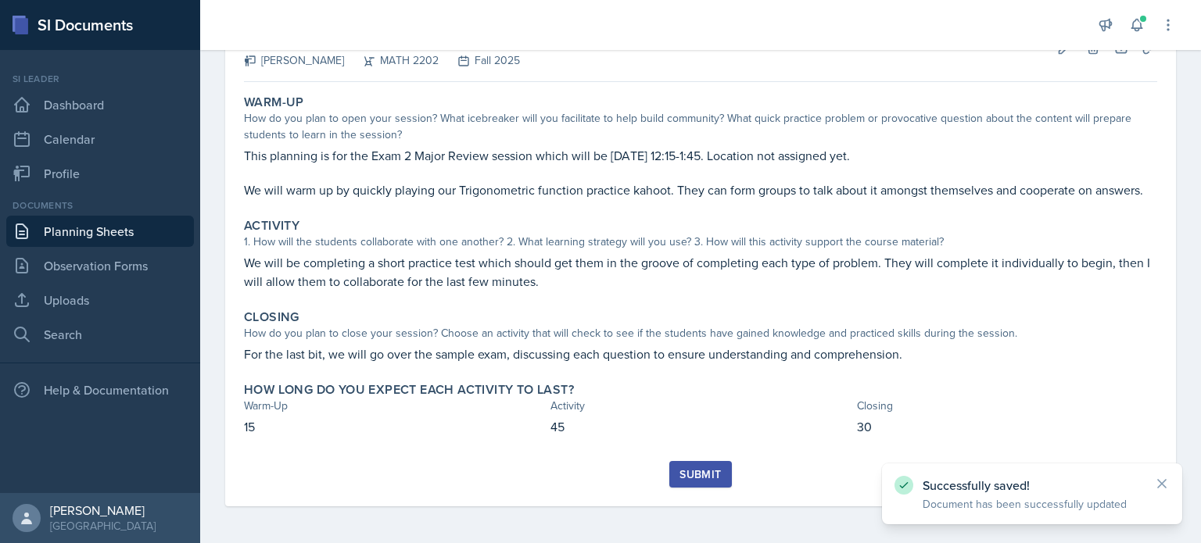
click at [693, 474] on div "Submit" at bounding box center [699, 474] width 41 height 13
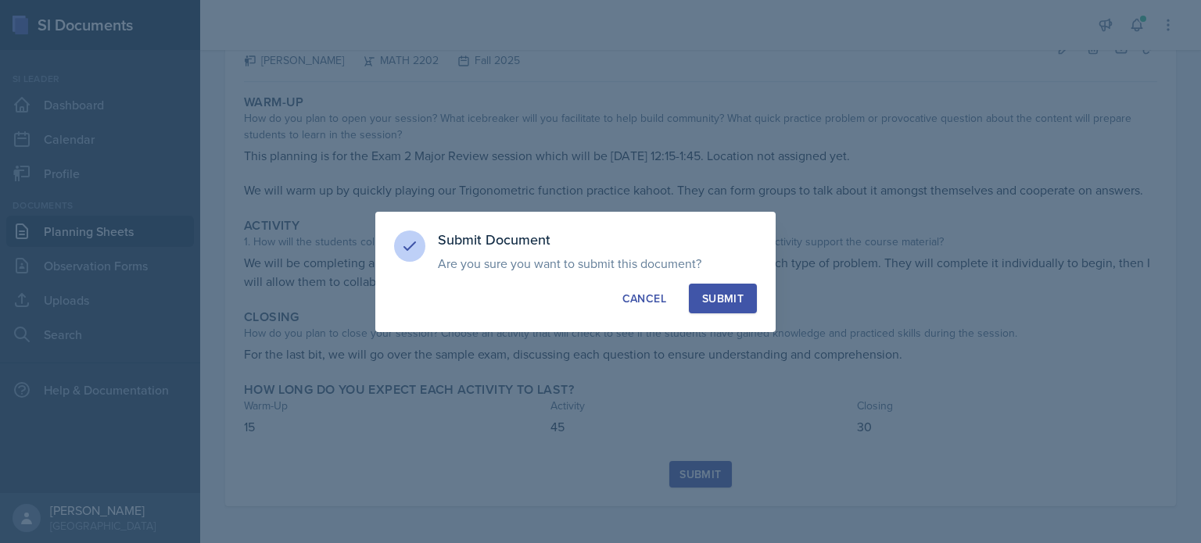
click at [718, 291] on div "Submit" at bounding box center [722, 299] width 41 height 16
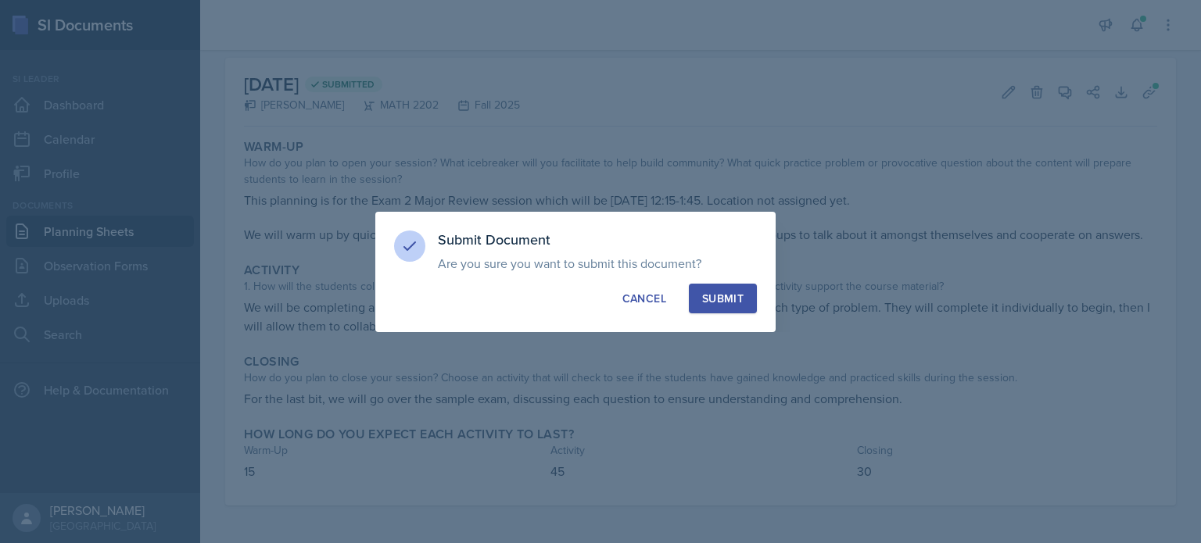
scroll to position [64, 0]
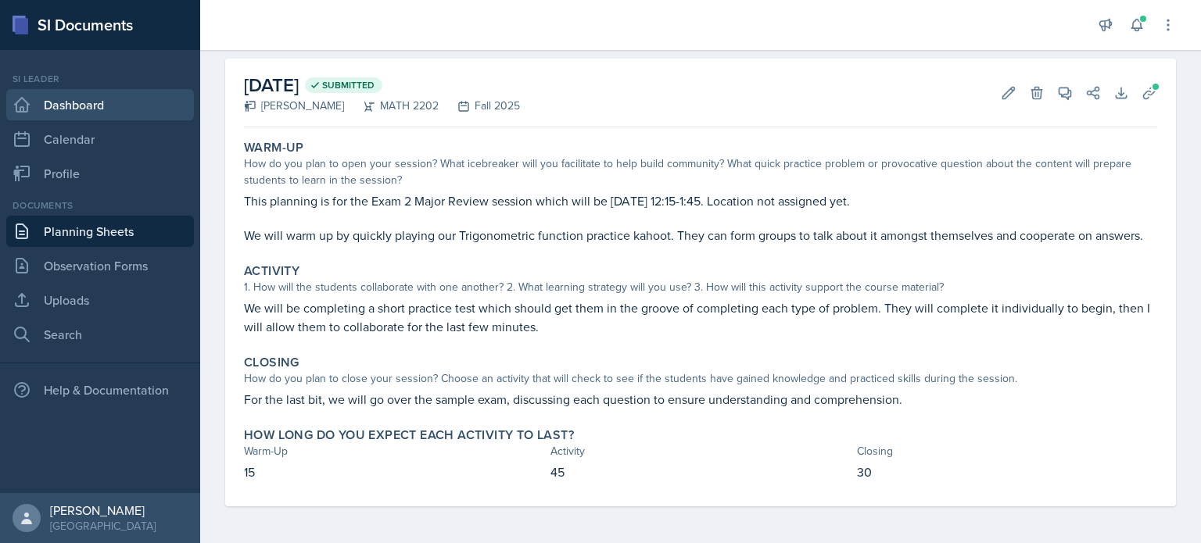
click at [87, 105] on link "Dashboard" at bounding box center [100, 104] width 188 height 31
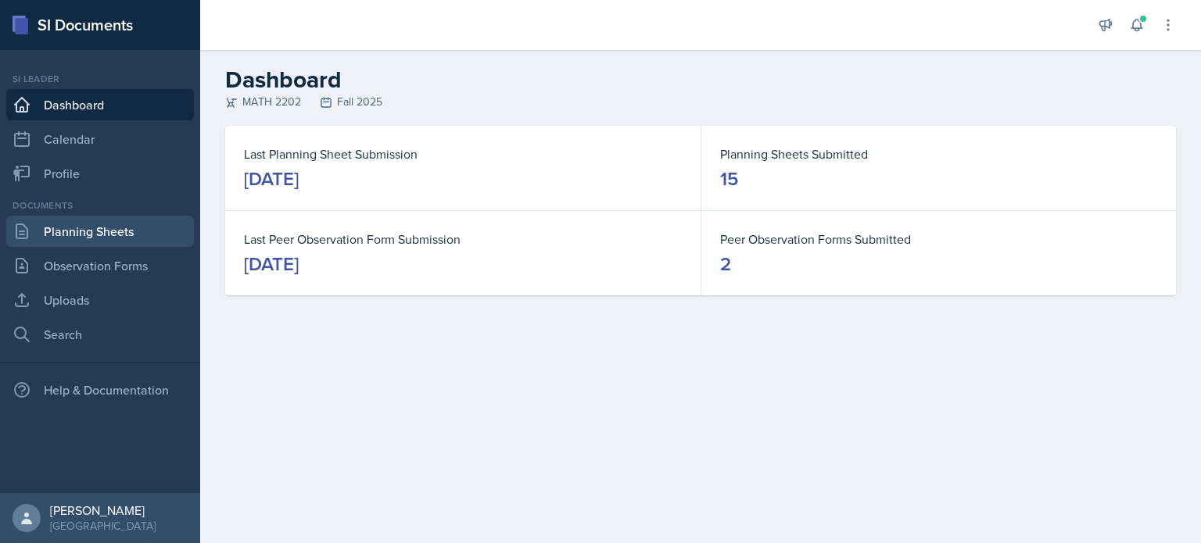
click at [77, 222] on link "Planning Sheets" at bounding box center [100, 231] width 188 height 31
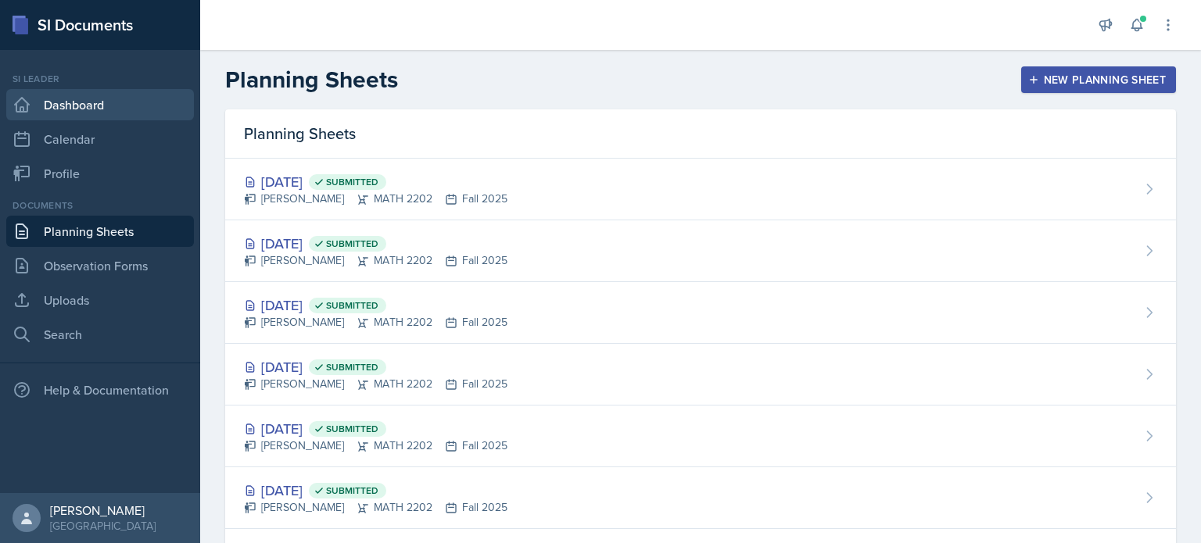
click at [81, 102] on link "Dashboard" at bounding box center [100, 104] width 188 height 31
